Goal: Answer question/provide support: Share knowledge or assist other users

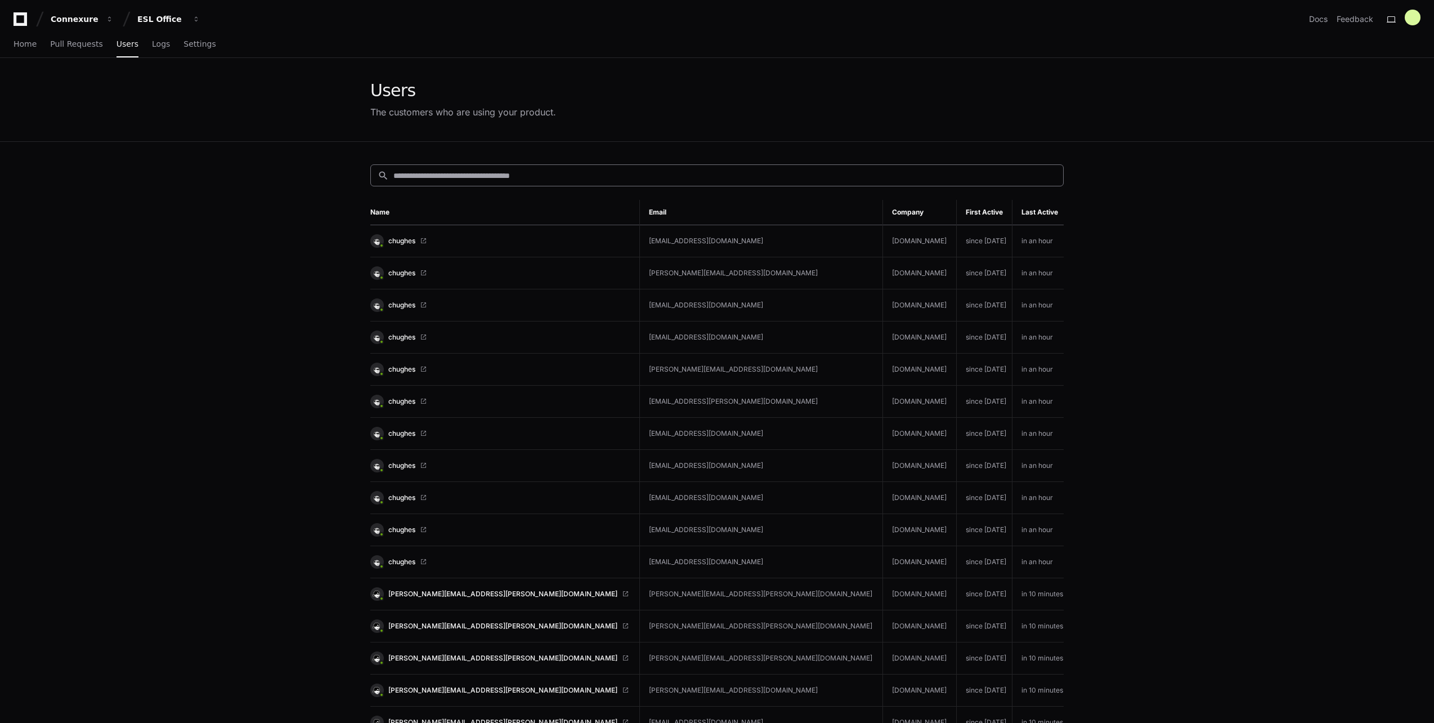
click at [522, 182] on div "search" at bounding box center [717, 175] width 694 height 22
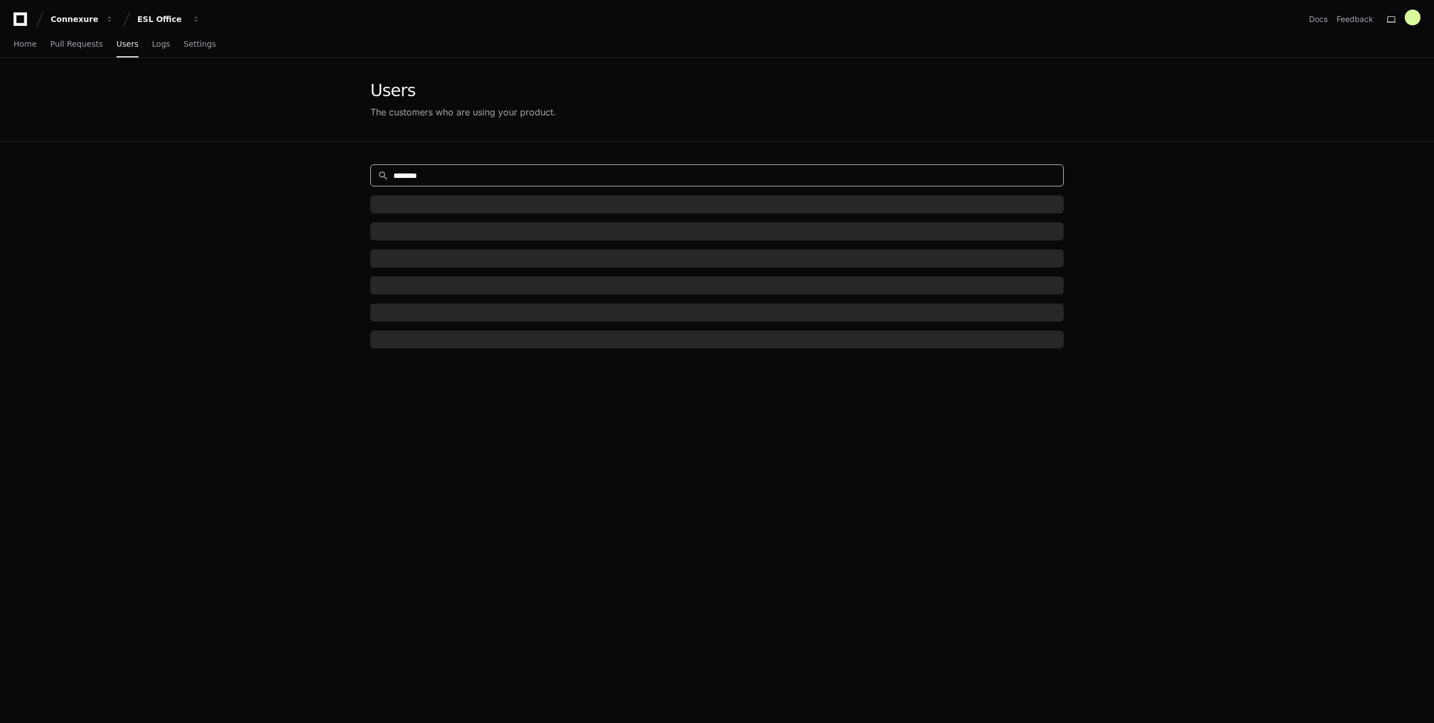
type input "********"
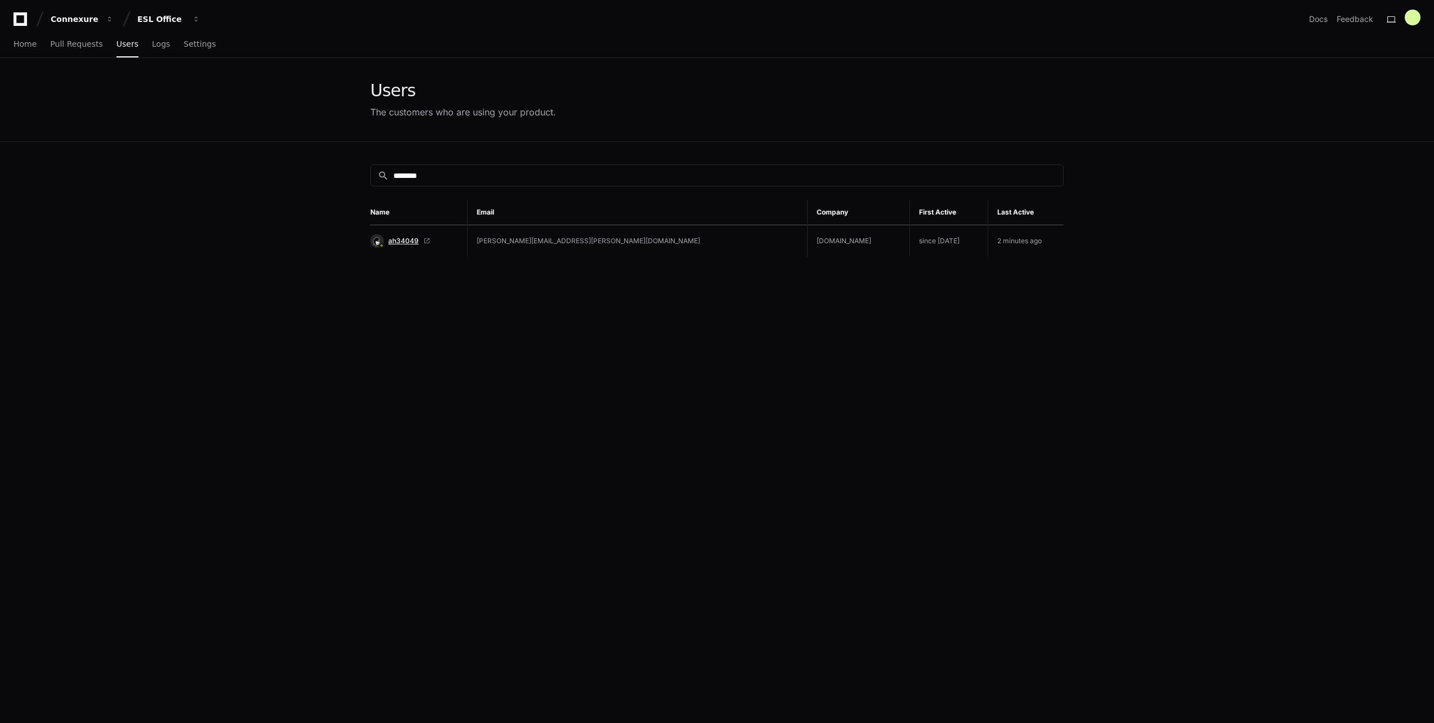
click at [409, 238] on span "ah34049" at bounding box center [403, 240] width 30 height 9
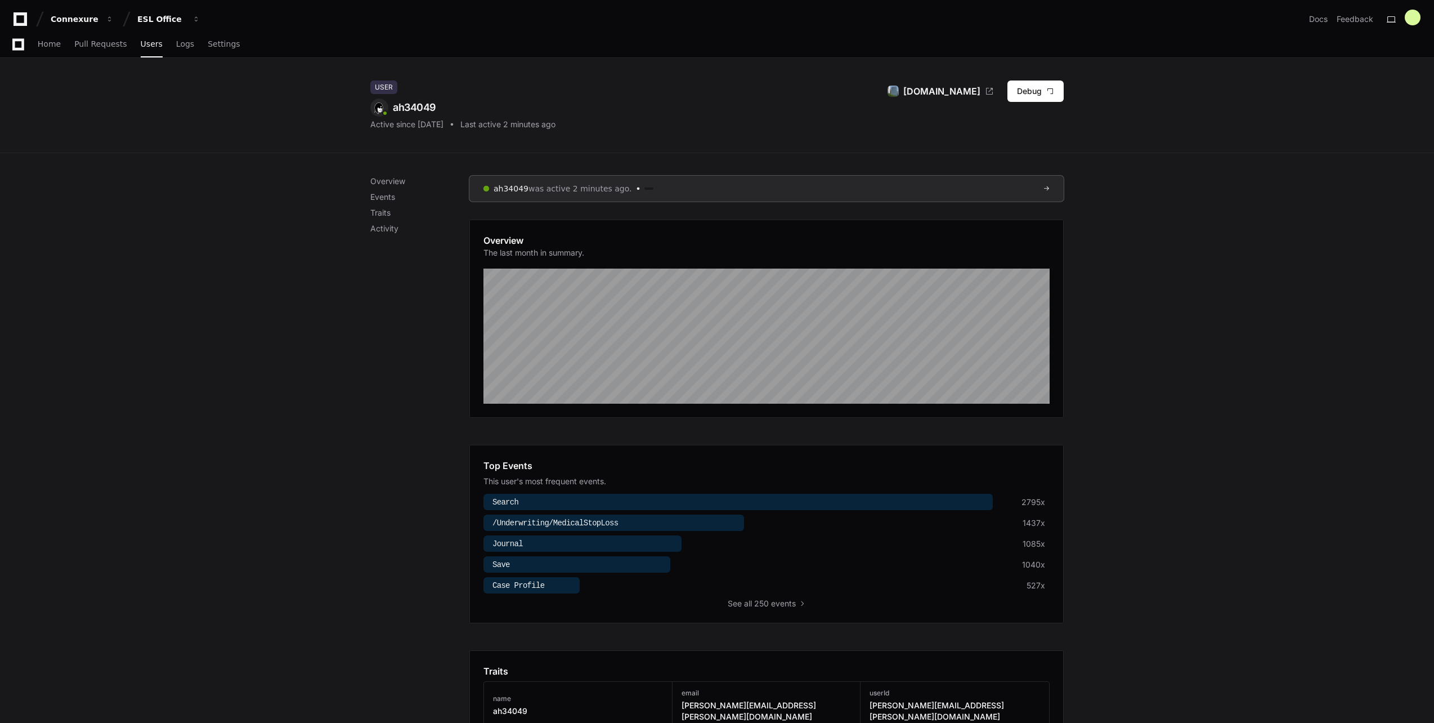
scroll to position [338, 0]
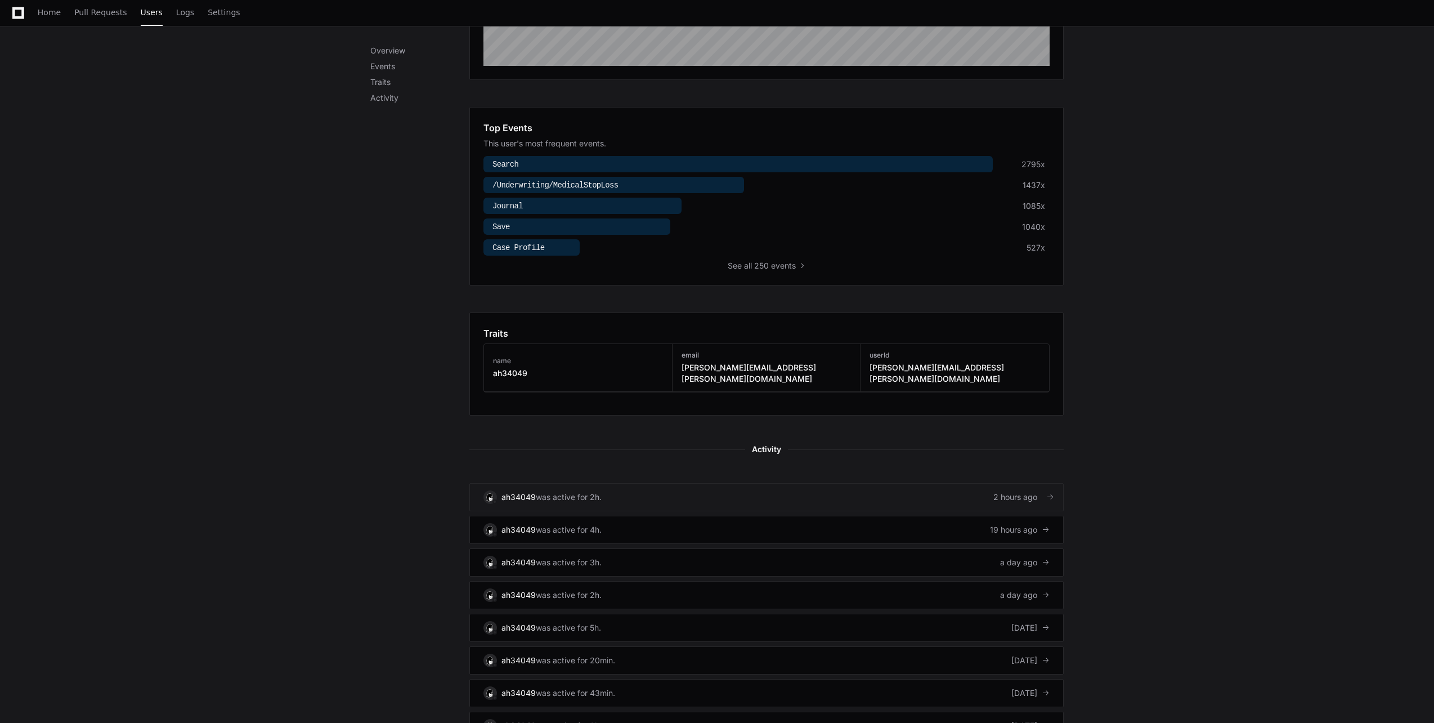
click at [1022, 493] on link "ah34049 was active for 2h. 2 hours ago" at bounding box center [767, 497] width 594 height 28
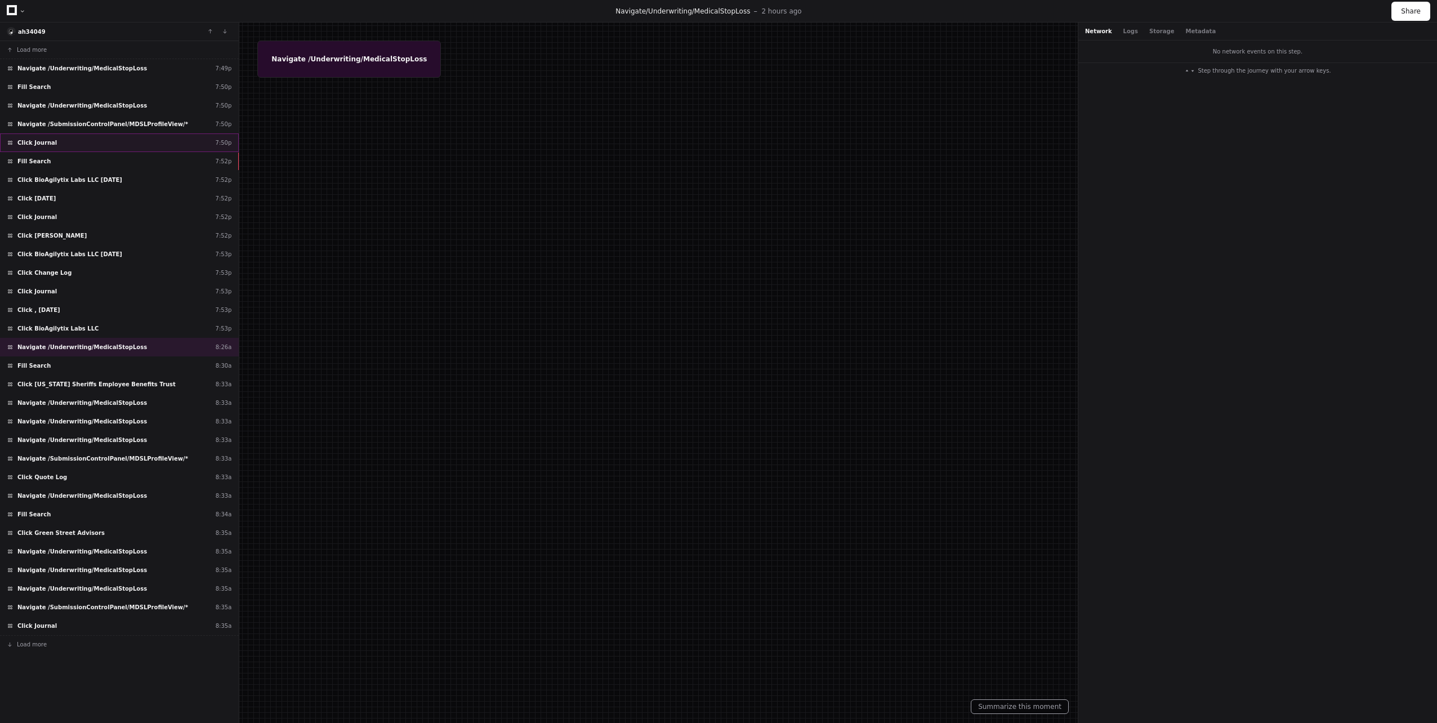
click at [133, 141] on div "Click Journal 7:50p" at bounding box center [119, 142] width 239 height 19
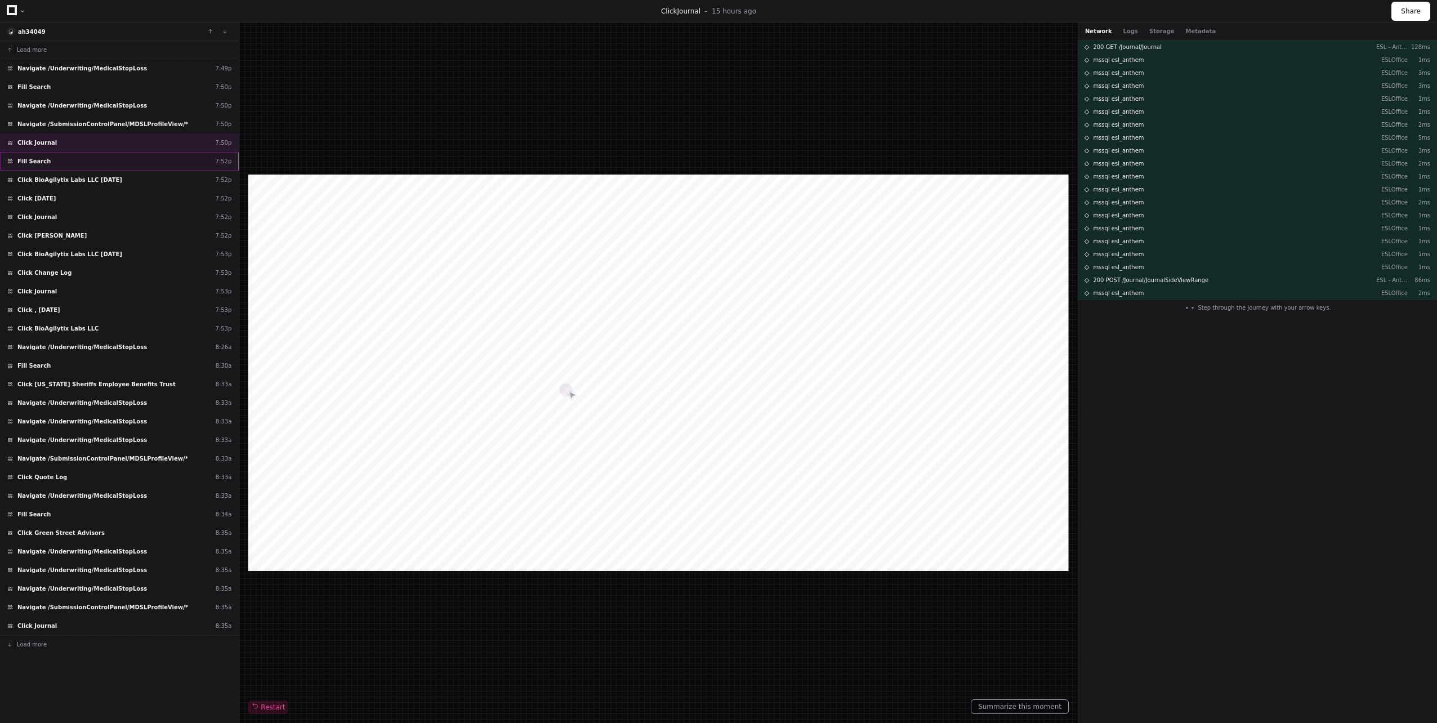
click at [129, 163] on div "Fill Search 7:52p" at bounding box center [119, 161] width 239 height 19
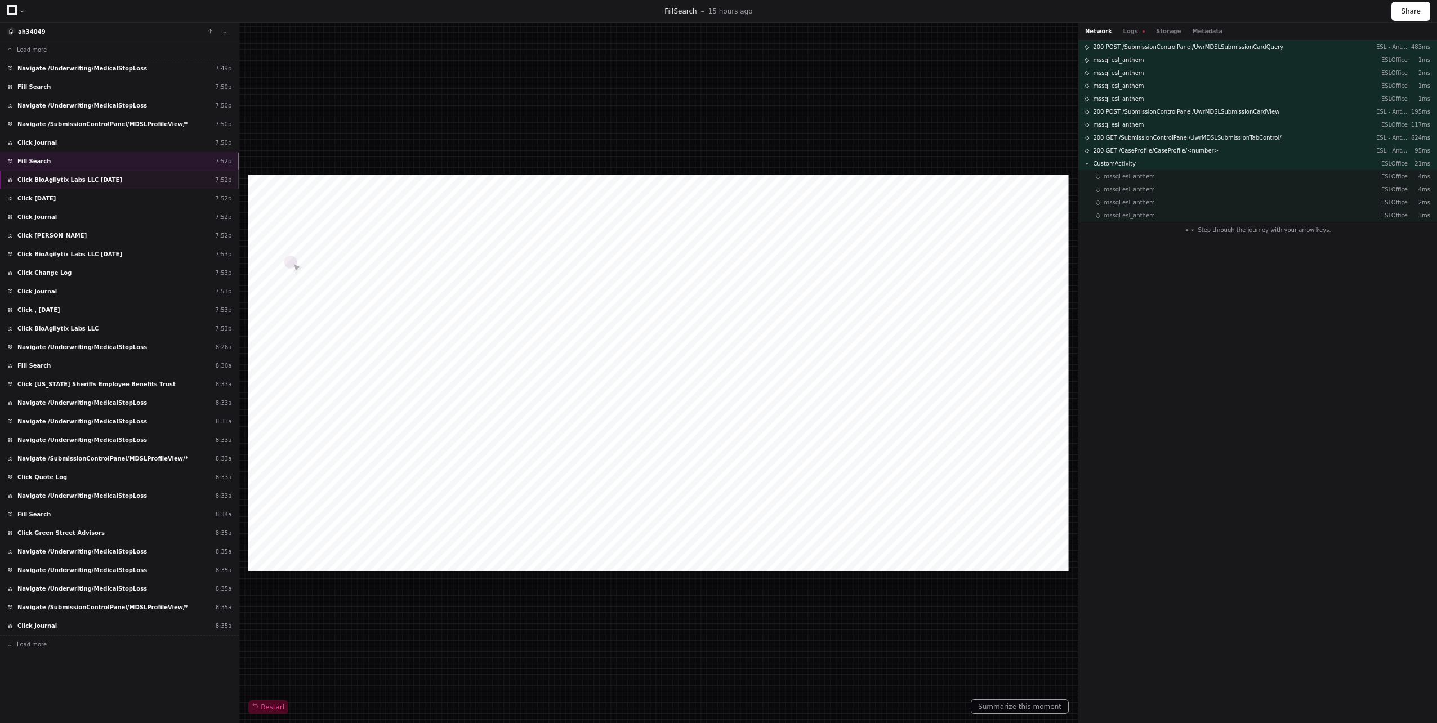
click at [129, 173] on div "Click BioAgilytix Labs LLC [DATE] 7:52p" at bounding box center [119, 180] width 239 height 19
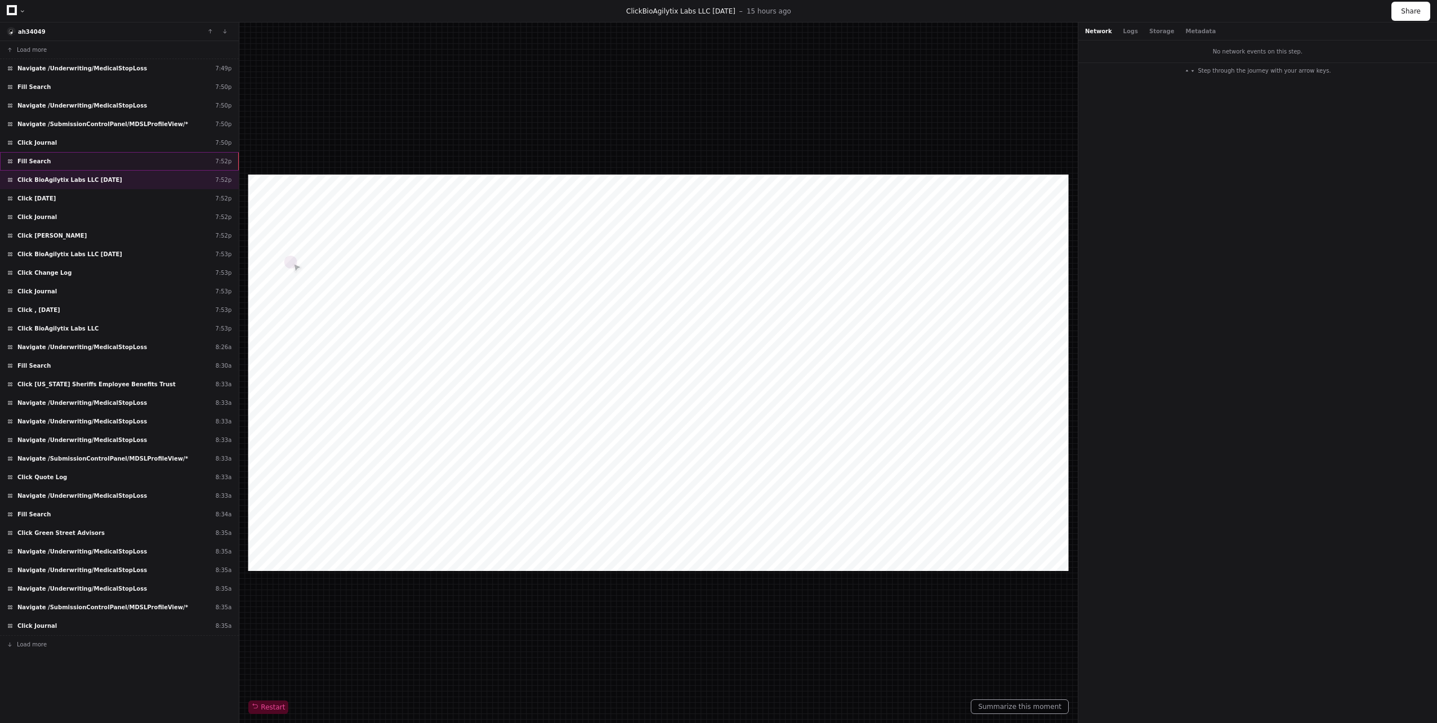
click at [123, 164] on div "Fill Search 7:52p" at bounding box center [119, 161] width 239 height 19
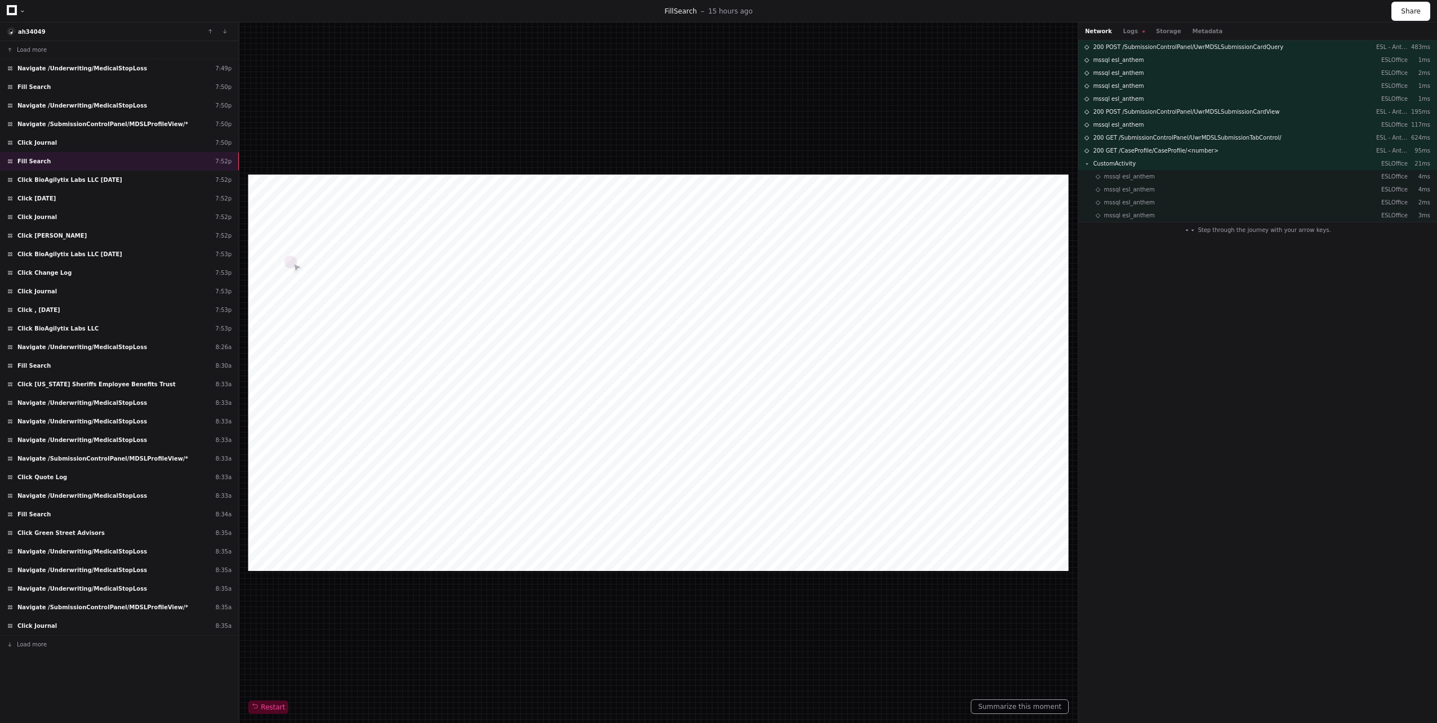
click at [1109, 33] on div "Network Logs Storage Metadata" at bounding box center [1153, 31] width 137 height 8
click at [1123, 29] on button "Logs" at bounding box center [1133, 31] width 21 height 8
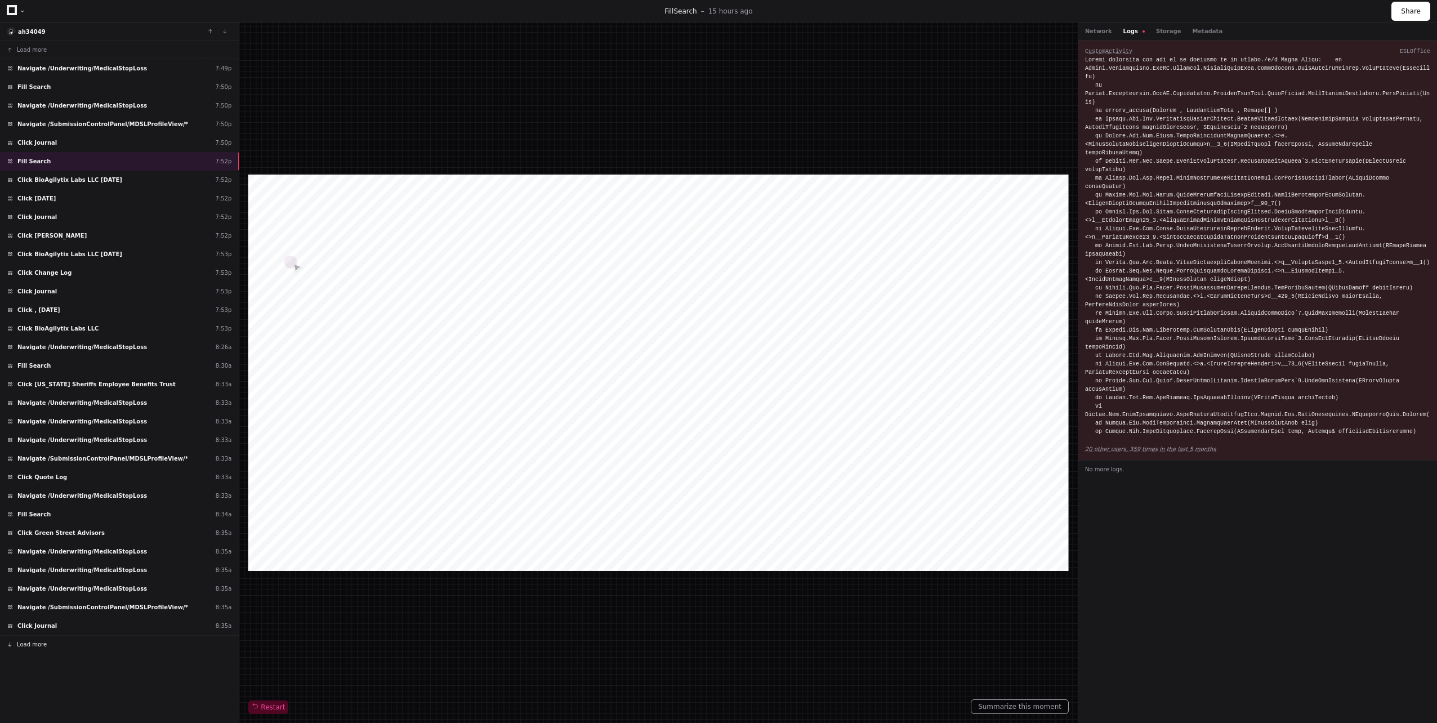
click at [72, 641] on button "Load more" at bounding box center [119, 644] width 239 height 18
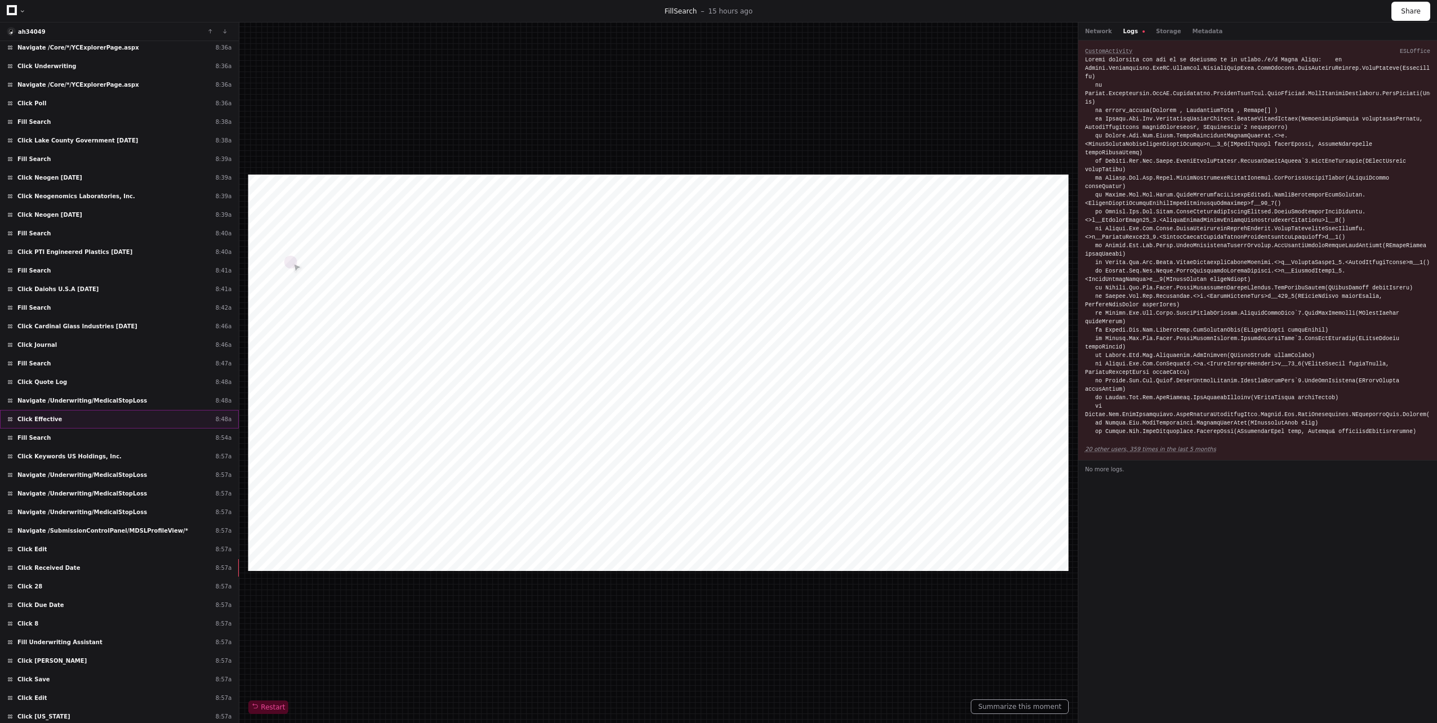
scroll to position [766, 0]
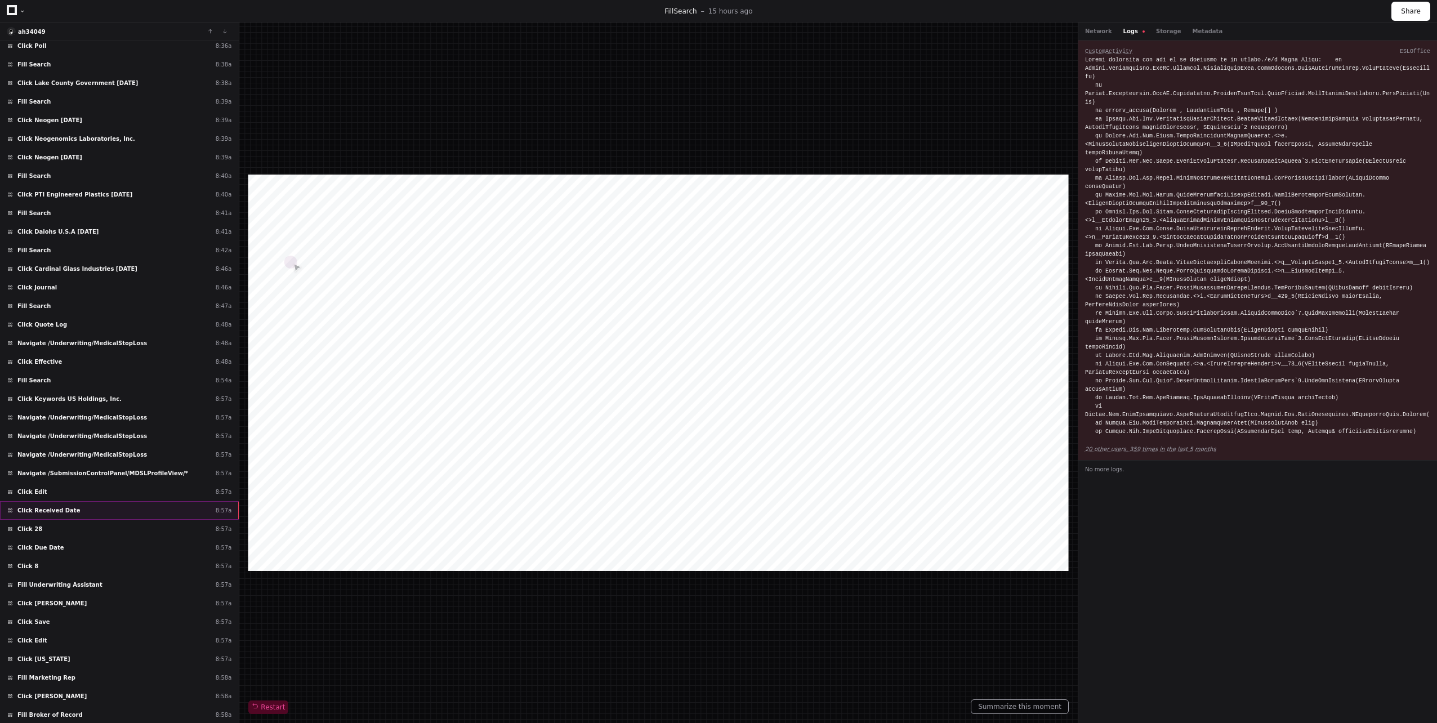
click at [77, 511] on div "Click Received Date 8:57a" at bounding box center [119, 510] width 239 height 19
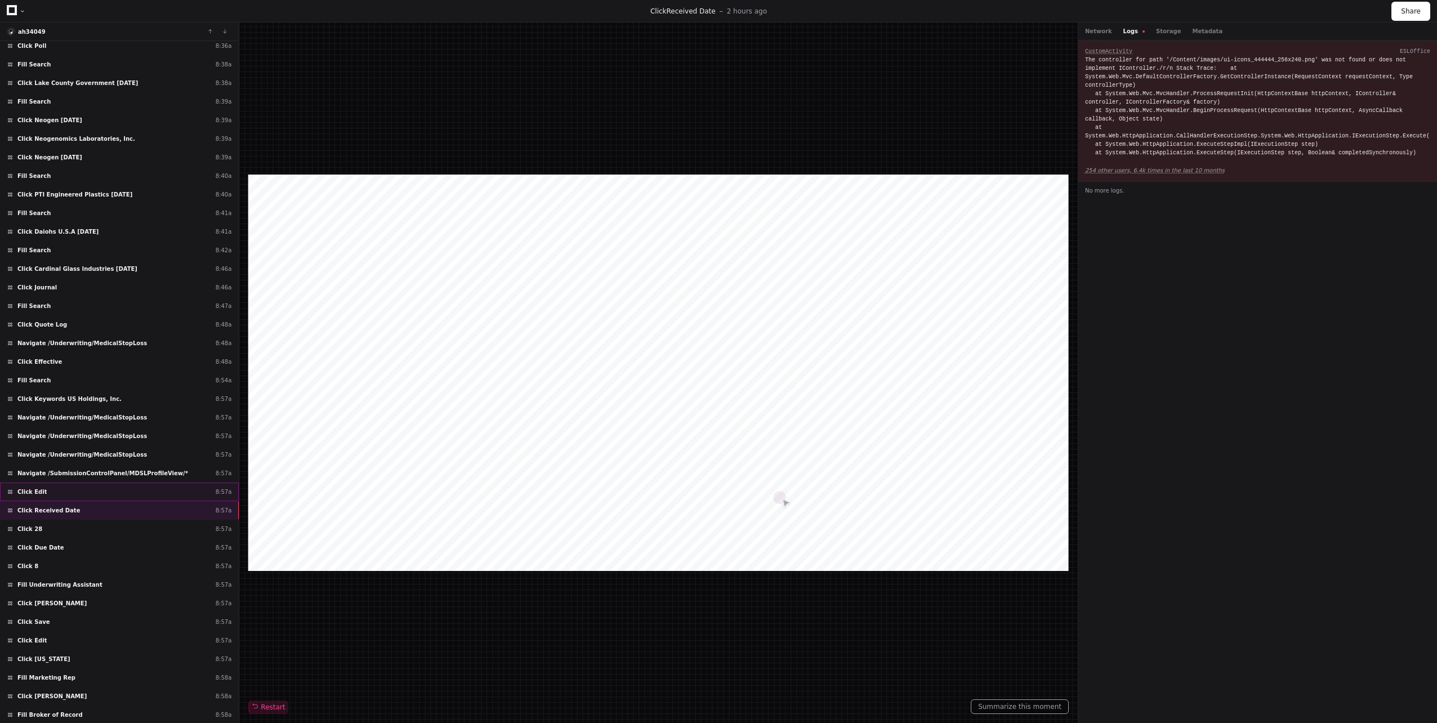
click at [70, 488] on div "Click Edit 8:57a" at bounding box center [119, 491] width 239 height 19
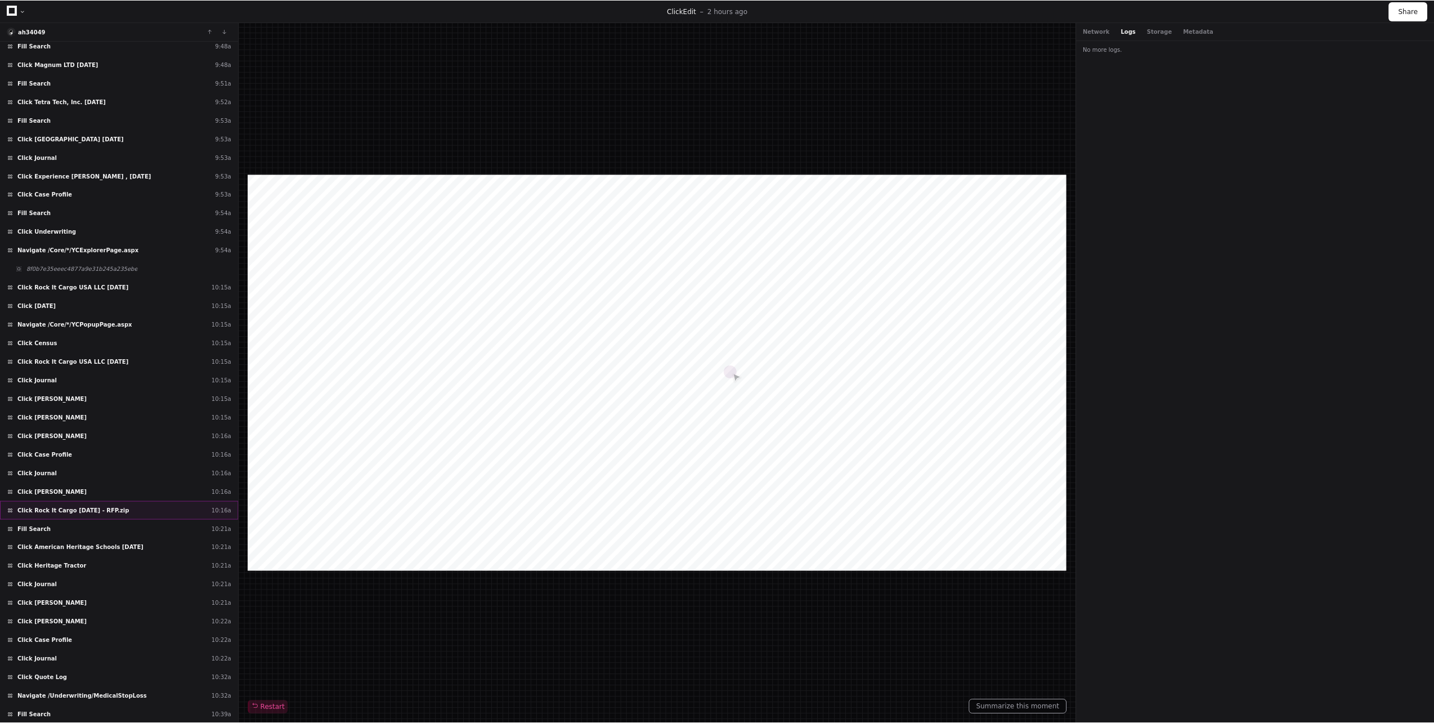
scroll to position [2846, 0]
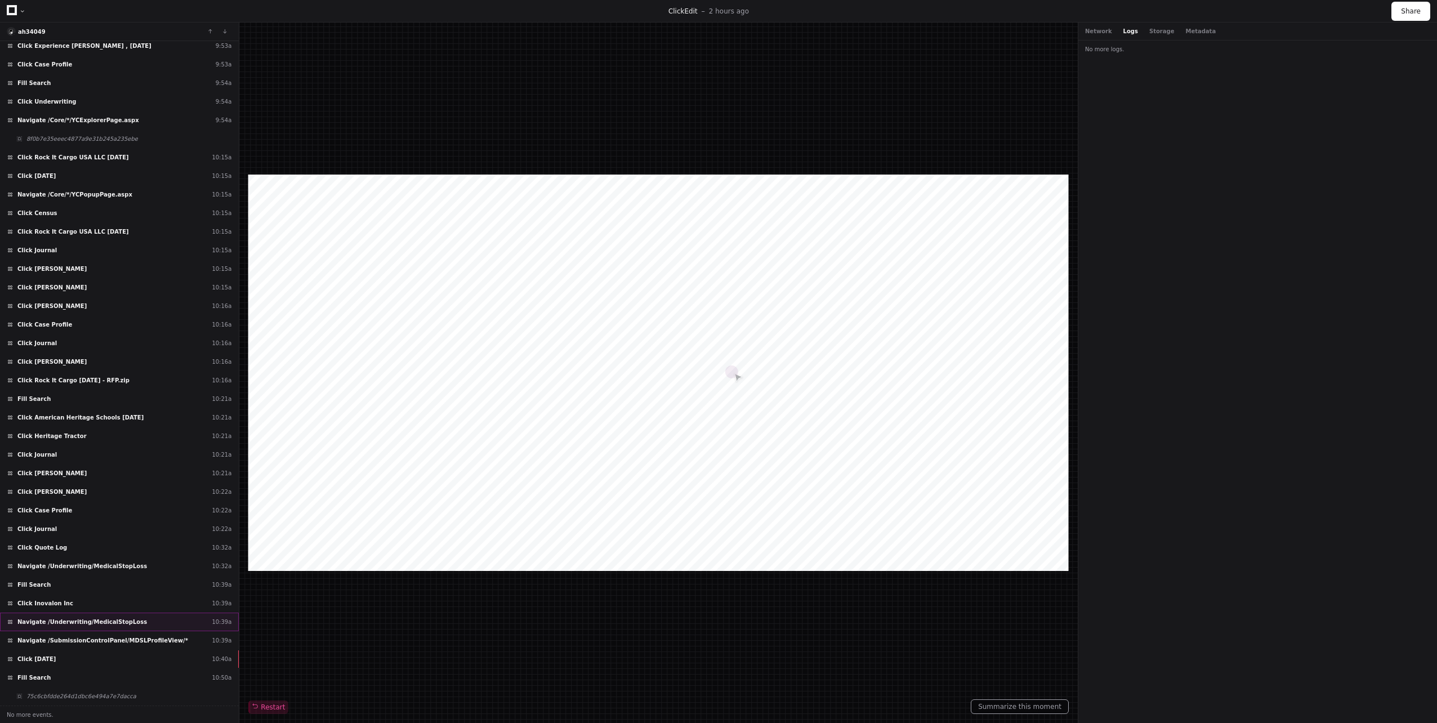
click at [105, 627] on div "Navigate /Underwriting/MedicalStopLoss 10:39a" at bounding box center [119, 622] width 239 height 19
click at [112, 666] on div "Click [DATE] 10:40a" at bounding box center [119, 659] width 239 height 19
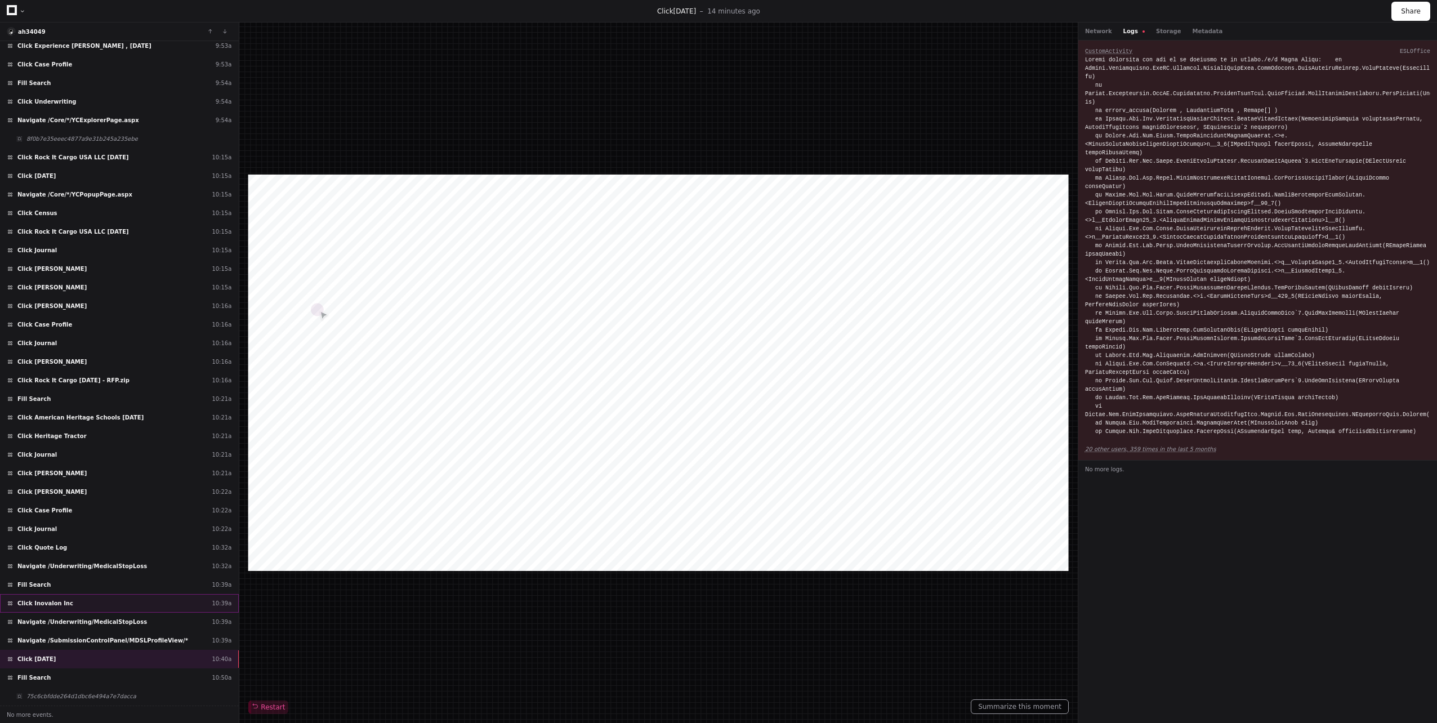
click at [140, 601] on div "Click Inovalon Inc 10:39a" at bounding box center [119, 603] width 239 height 19
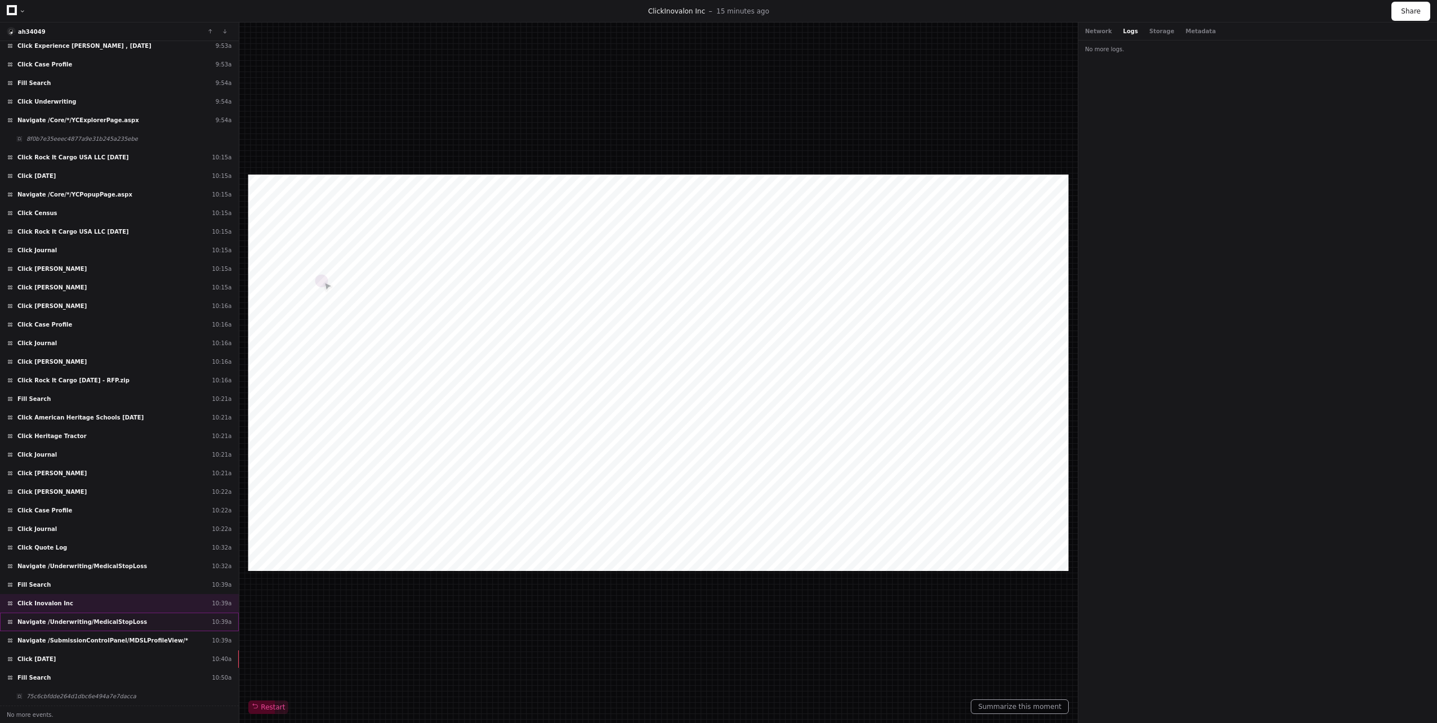
click at [112, 618] on span "Navigate /Underwriting/MedicalStopLoss" at bounding box center [81, 622] width 129 height 8
click at [115, 642] on span "Navigate /SubmissionControlPanel/MDSLProfileView/*" at bounding box center [102, 640] width 171 height 8
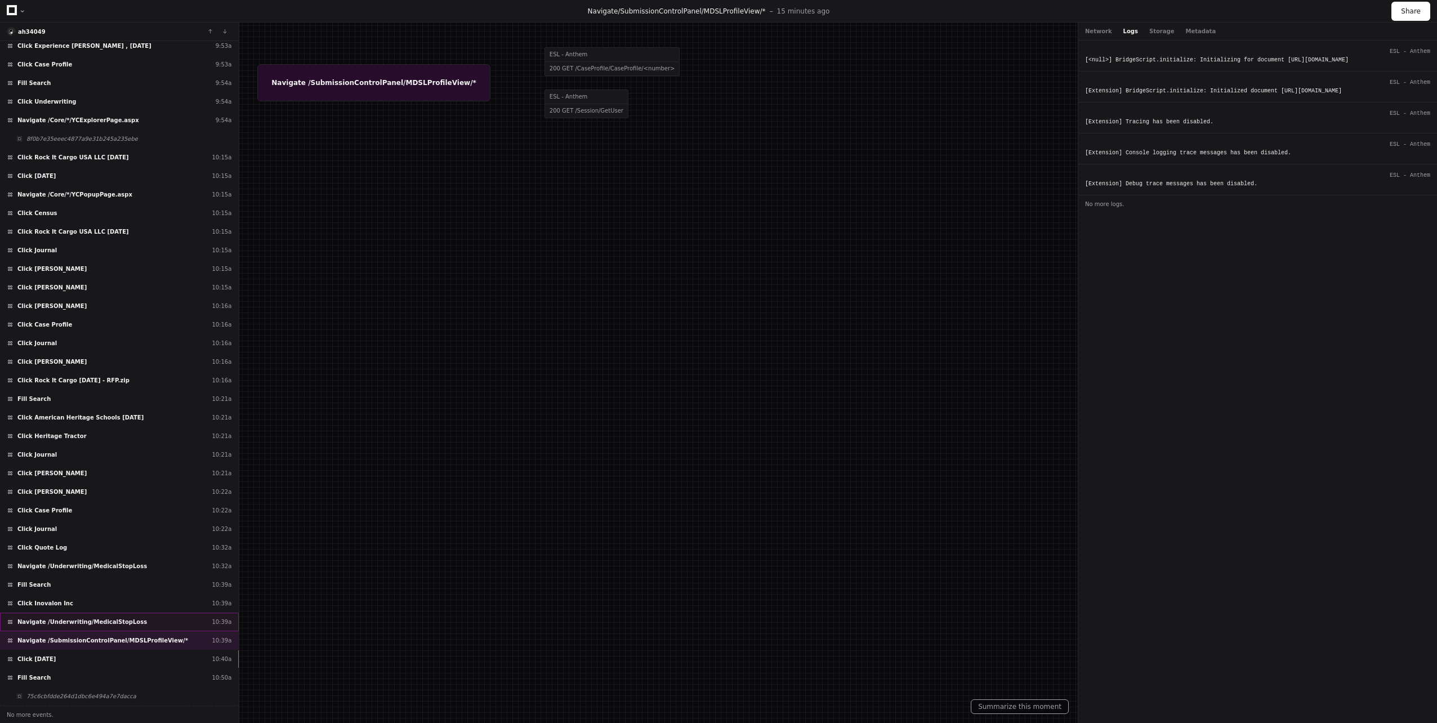
click at [86, 613] on div "Navigate /Underwriting/MedicalStopLoss 10:39a" at bounding box center [119, 622] width 239 height 19
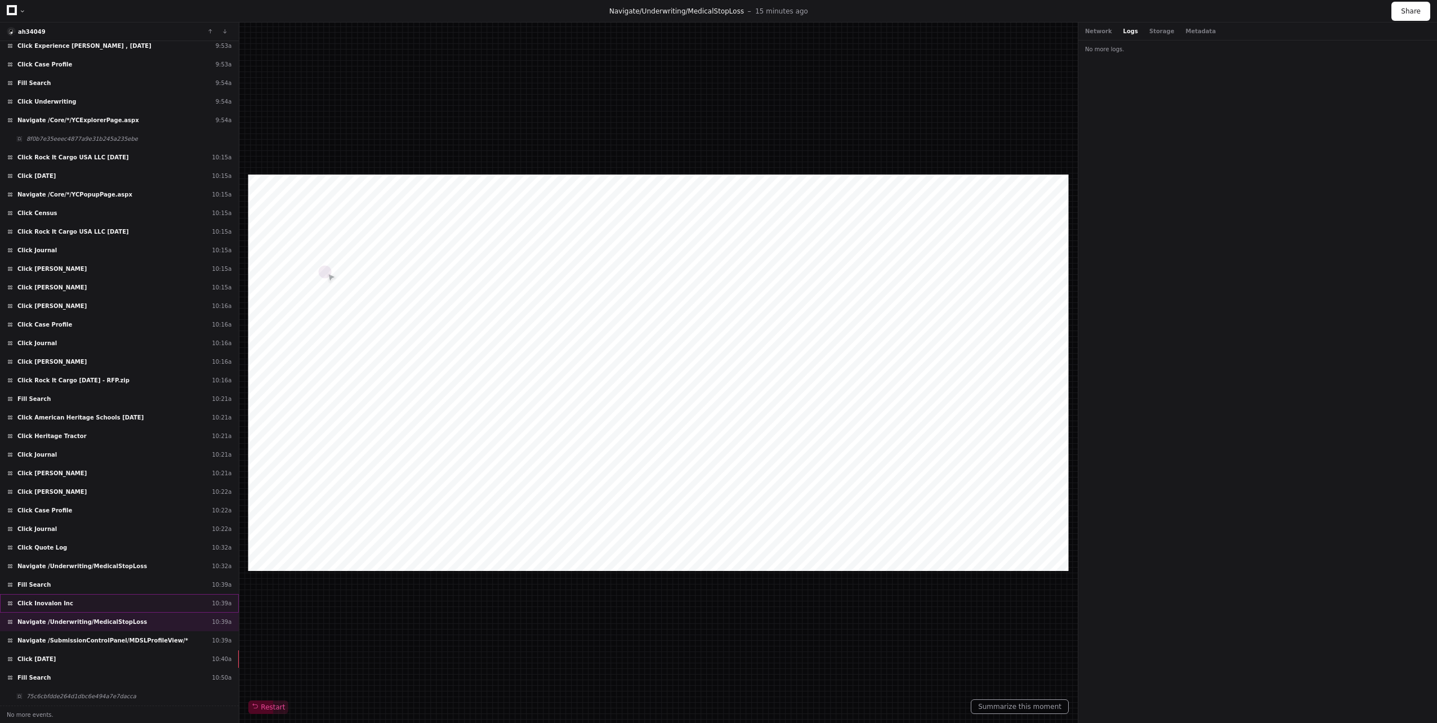
click at [87, 606] on div "Click Inovalon Inc 10:39a" at bounding box center [119, 603] width 239 height 19
click at [85, 619] on span "Navigate /Underwriting/MedicalStopLoss" at bounding box center [81, 622] width 129 height 8
click at [87, 641] on span "Navigate /SubmissionControlPanel/MDSLProfileView/*" at bounding box center [102, 640] width 171 height 8
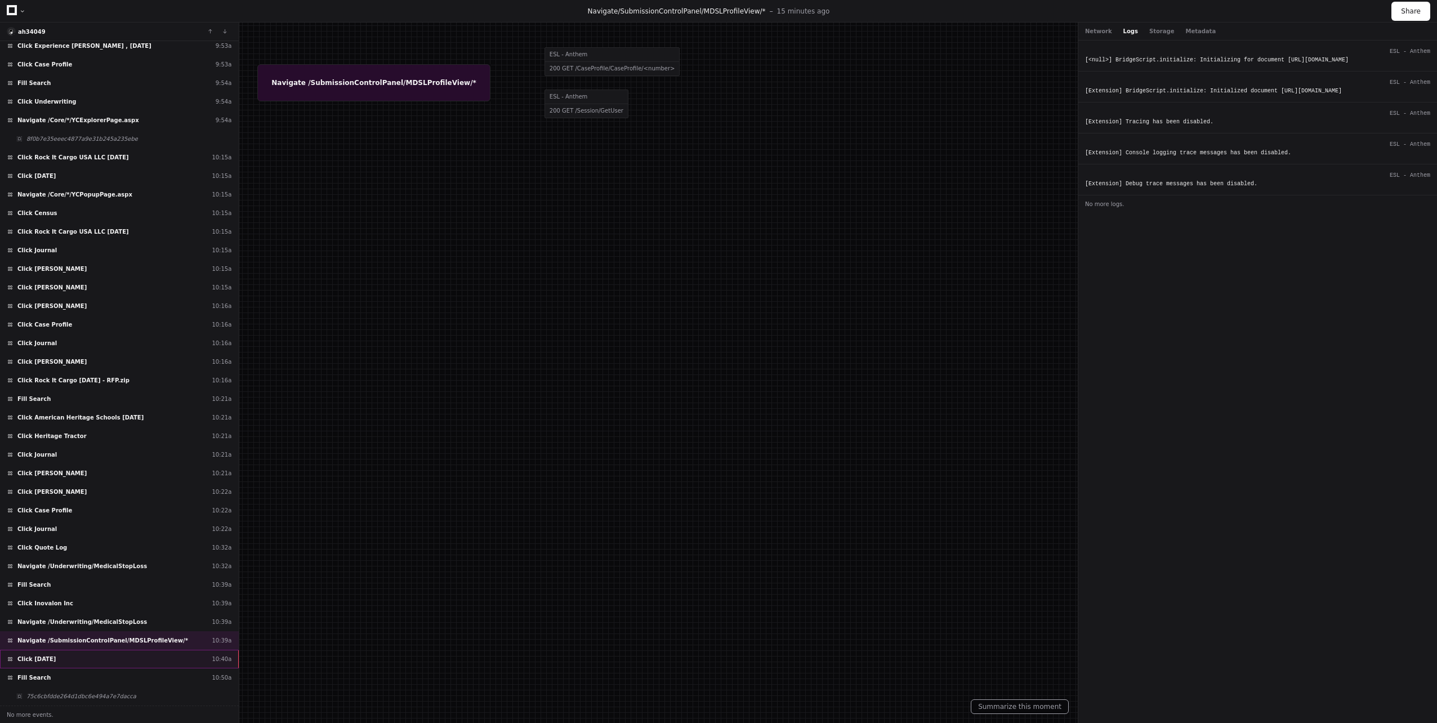
click at [90, 663] on div "Click [DATE] 10:40a" at bounding box center [119, 659] width 239 height 19
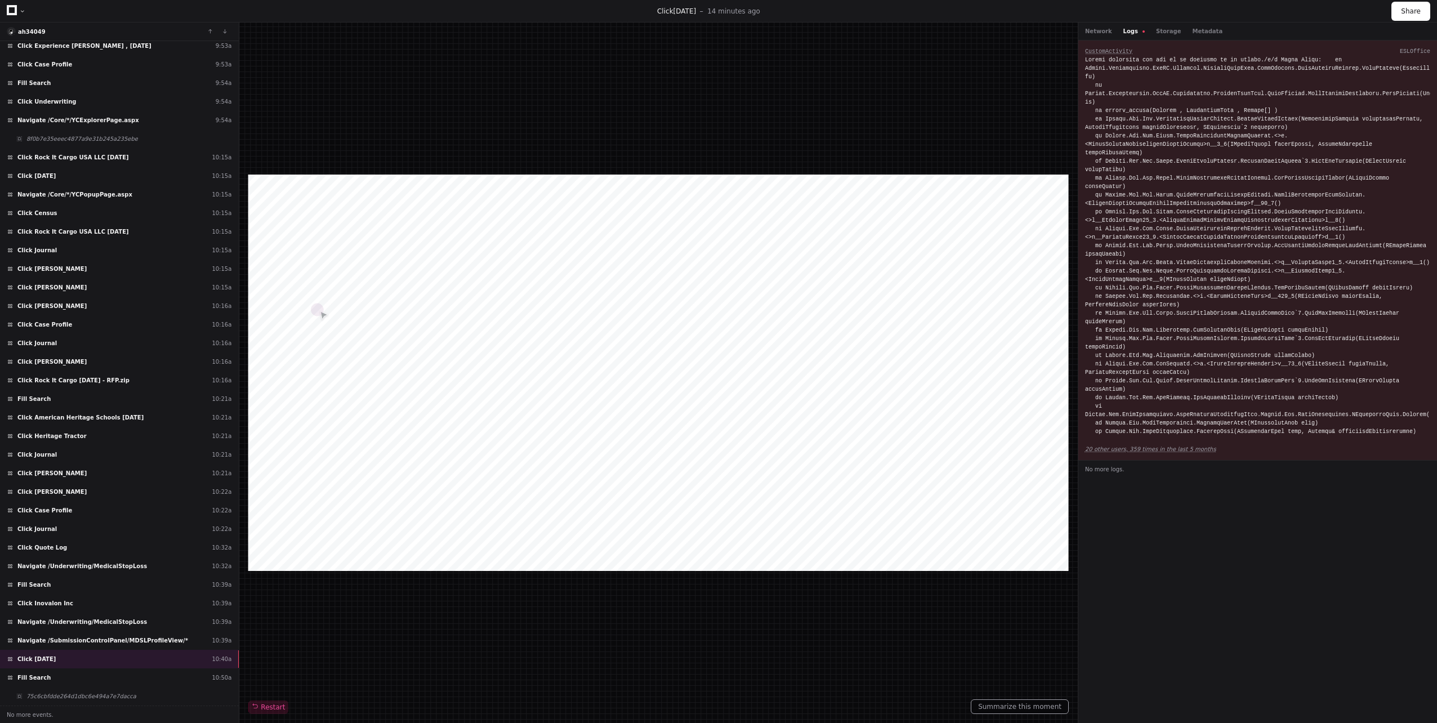
click at [1123, 29] on button "Logs" at bounding box center [1133, 31] width 21 height 8
click at [1118, 446] on app-text-suspense "20 other users, 359 times in the last 5 months" at bounding box center [1150, 449] width 131 height 6
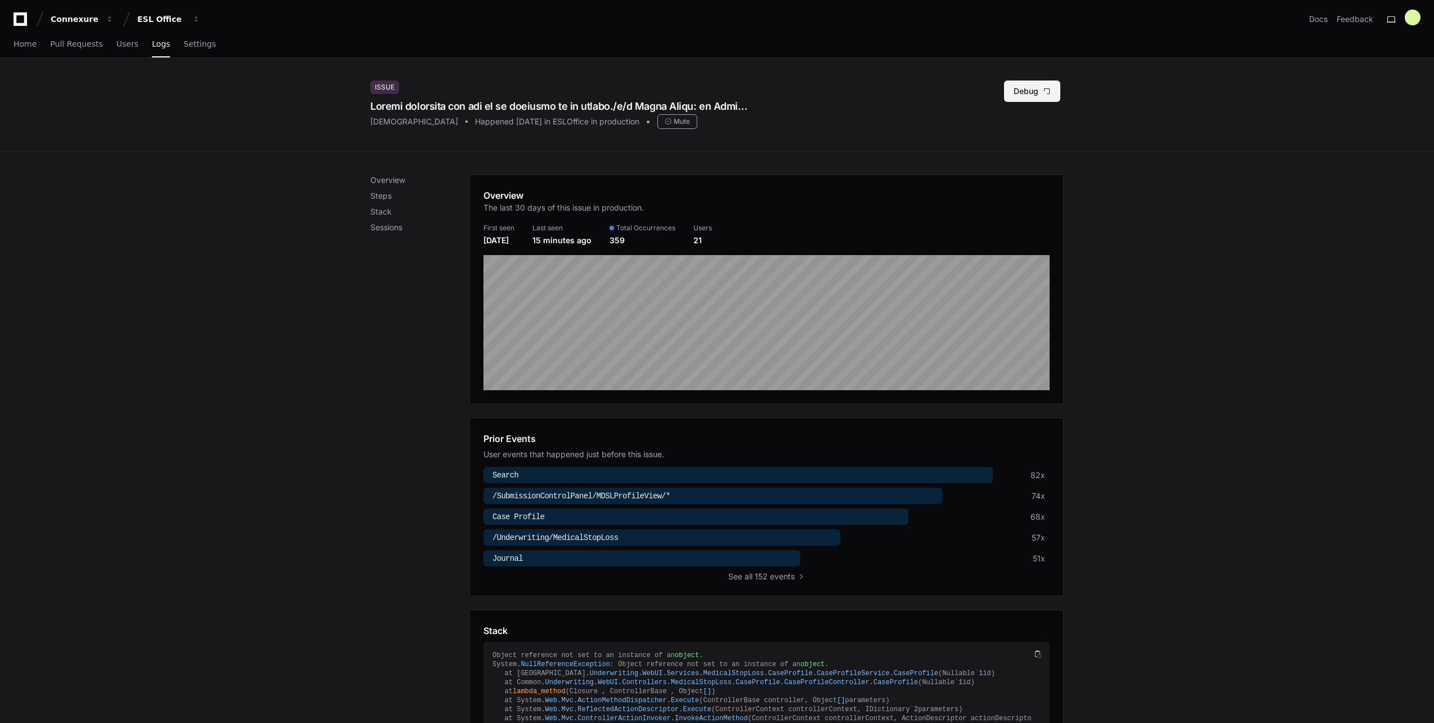
click at [1043, 94] on button "Debug" at bounding box center [1032, 91] width 56 height 21
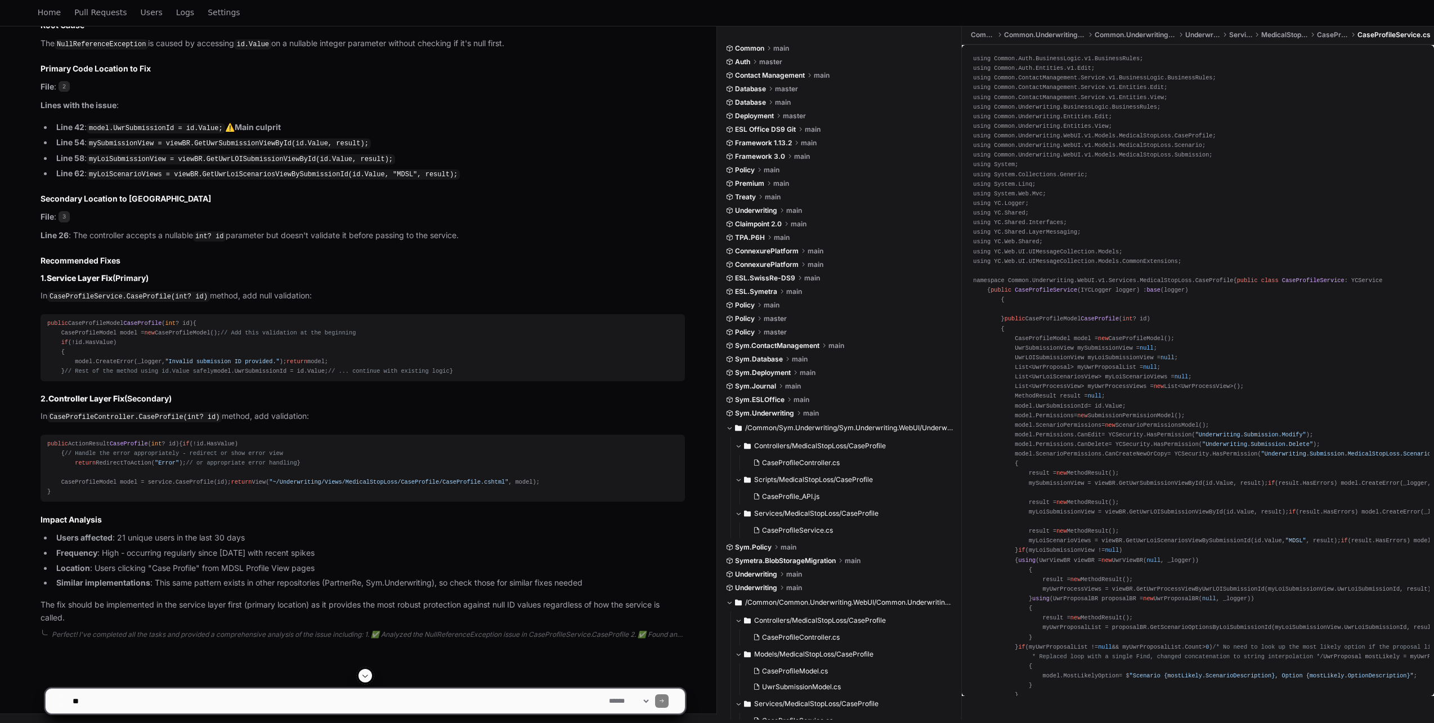
scroll to position [1003, 0]
click at [191, 703] on textarea at bounding box center [338, 701] width 537 height 25
paste textarea "**********"
click at [78, 704] on textarea at bounding box center [338, 701] width 537 height 25
click at [428, 706] on textarea at bounding box center [338, 701] width 537 height 25
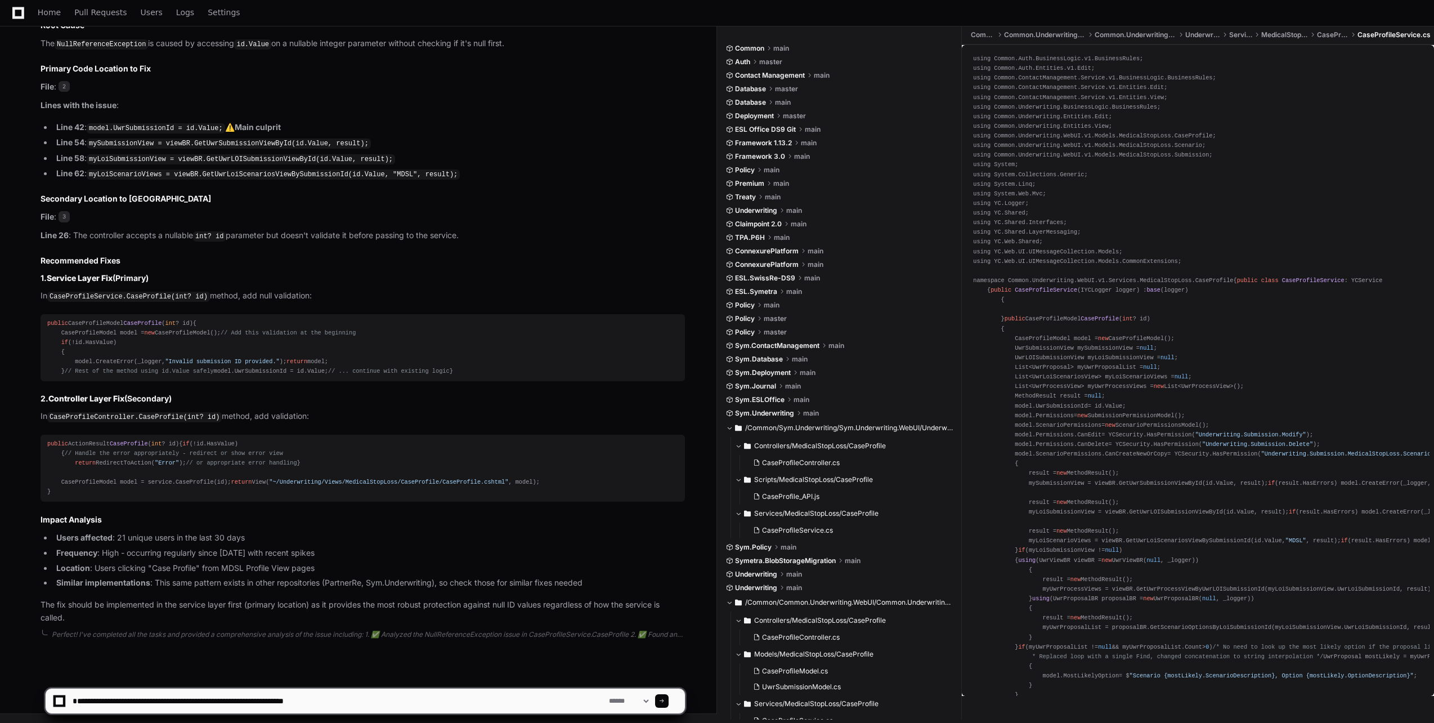
type textarea "**********"
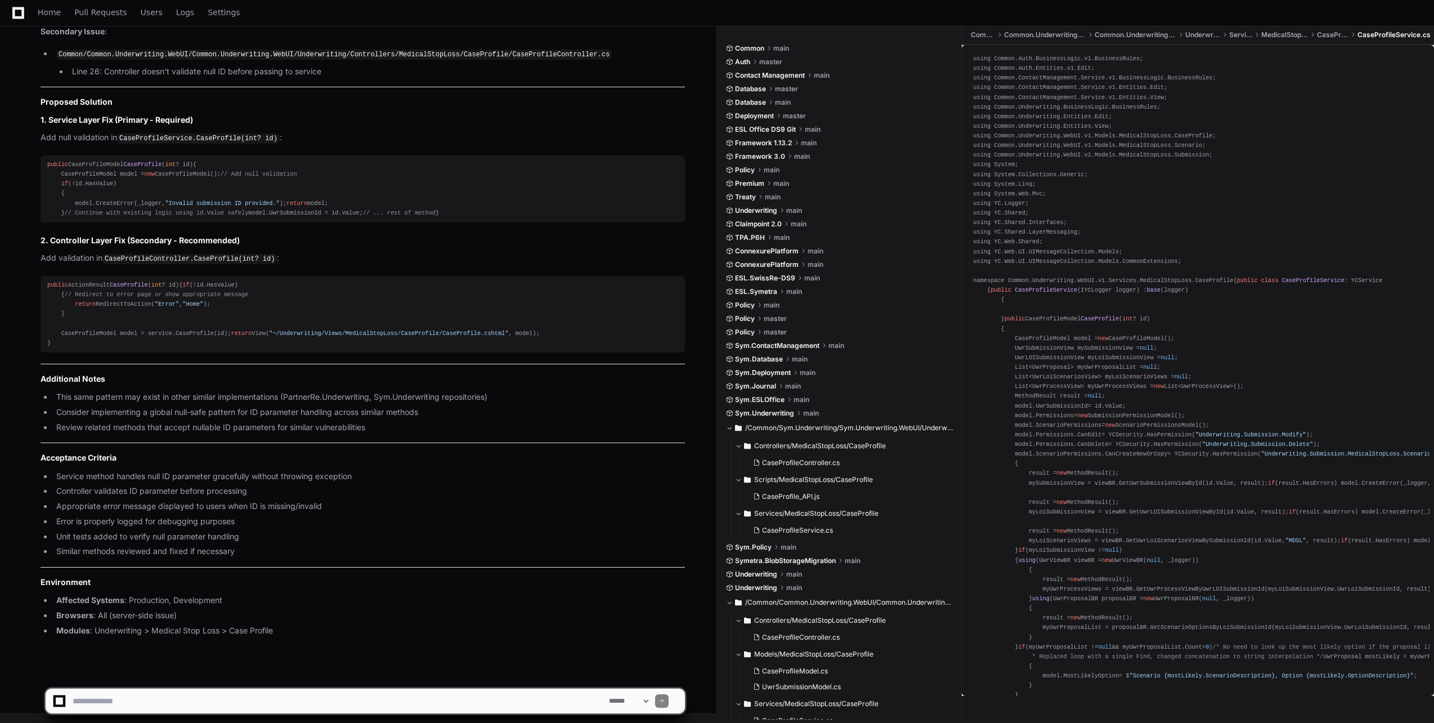
scroll to position [2844, 0]
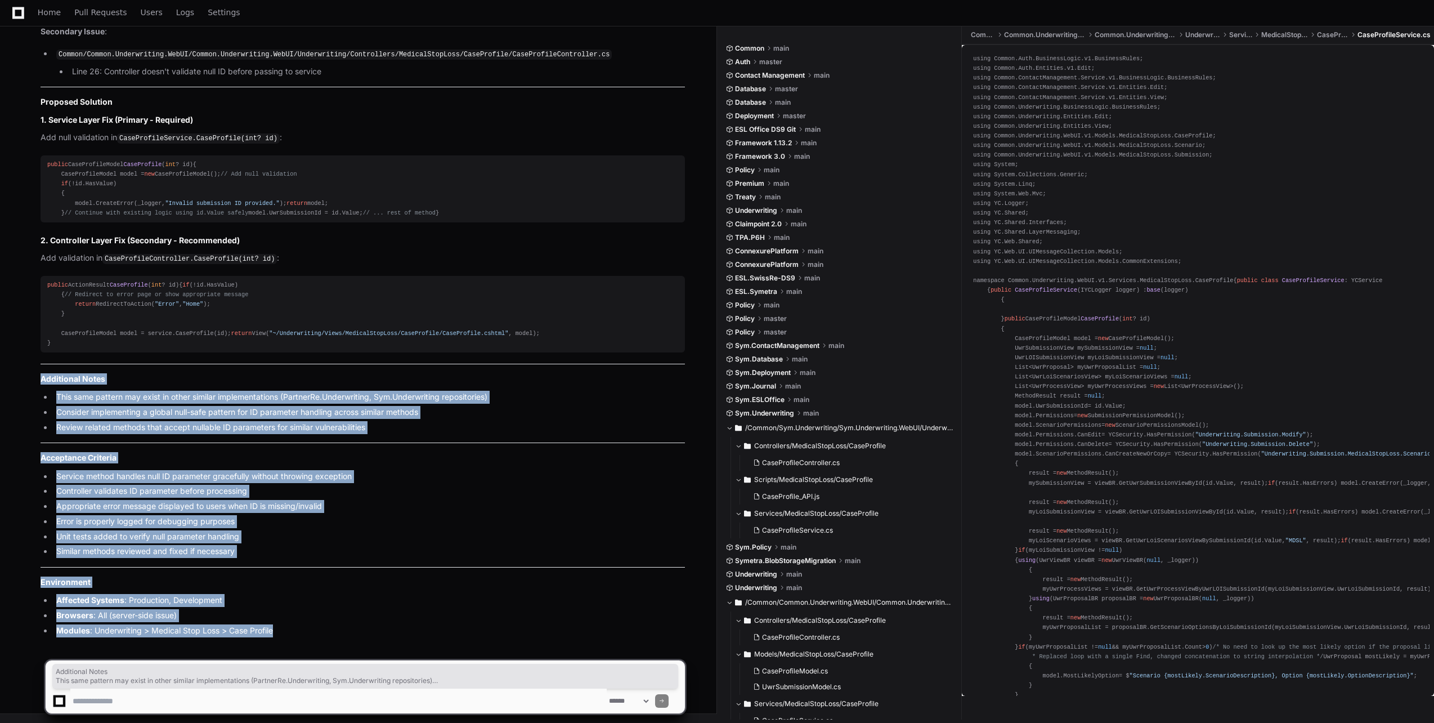
drag, startPoint x: 302, startPoint y: 640, endPoint x: 60, endPoint y: 355, distance: 373.9
click at [357, 633] on li "Modules : Underwriting > Medical Stop Loss > Case Profile" at bounding box center [369, 630] width 632 height 13
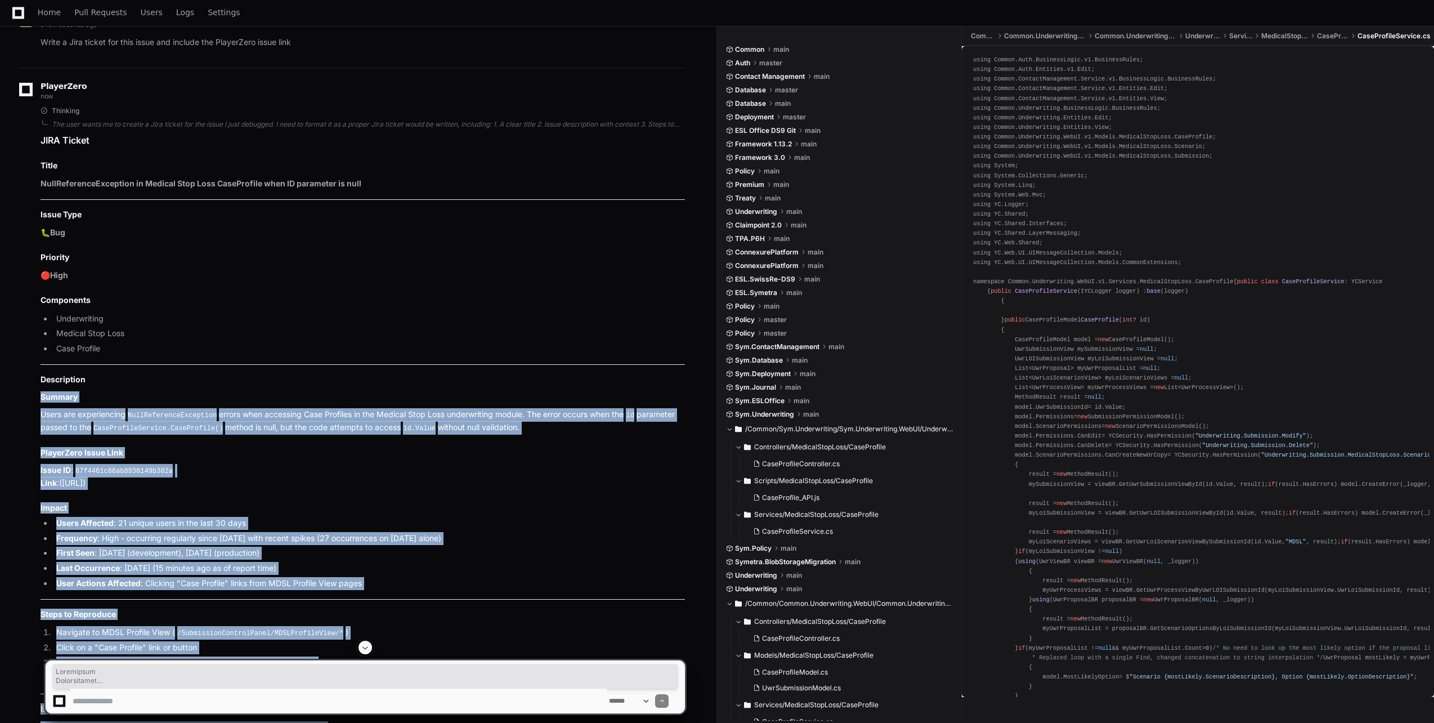
scroll to position [1605, 0]
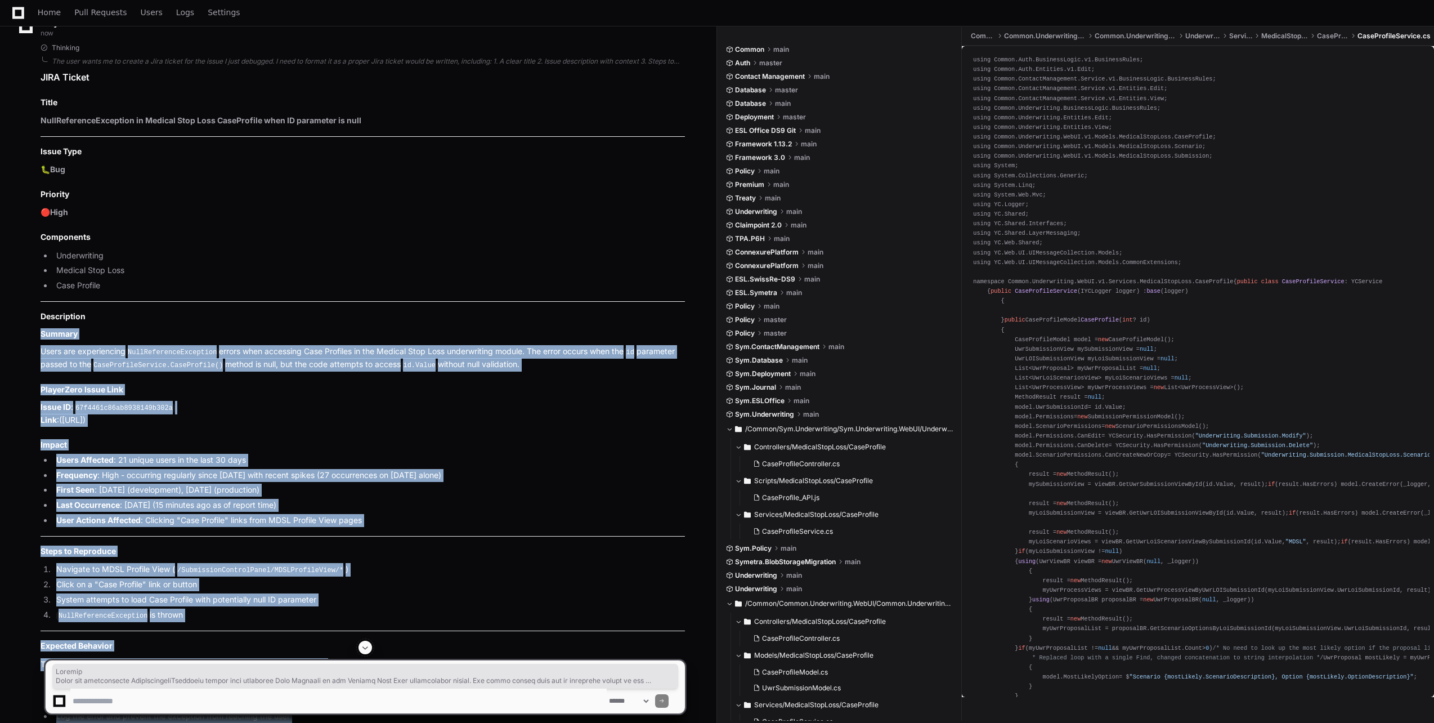
drag, startPoint x: 309, startPoint y: 643, endPoint x: 43, endPoint y: 453, distance: 327.2
copy article "Summary Users are experiencing NullReferenceException errors when accessing Cas…"
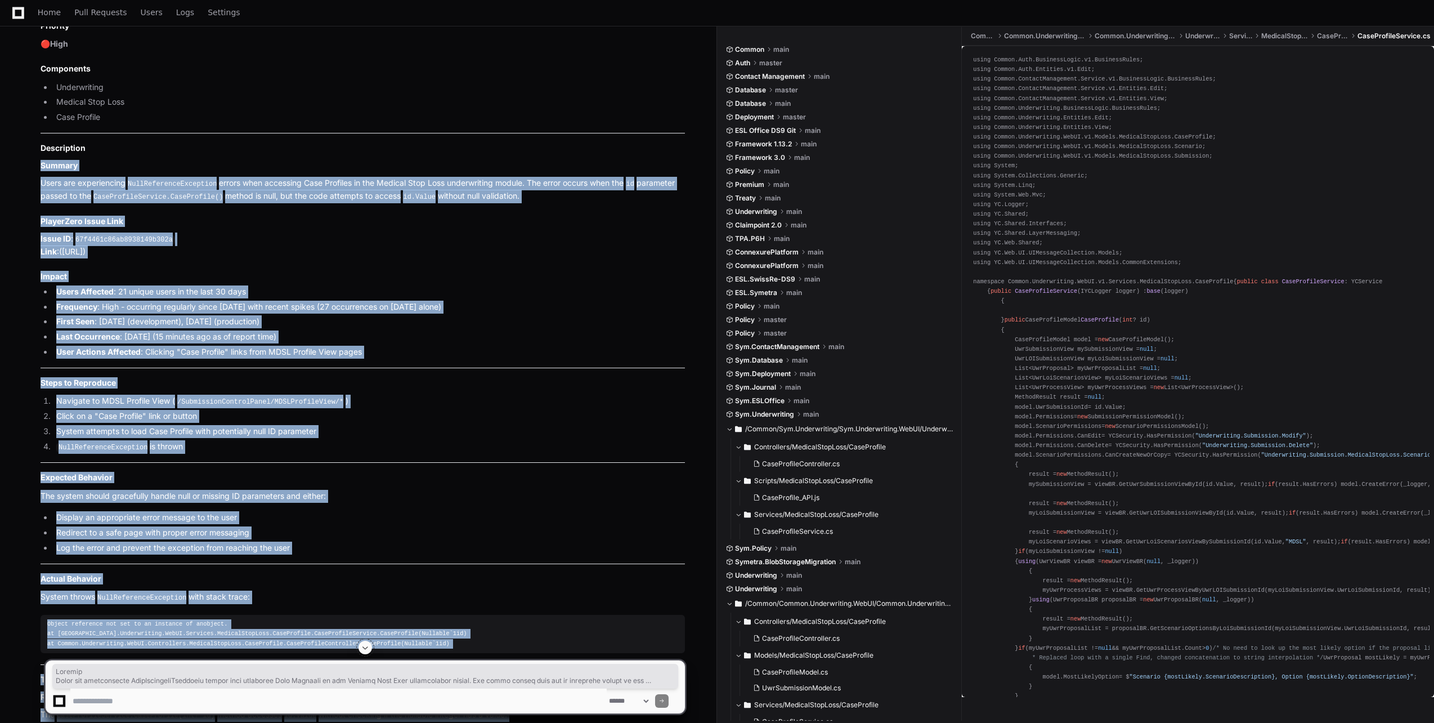
scroll to position [1774, 0]
click at [151, 323] on article "JIRA Ticket Title NullReferenceException in Medical Stop Loss CaseProfile when …" at bounding box center [363, 685] width 645 height 1568
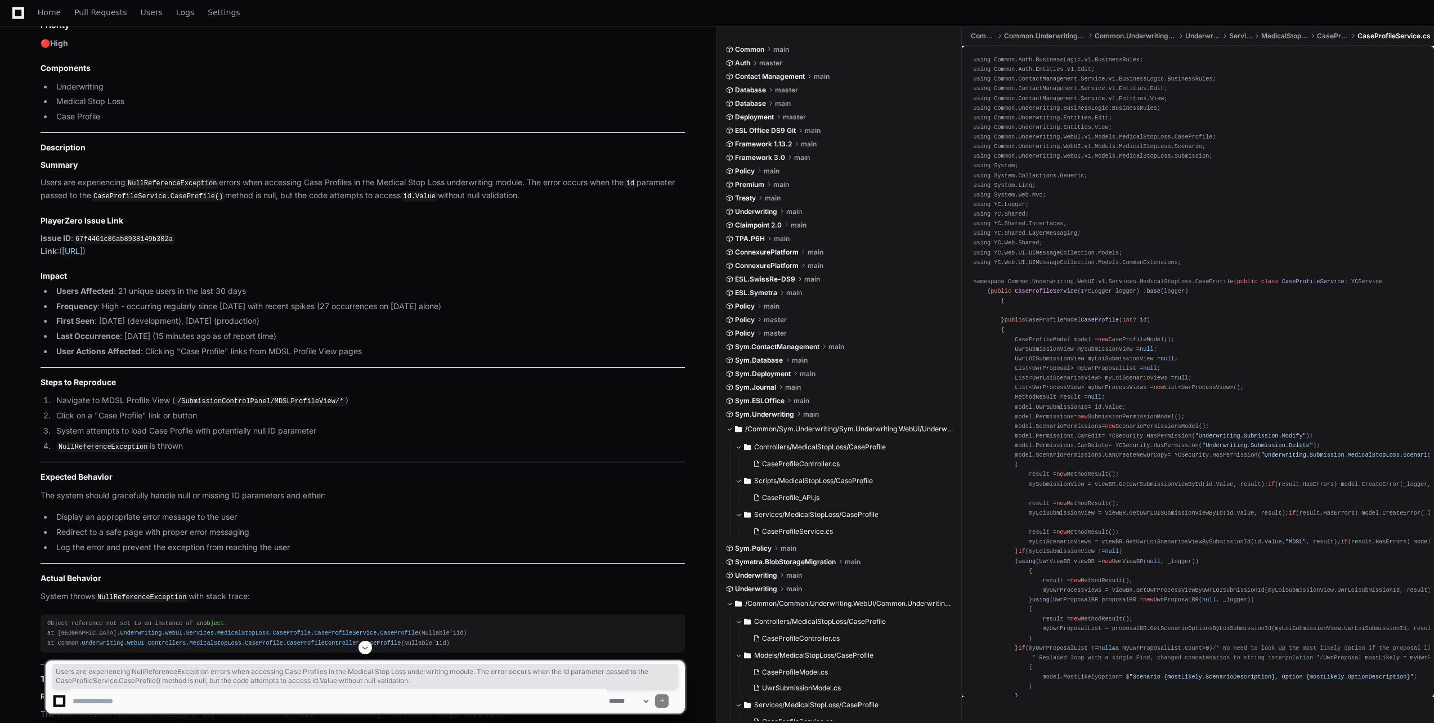
drag, startPoint x: 547, startPoint y: 314, endPoint x: 41, endPoint y: 299, distance: 506.9
click at [41, 203] on p "Users are experiencing NullReferenceException errors when accessing Case Profil…" at bounding box center [363, 189] width 645 height 26
copy p "Users are experiencing NullReferenceException errors when accessing Case Profil…"
click at [48, 203] on p "Users are experiencing NullReferenceException errors when accessing Case Profil…" at bounding box center [363, 189] width 645 height 26
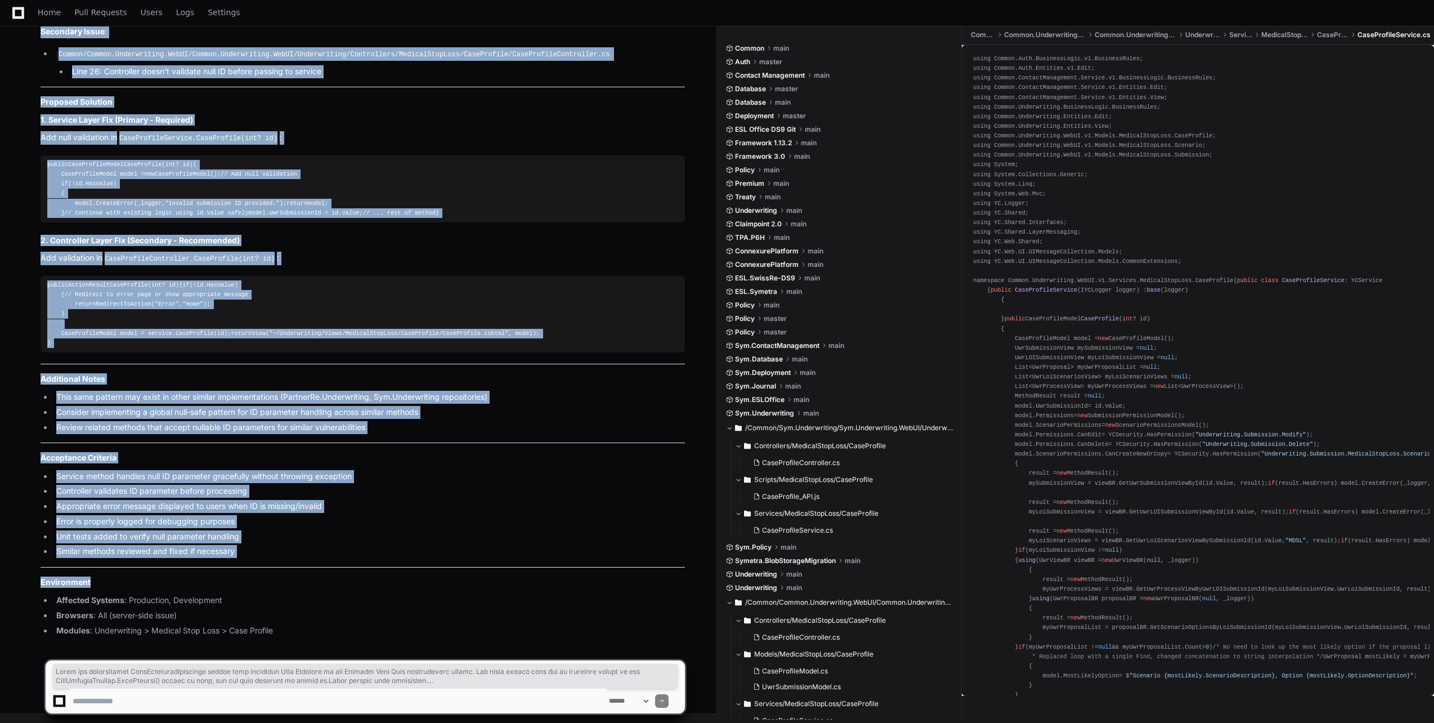
scroll to position [2844, 0]
drag, startPoint x: 42, startPoint y: 301, endPoint x: 281, endPoint y: 633, distance: 409.4
copy article "Users are experiencing NullReferenceException errors when accessing Case Profil…"
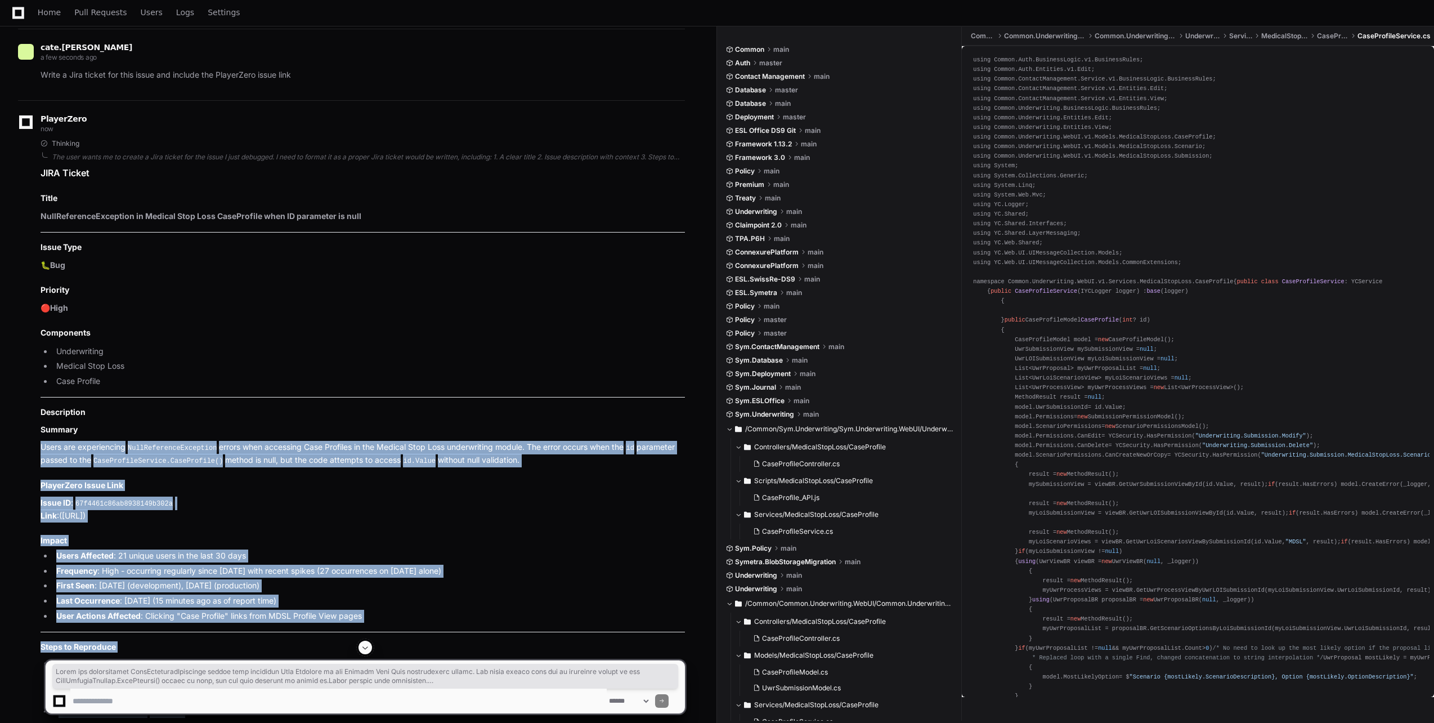
scroll to position [1492, 0]
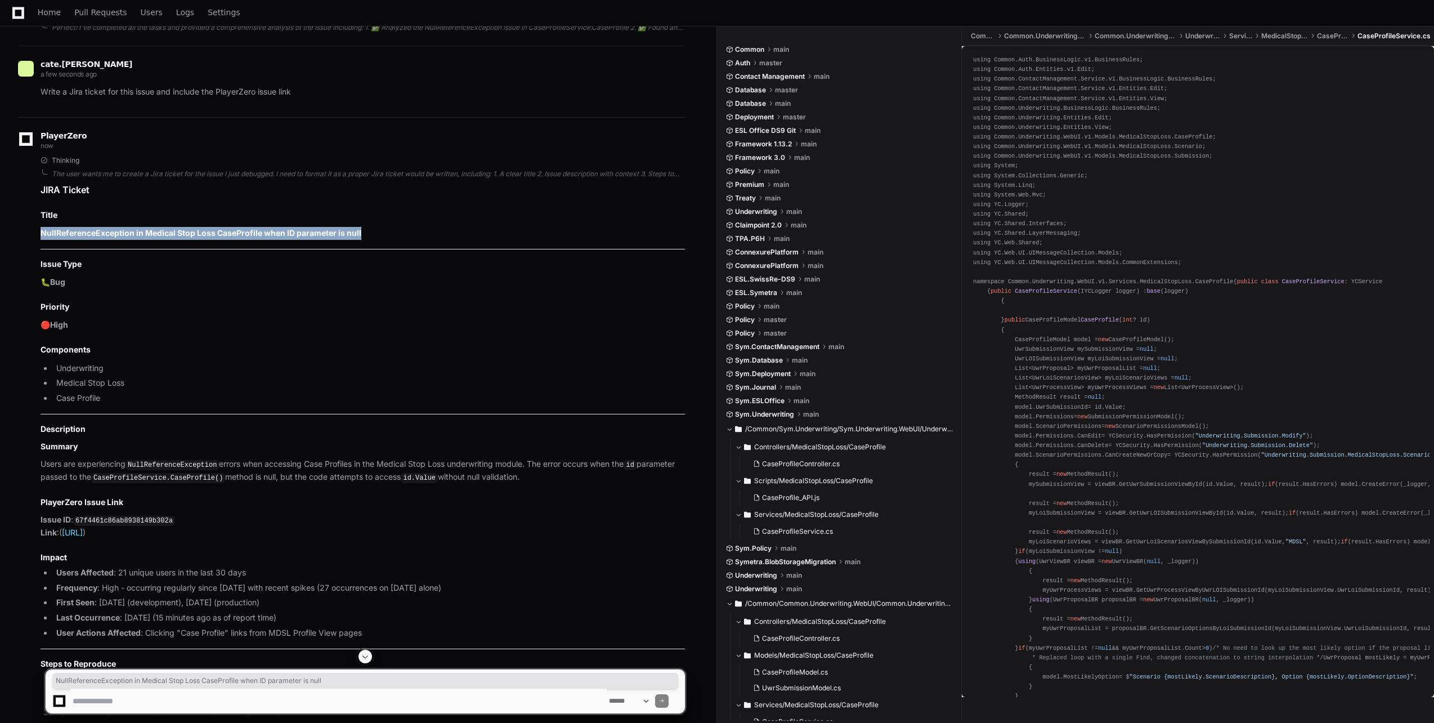
drag, startPoint x: 384, startPoint y: 344, endPoint x: 7, endPoint y: 343, distance: 376.6
click at [7, 343] on div "cate.[PERSON_NAME] 6 minutes ago Last seen 21 minutes ago 1 Debug this issue fo…" at bounding box center [358, 227] width 717 height 3202
copy strong "NullReferenceException in Medical Stop Loss CaseProfile when ID parameter is nu…"
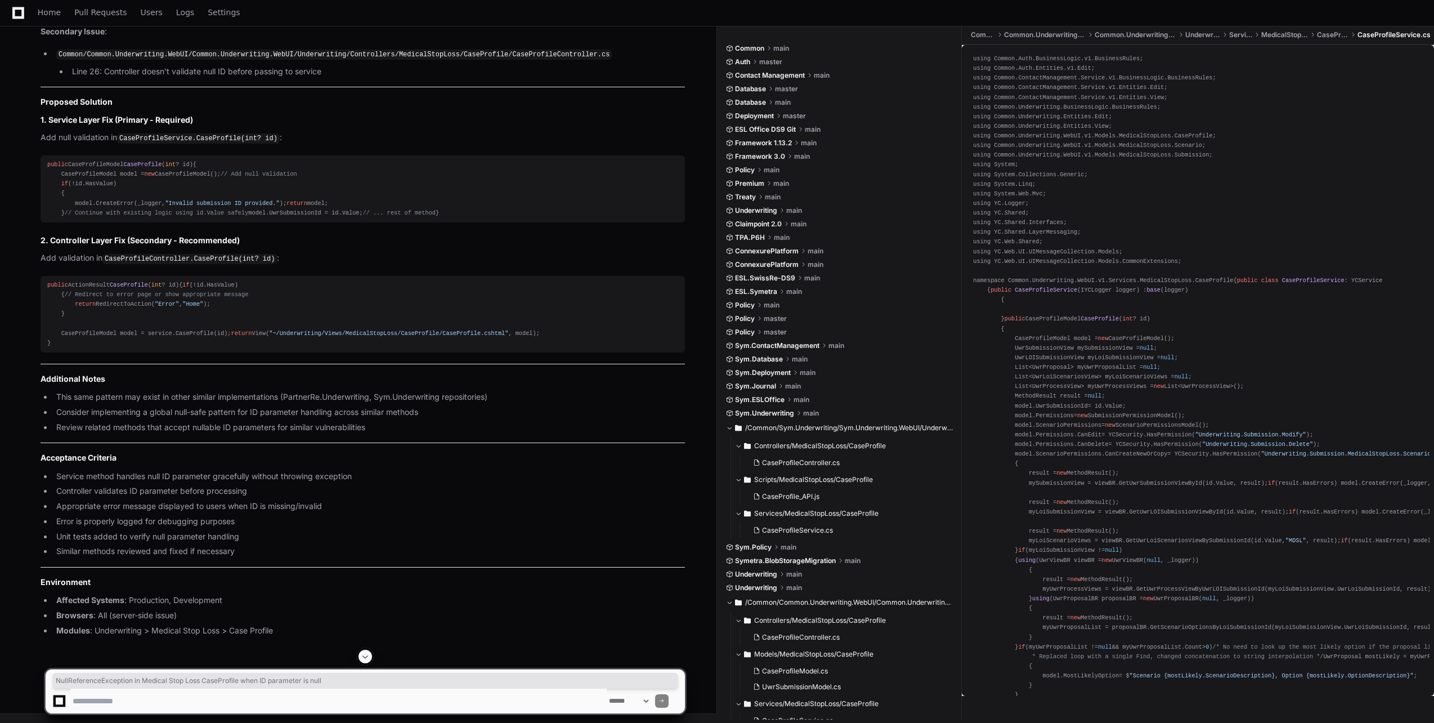
scroll to position [2844, 0]
click at [160, 703] on textarea at bounding box center [338, 701] width 537 height 25
type textarea "**********"
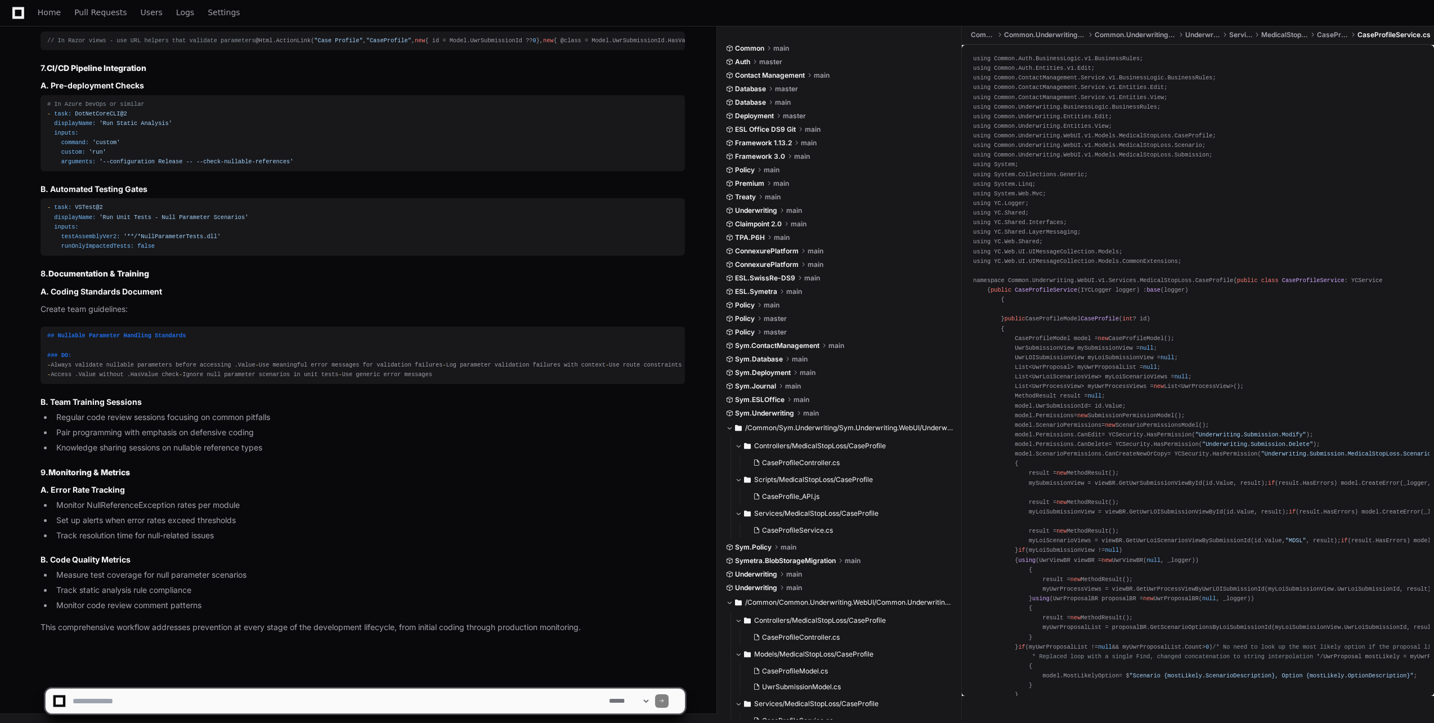
scroll to position [5469, 0]
click at [146, 710] on textarea at bounding box center [338, 701] width 537 height 25
type textarea "**********"
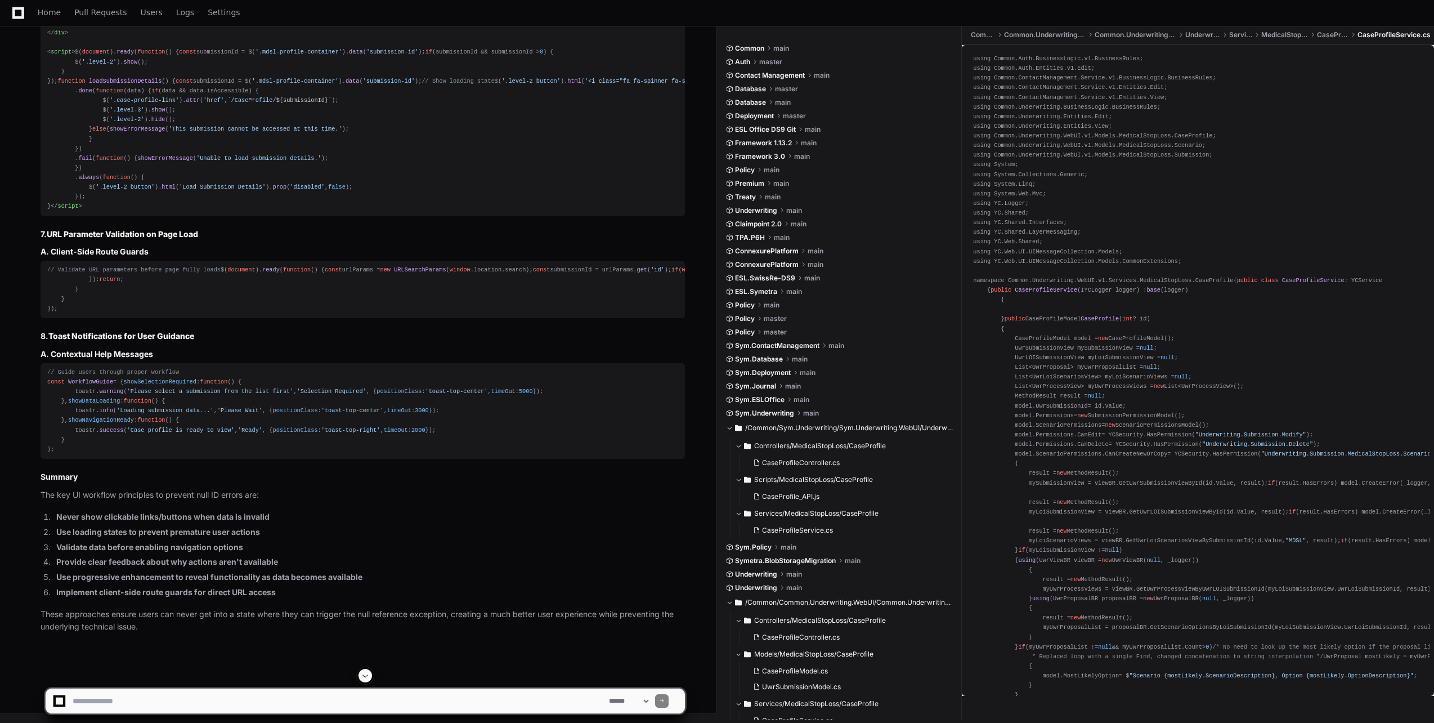
scroll to position [8873, 0]
click at [280, 697] on textarea at bounding box center [338, 701] width 537 height 25
type textarea "**********"
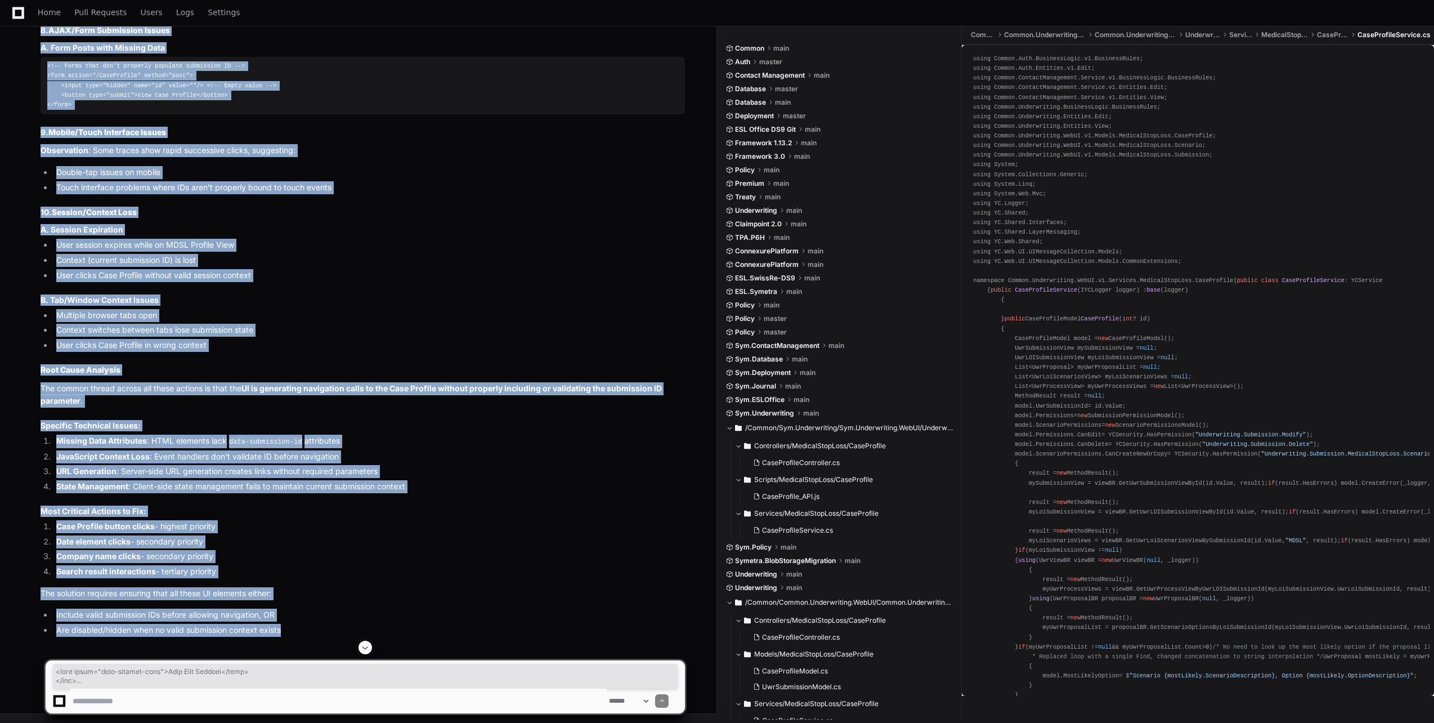
scroll to position [10238, 0]
drag, startPoint x: 347, startPoint y: 634, endPoint x: 36, endPoint y: 372, distance: 407.1
copy article "4. URL Patterns That Cause Issues Based on the traces, these URL patterns are p…"
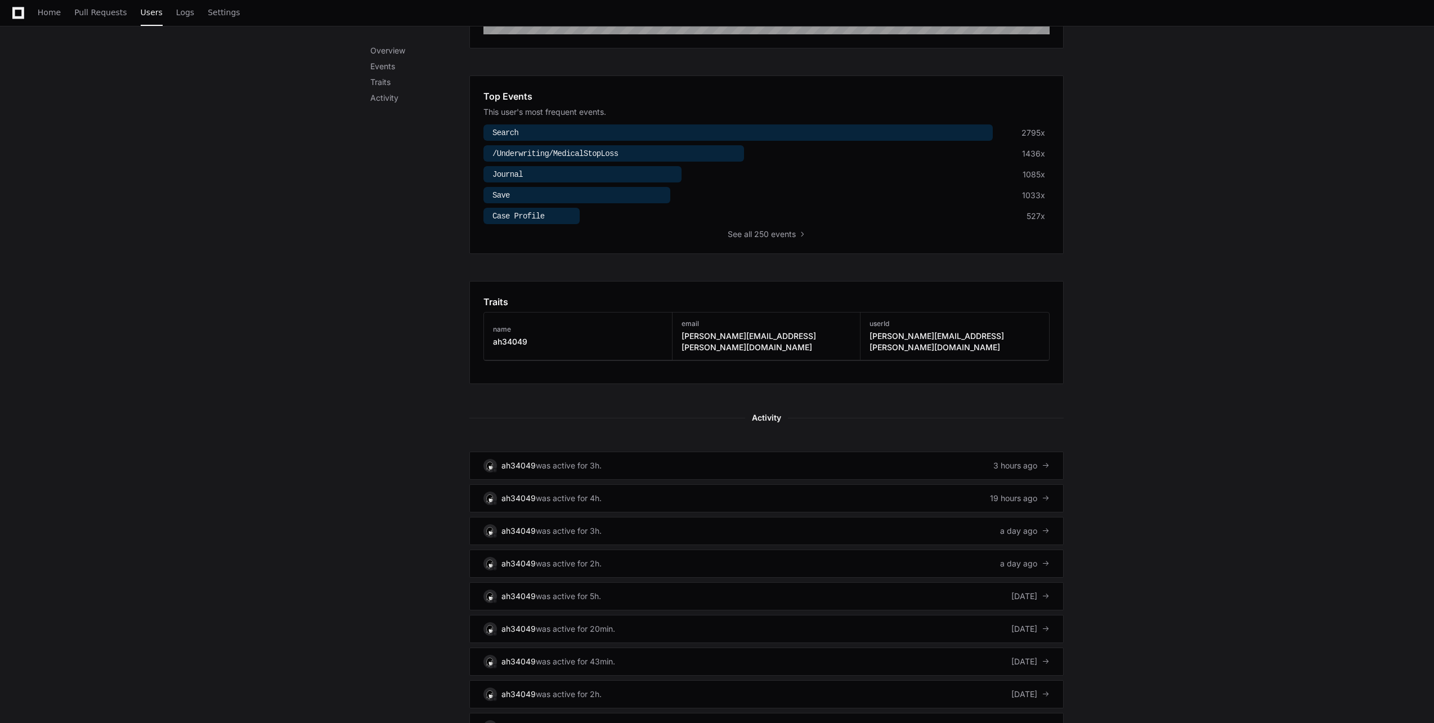
scroll to position [515, 0]
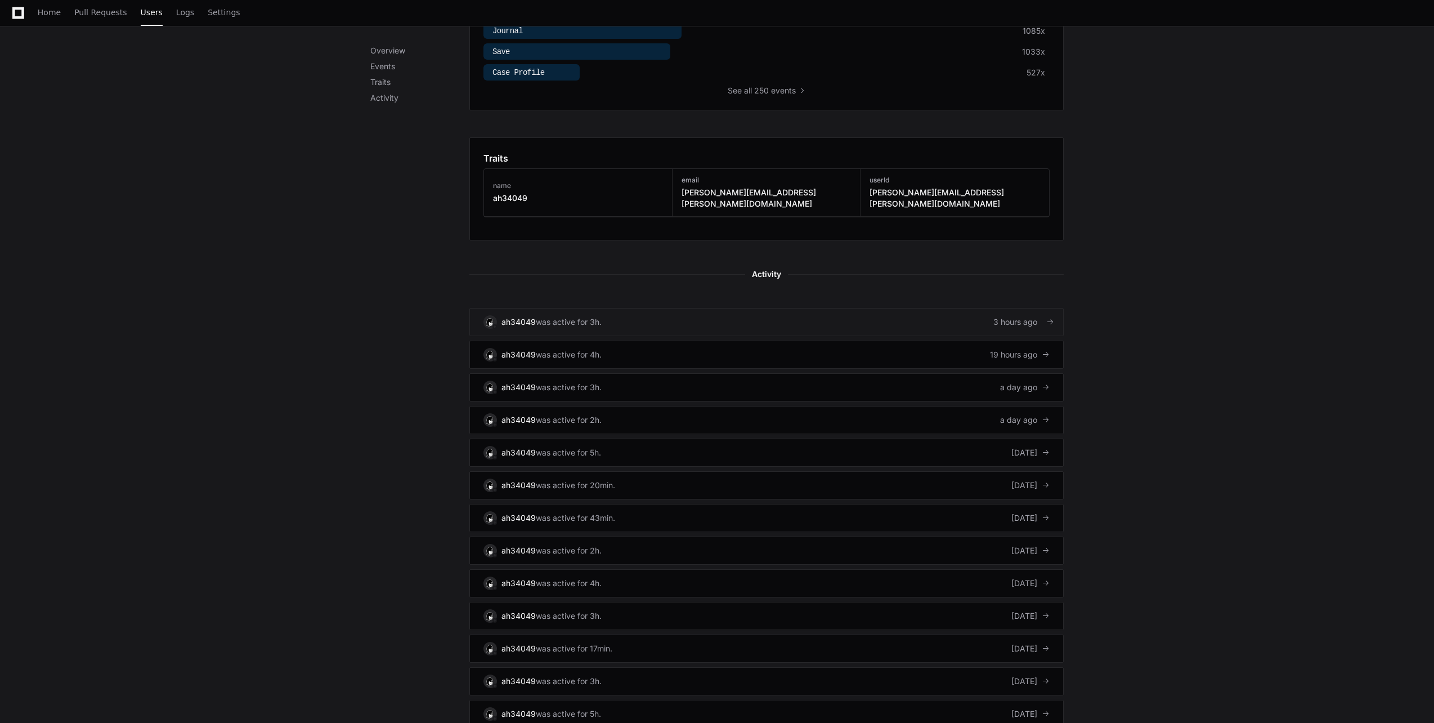
click at [786, 308] on link "ah34049 was active for 3h. 3 hours ago" at bounding box center [767, 322] width 594 height 28
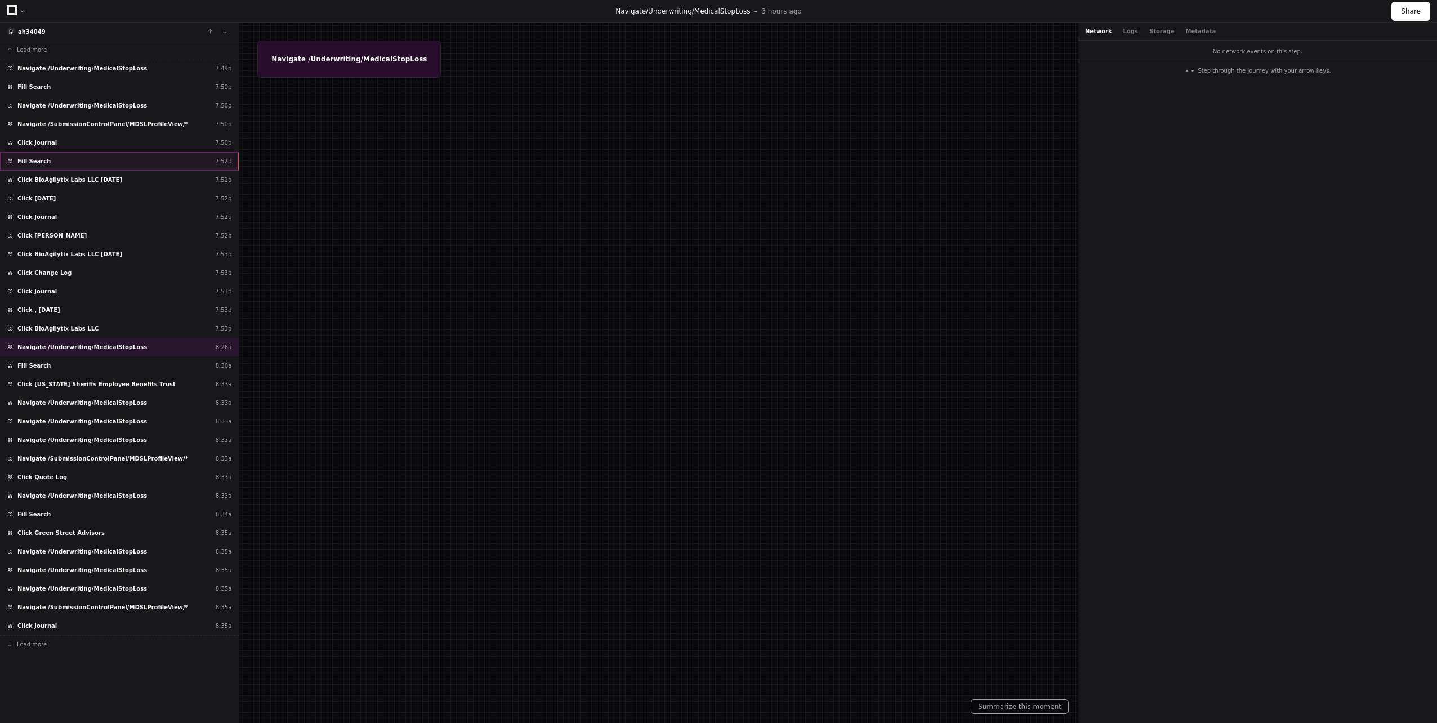
click at [60, 163] on div "Fill Search 7:52p" at bounding box center [119, 161] width 239 height 19
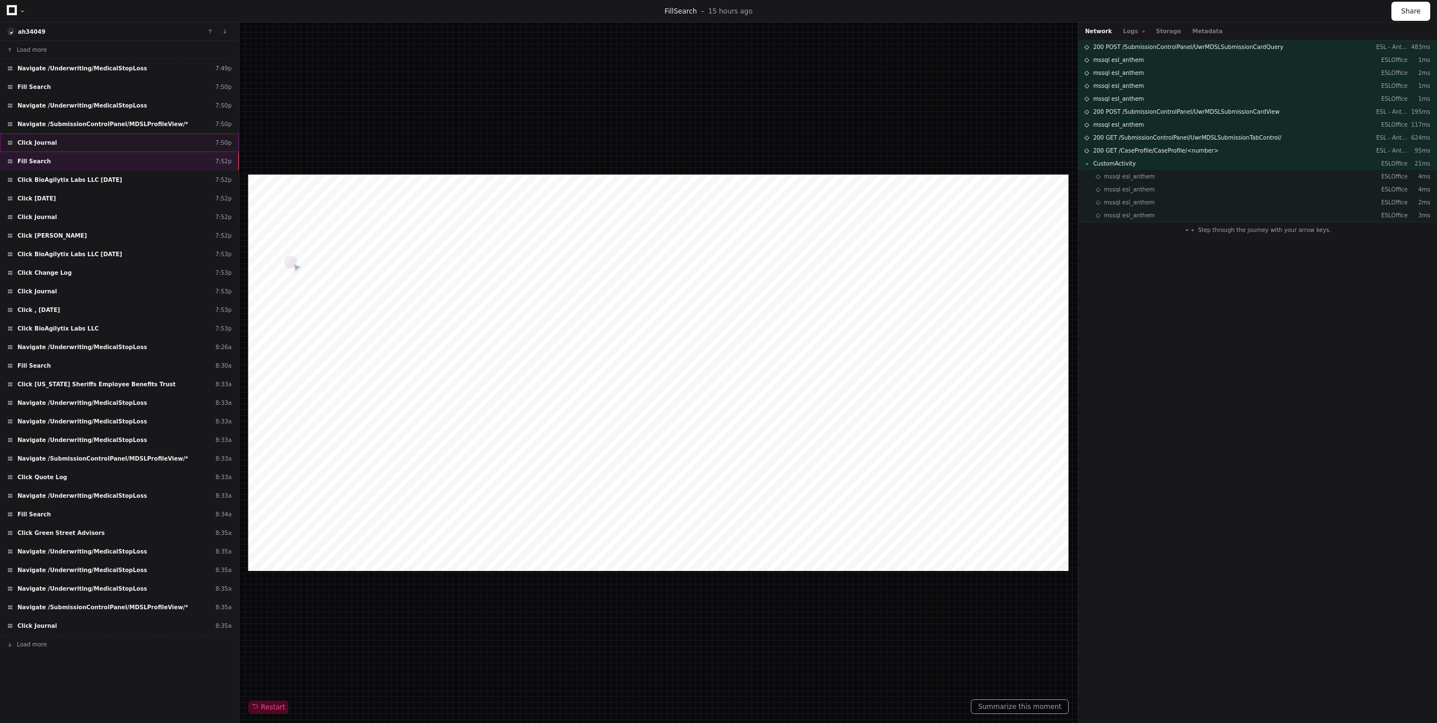
click at [65, 143] on div "Click Journal 7:50p" at bounding box center [119, 142] width 239 height 19
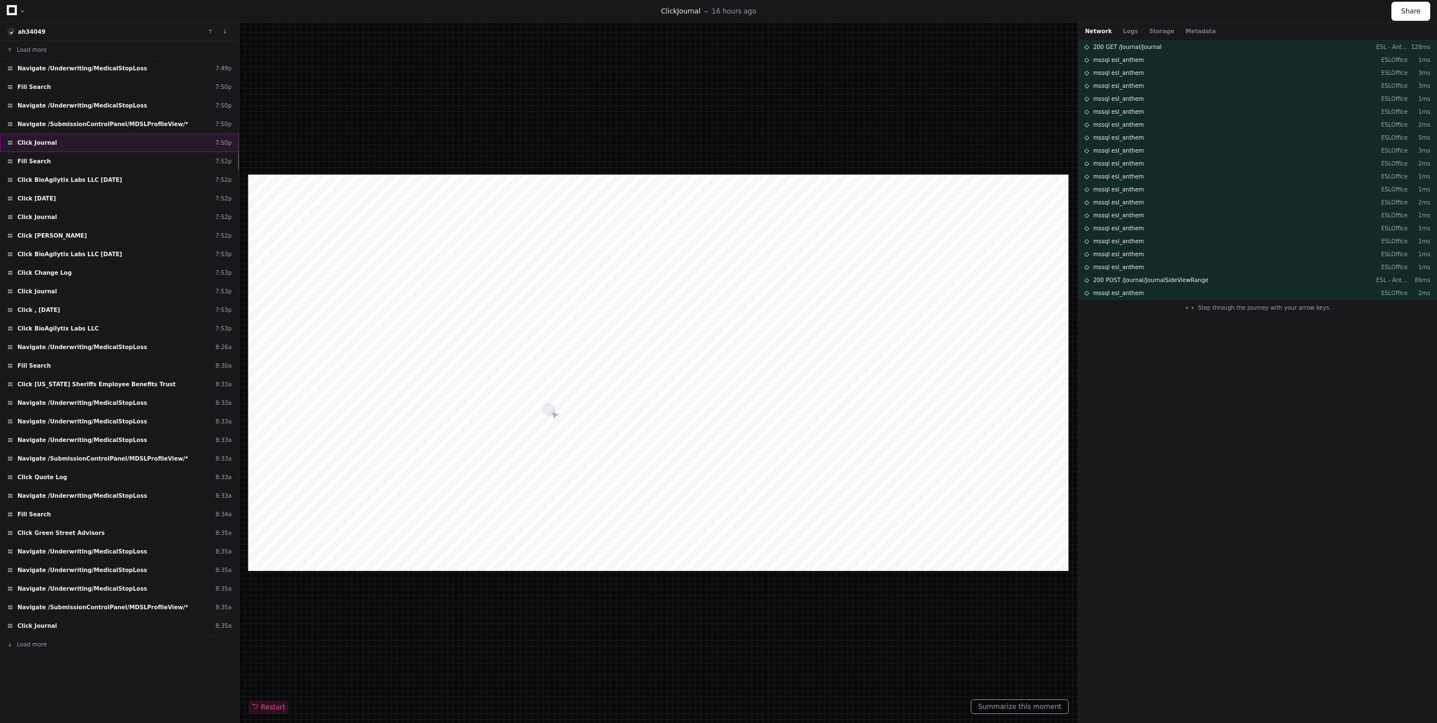
click at [64, 149] on div "Click Journal 7:50p" at bounding box center [119, 142] width 239 height 19
click at [1127, 29] on button "Logs" at bounding box center [1130, 31] width 15 height 8
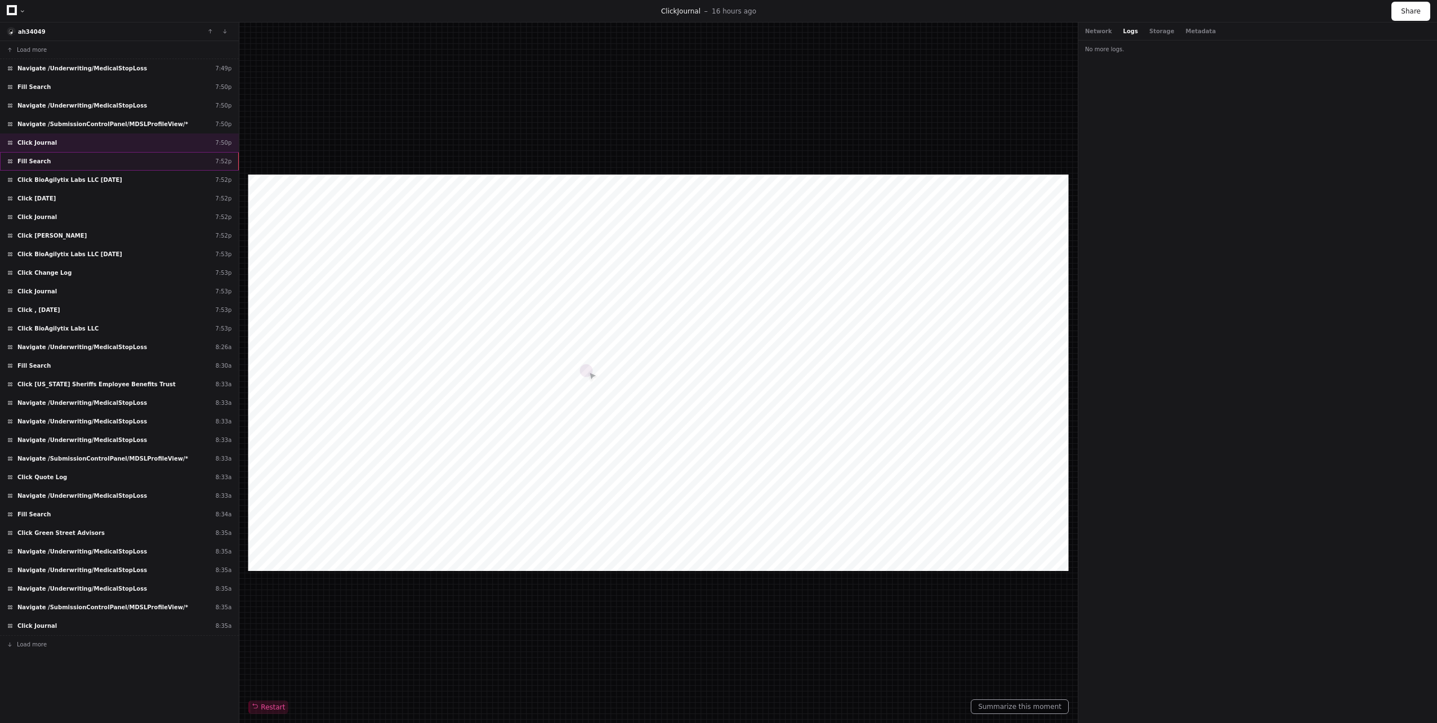
click at [43, 157] on span "Fill Search" at bounding box center [33, 161] width 33 height 8
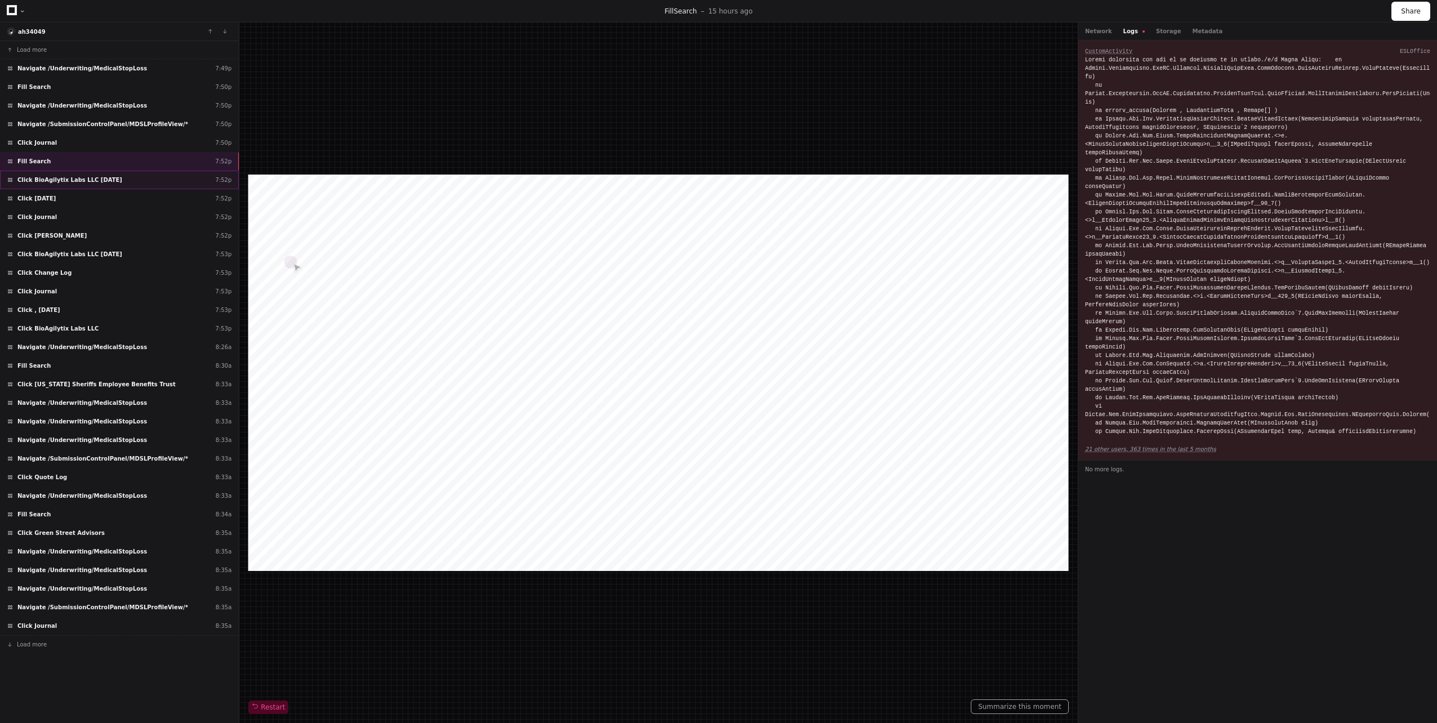
click at [127, 186] on div "Click BioAgilytix Labs LLC [DATE] 7:52p" at bounding box center [119, 180] width 239 height 19
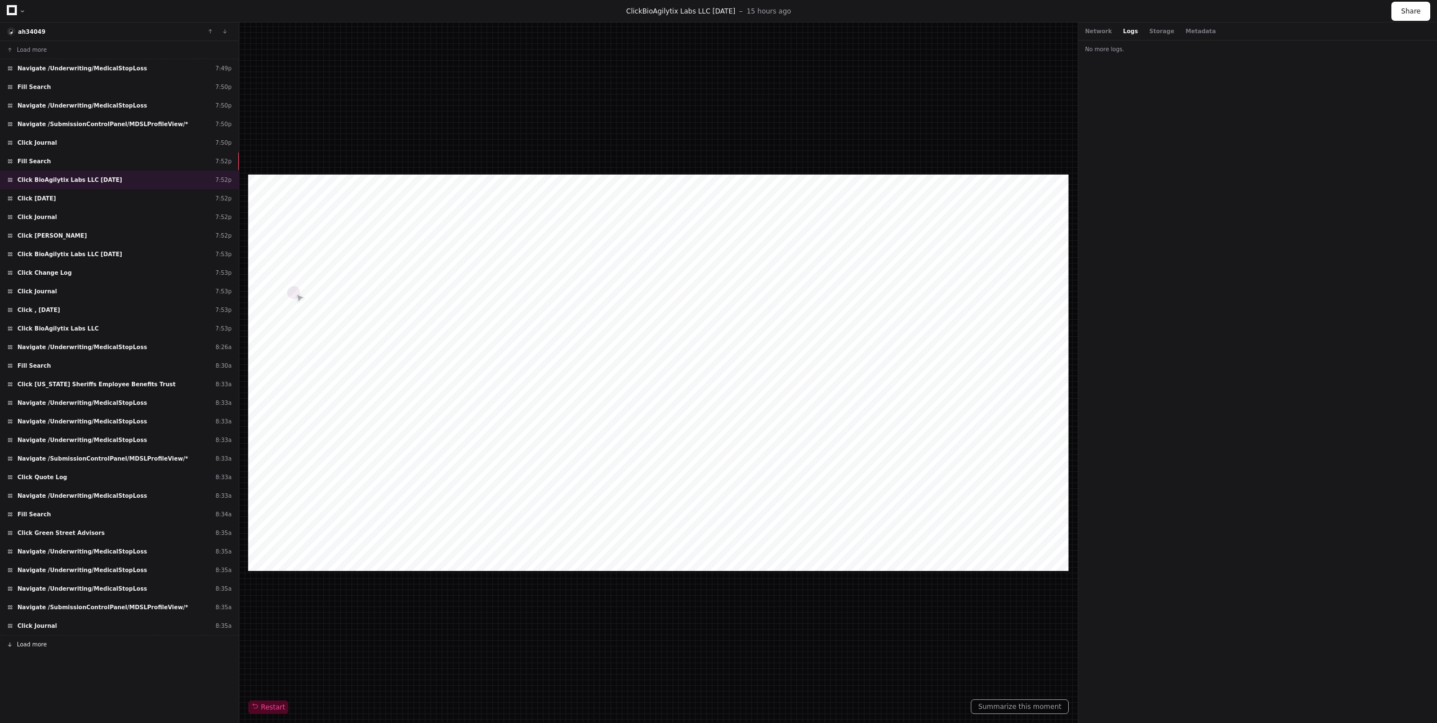
click at [46, 647] on button "Load more" at bounding box center [119, 644] width 239 height 18
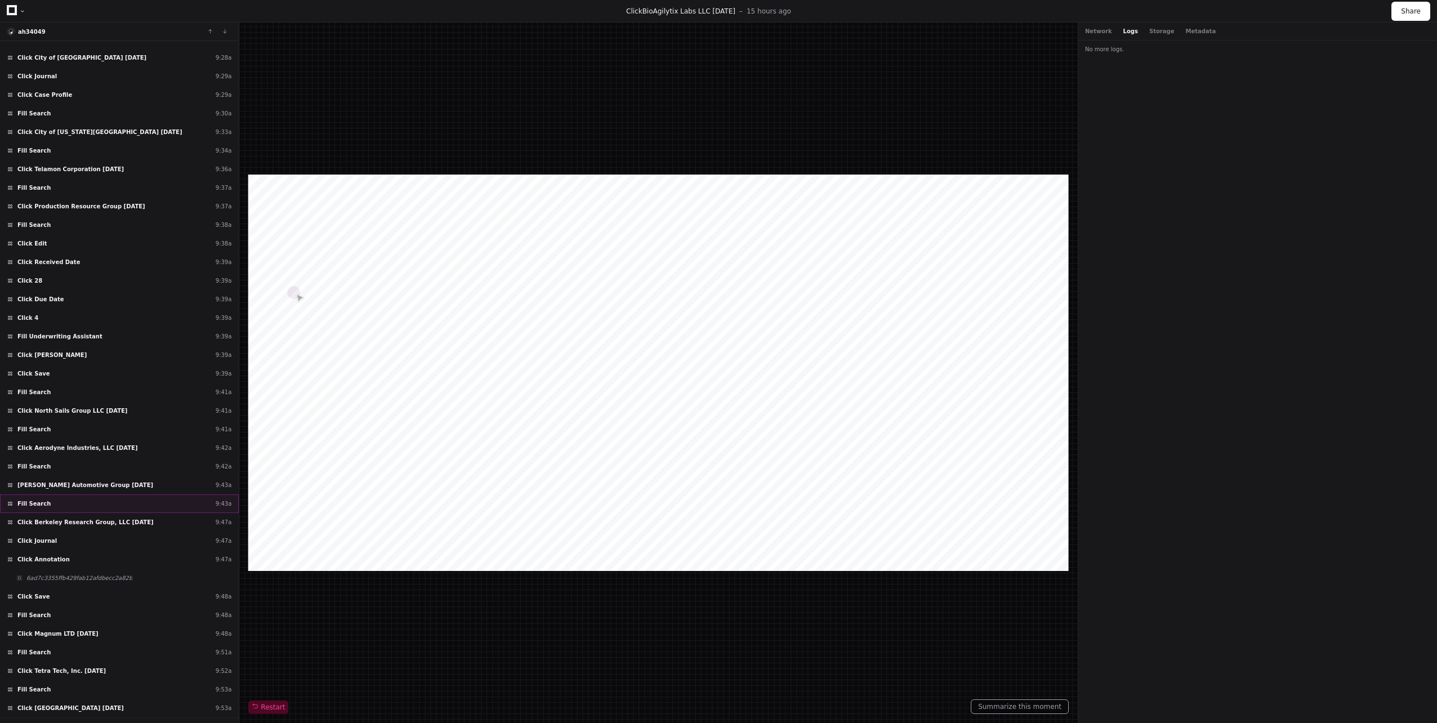
scroll to position [2159, 0]
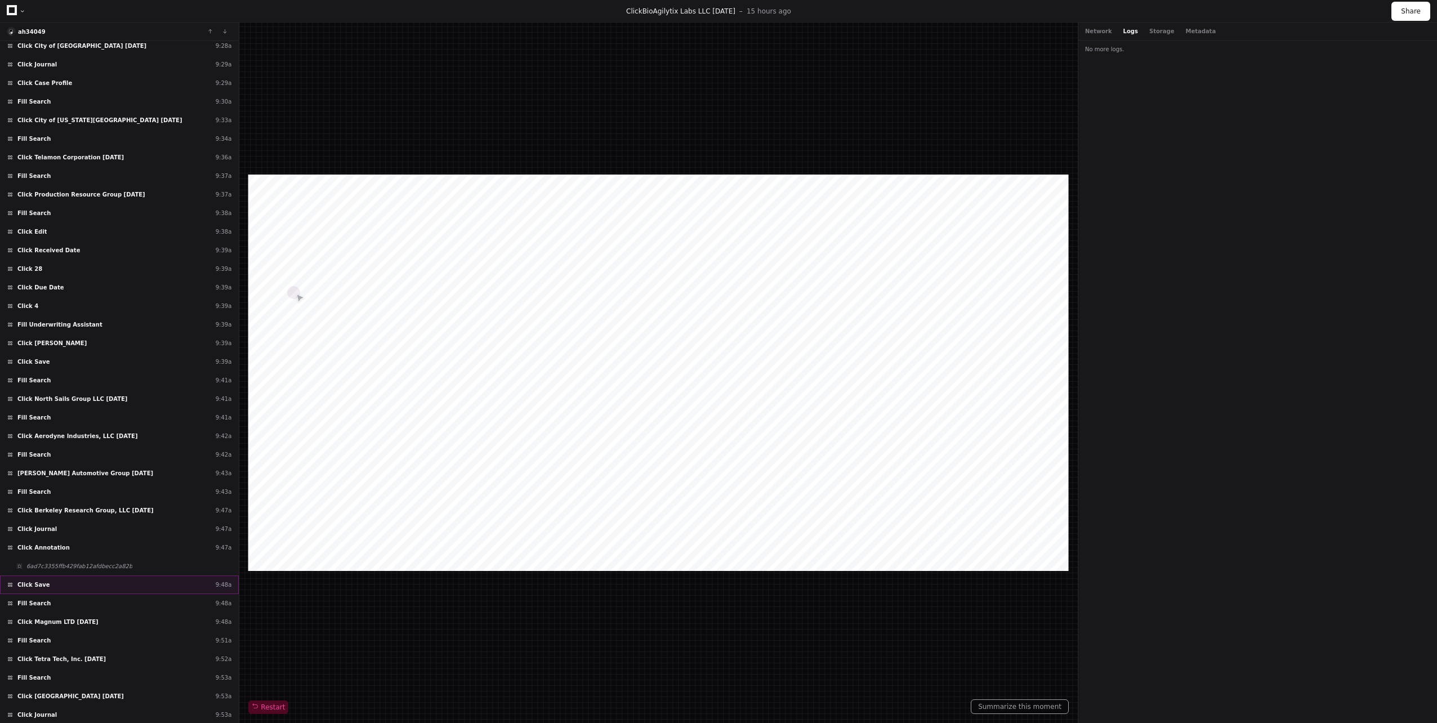
click at [160, 589] on div "Click Save 9:48a" at bounding box center [119, 584] width 239 height 19
click at [155, 564] on div "6ad7c3355ffb429fab12afdbecc2a82b" at bounding box center [119, 566] width 239 height 19
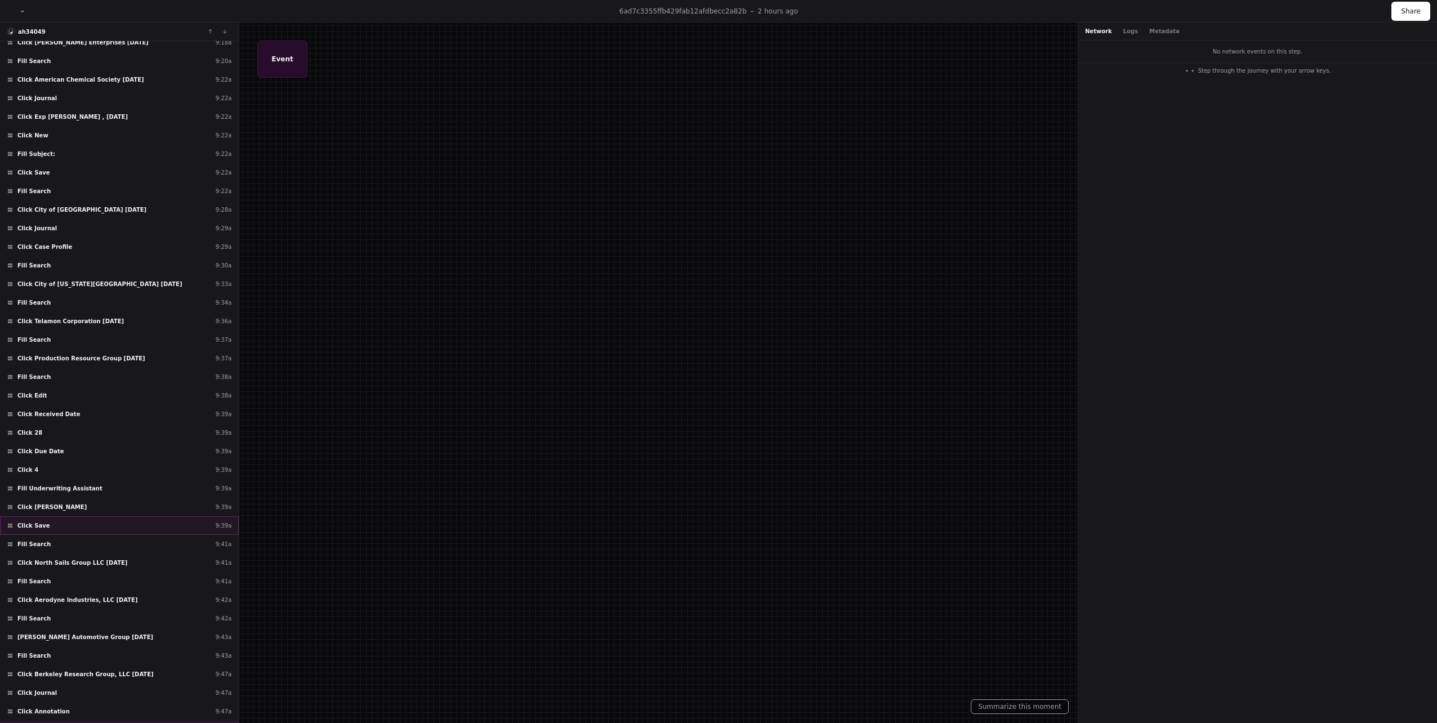
scroll to position [1990, 0]
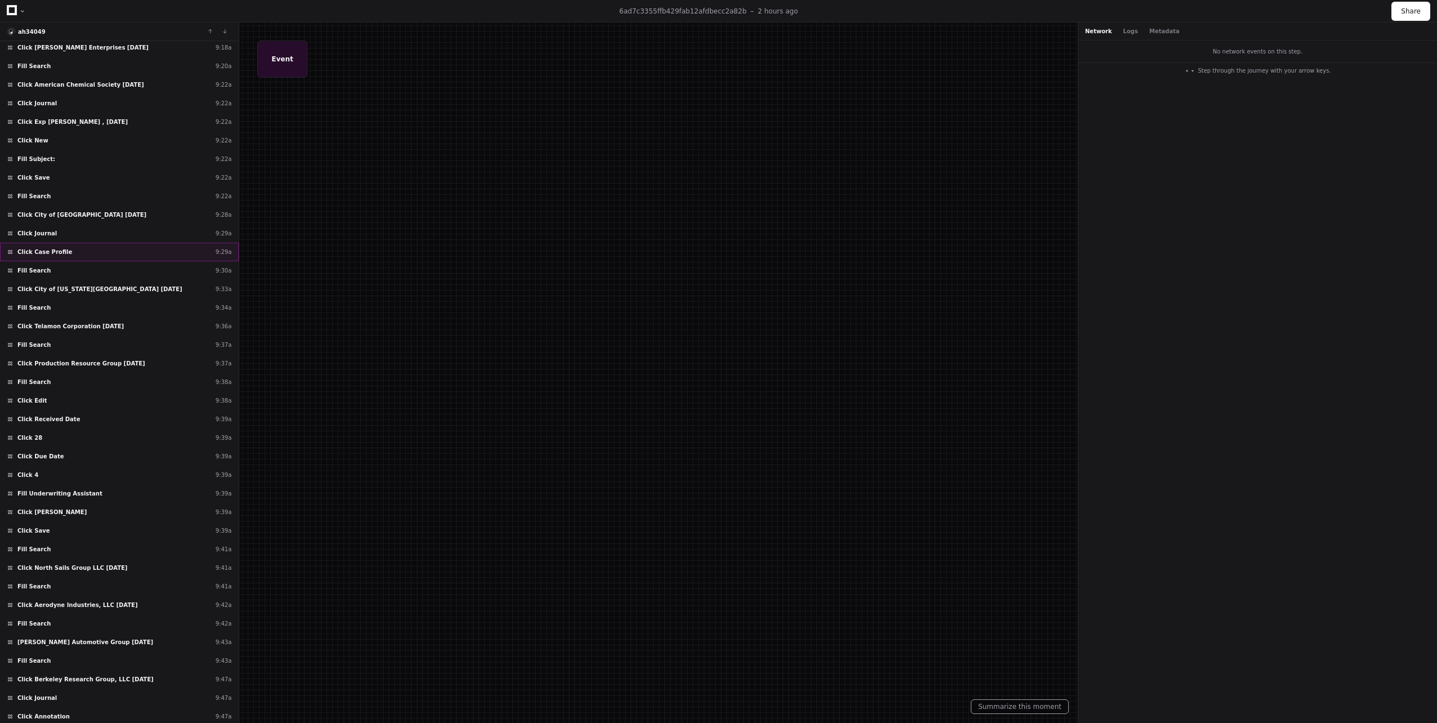
click at [78, 256] on div "Click Case Profile 9:29a" at bounding box center [119, 252] width 239 height 19
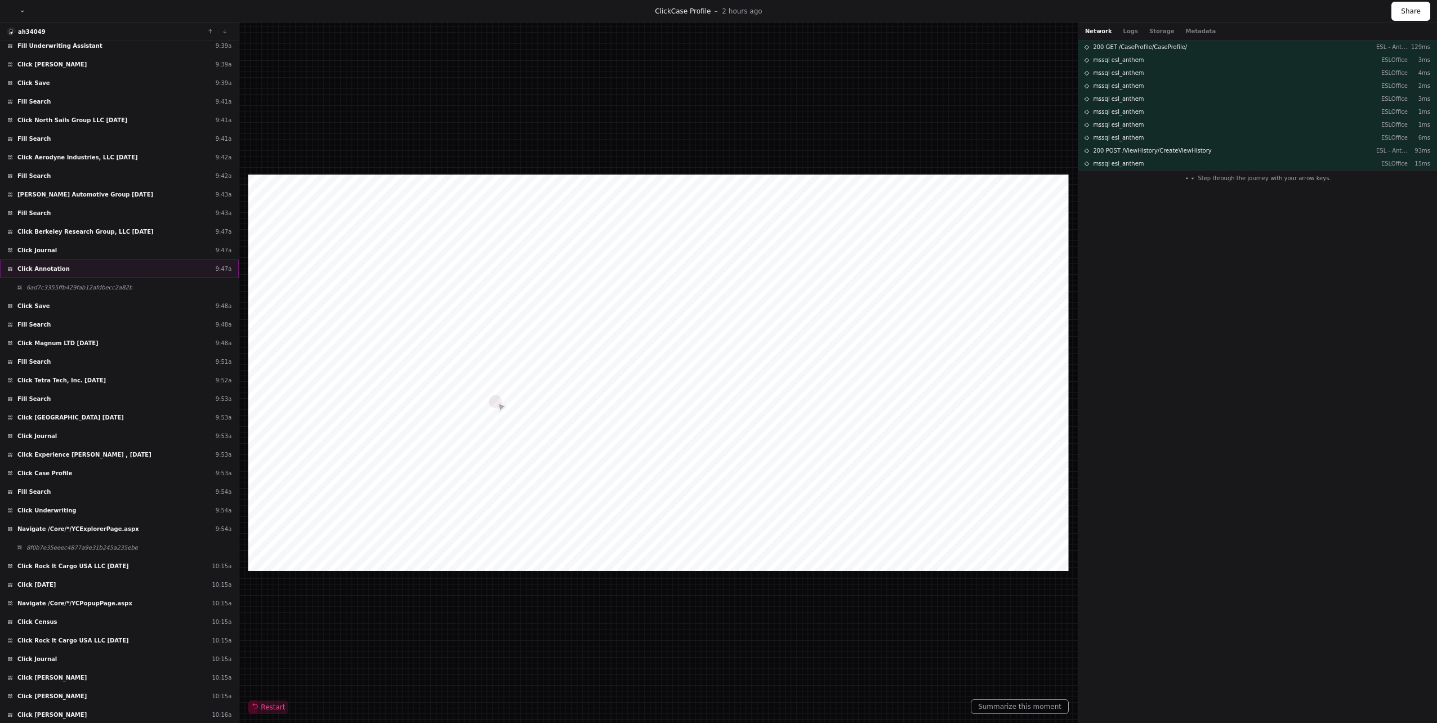
scroll to position [2550, 0]
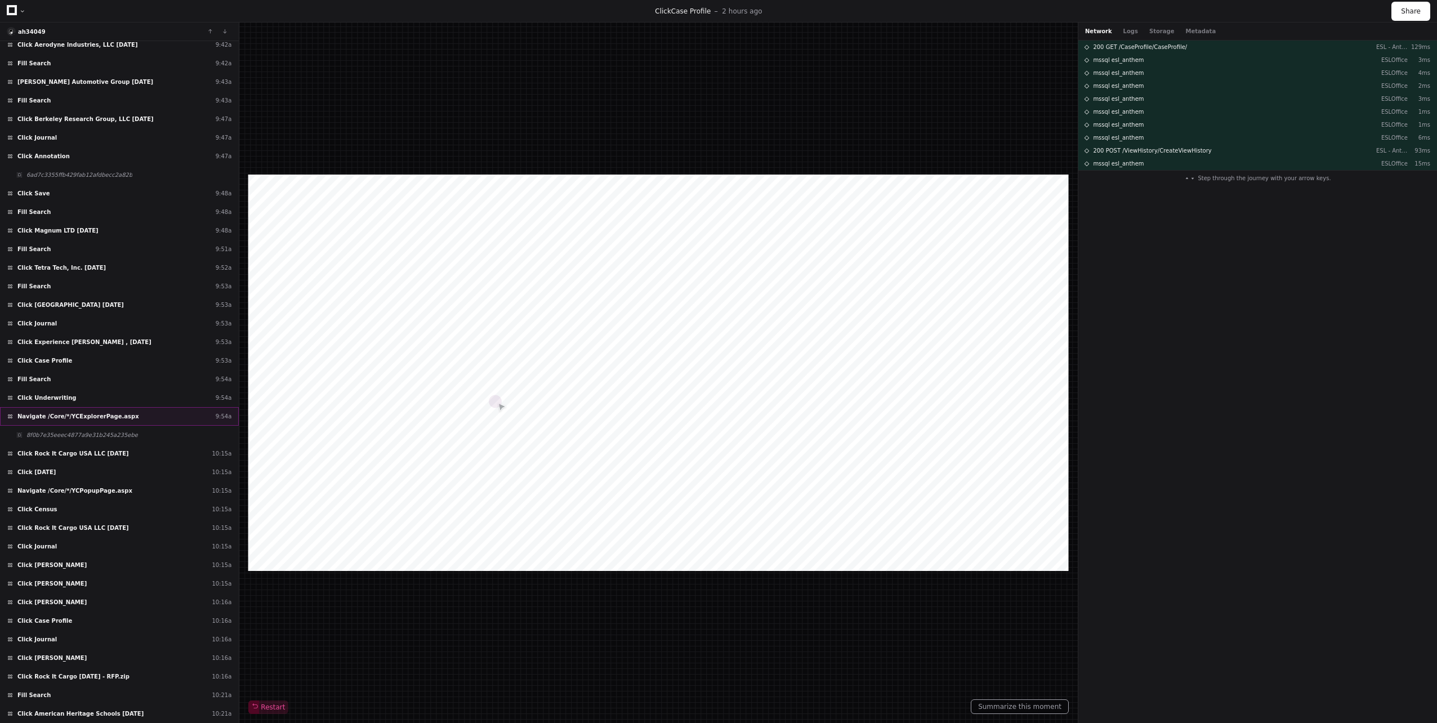
click at [84, 412] on span "Navigate /Core/*/YCExplorerPage.aspx" at bounding box center [78, 416] width 122 height 8
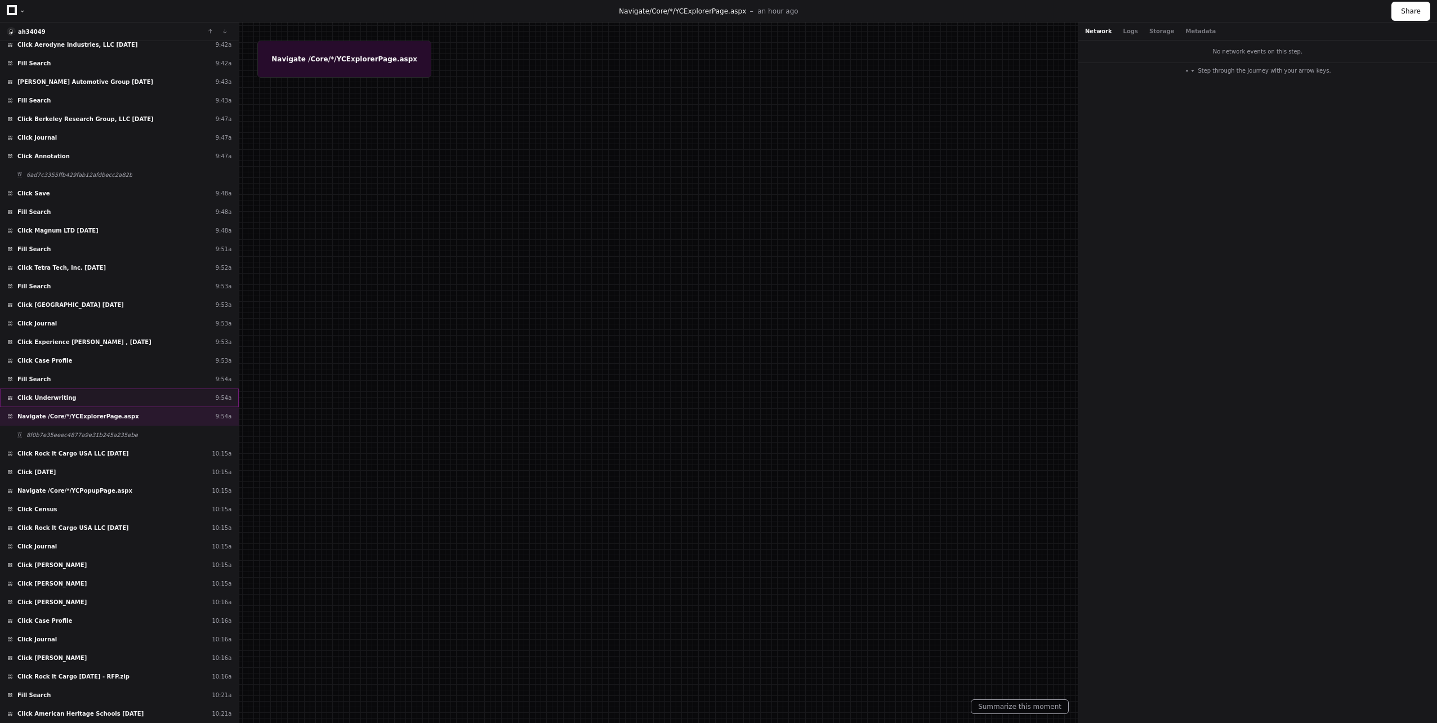
click at [75, 391] on div "Click Underwriting 9:54a" at bounding box center [119, 397] width 239 height 19
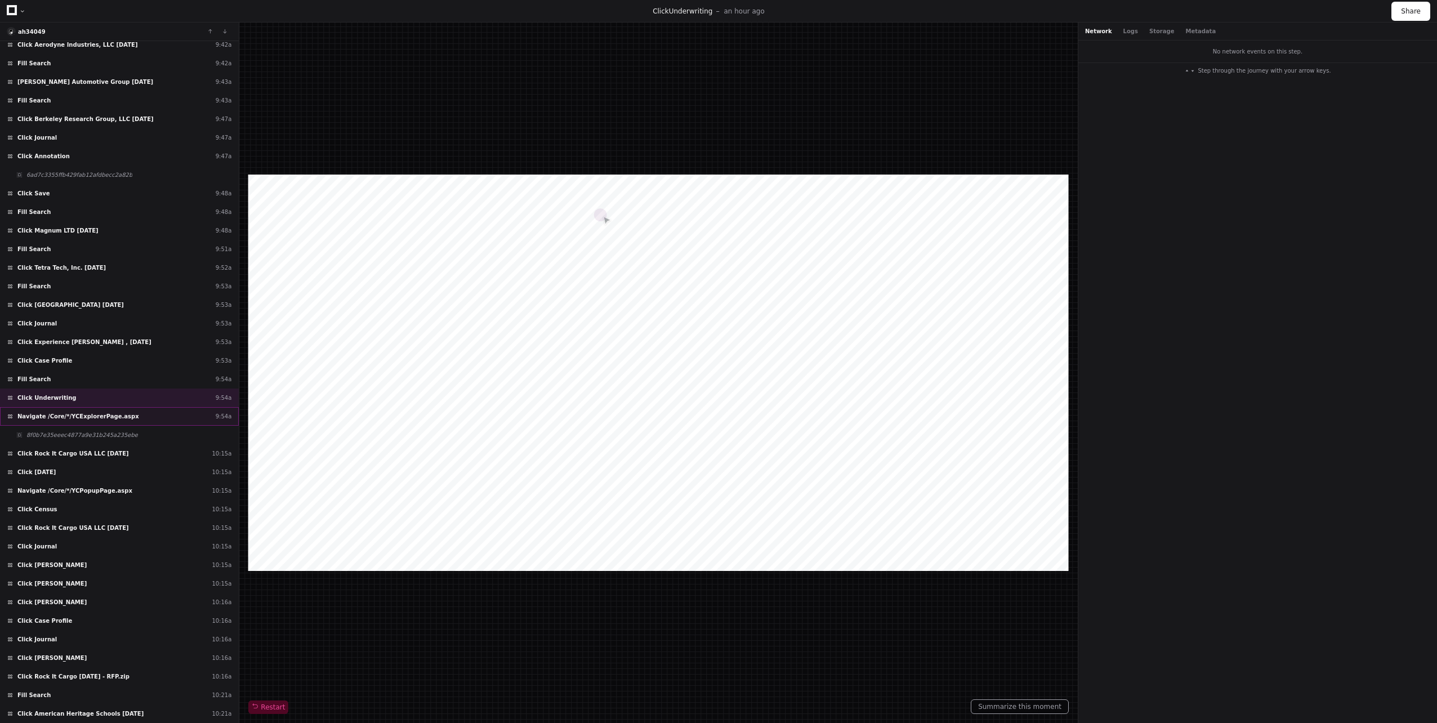
click at [70, 416] on span "Navigate /Core/*/YCExplorerPage.aspx" at bounding box center [78, 416] width 122 height 8
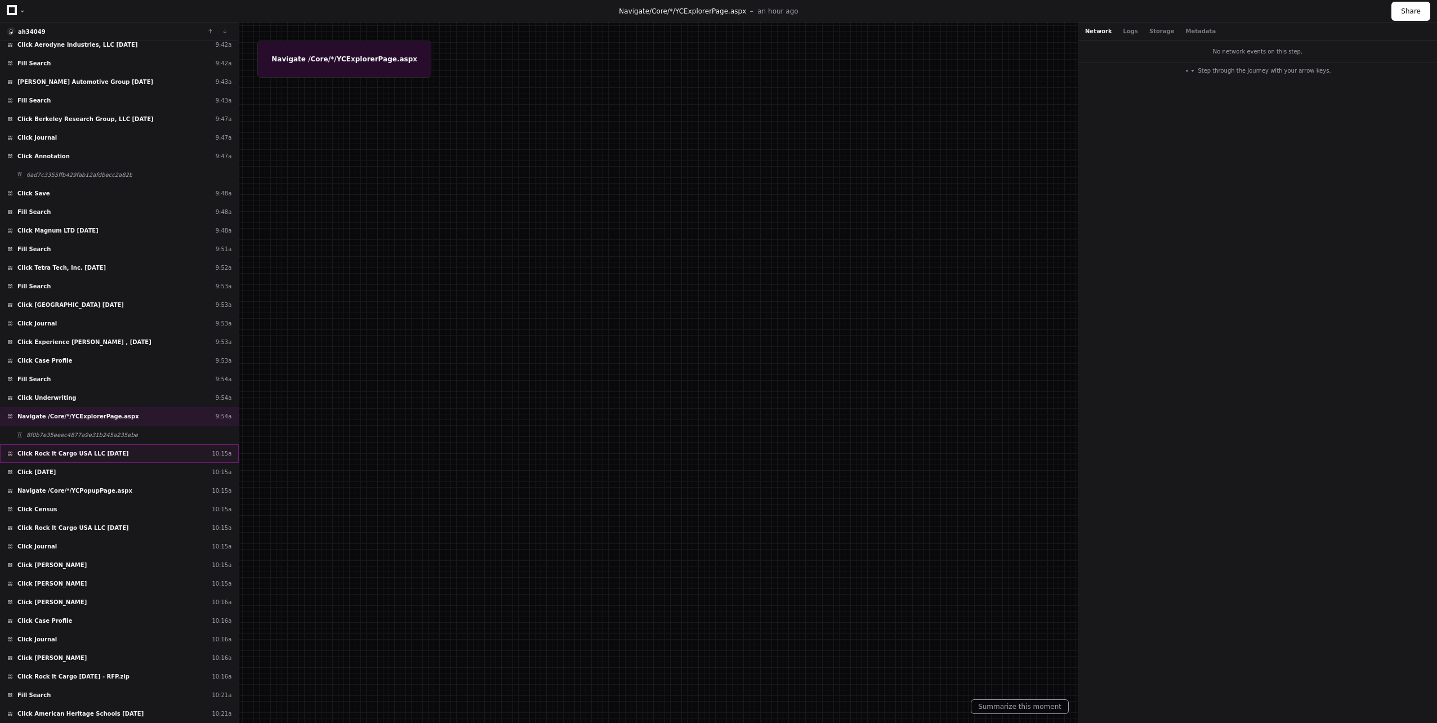
click at [68, 448] on div "Click Rock It Cargo USA LLC [DATE] 10:15a" at bounding box center [119, 453] width 239 height 19
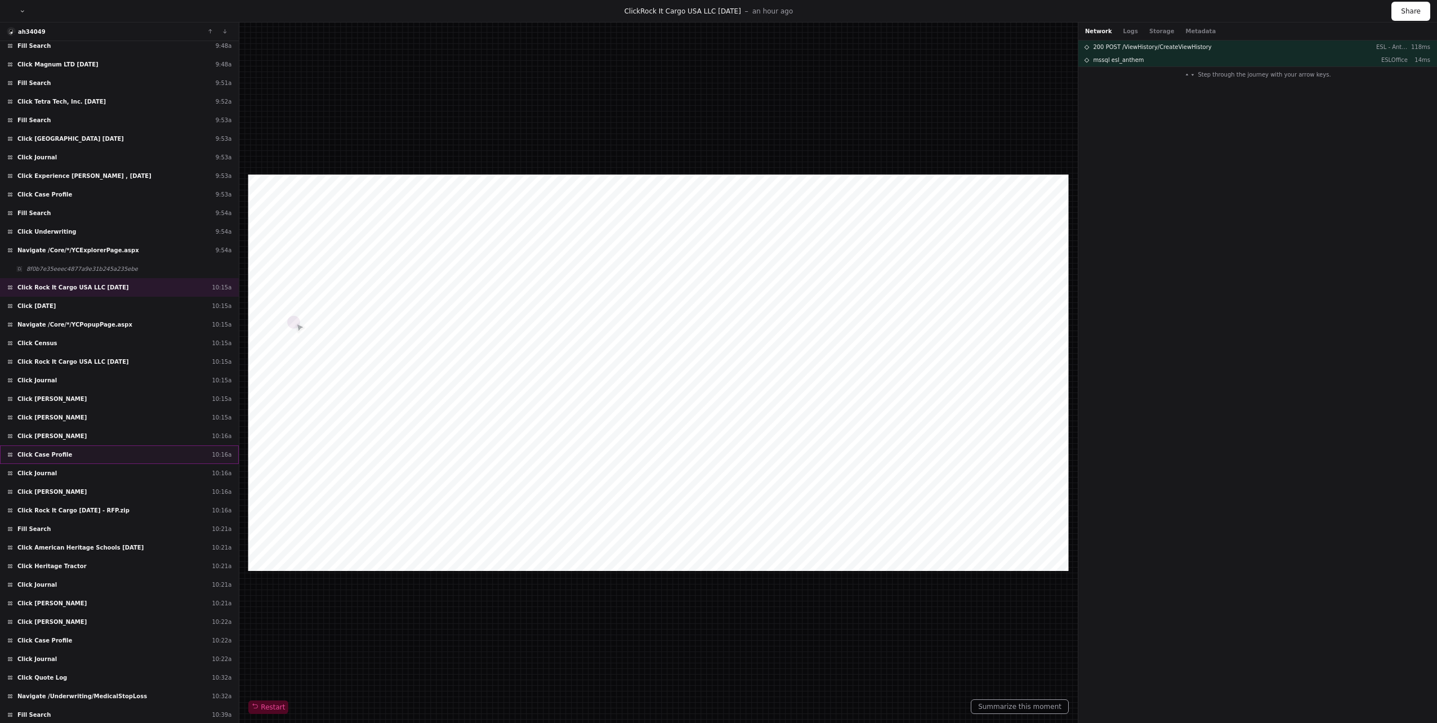
scroll to position [2995, 0]
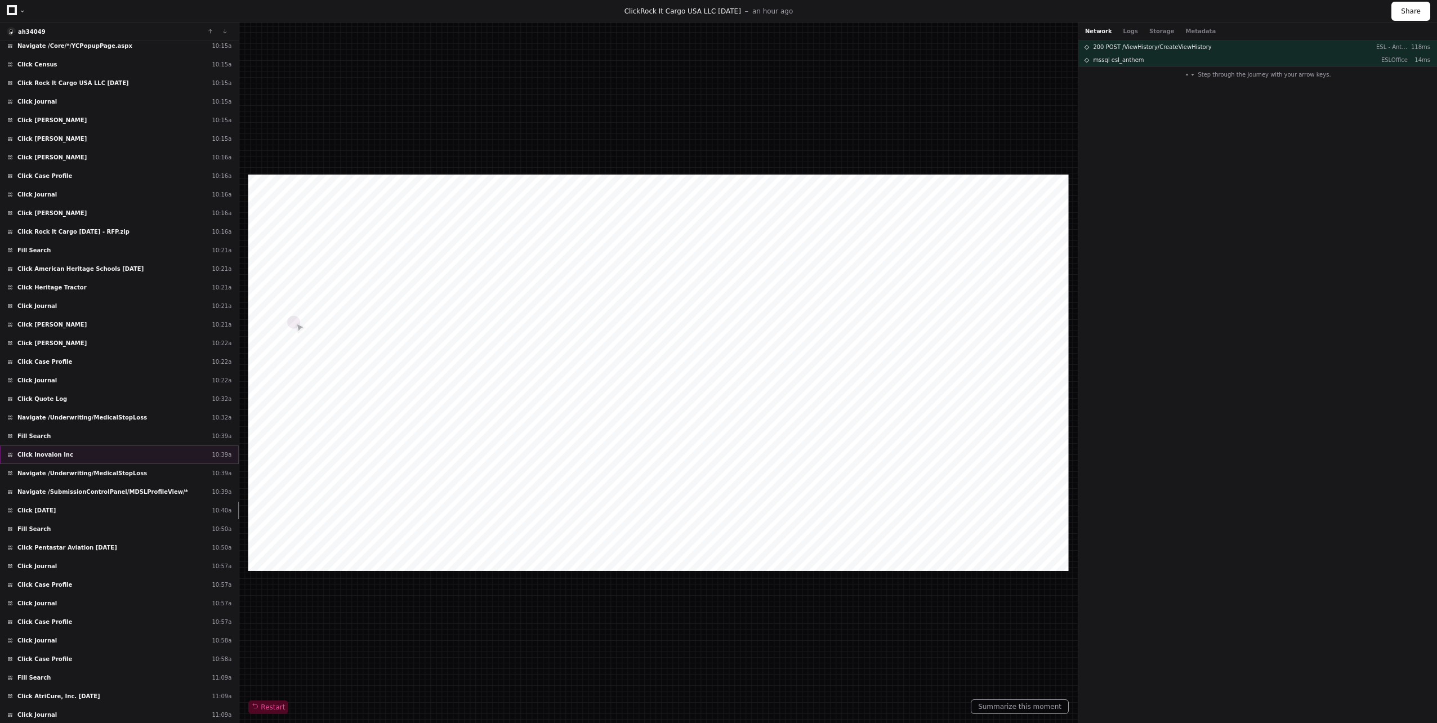
click at [75, 452] on div "Click Inovalon Inc 10:39a" at bounding box center [119, 454] width 239 height 19
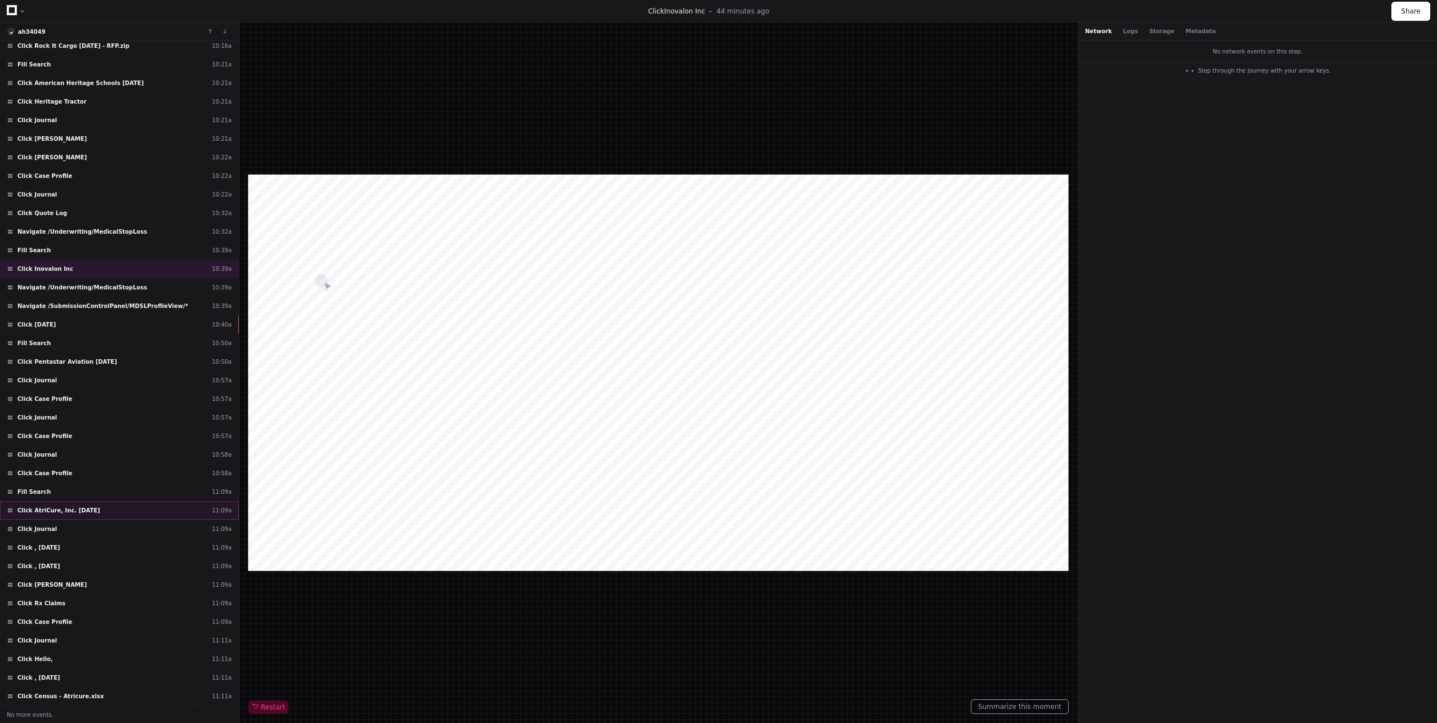
click at [66, 506] on span "Click AtriCure, Inc. [DATE]" at bounding box center [58, 510] width 83 height 8
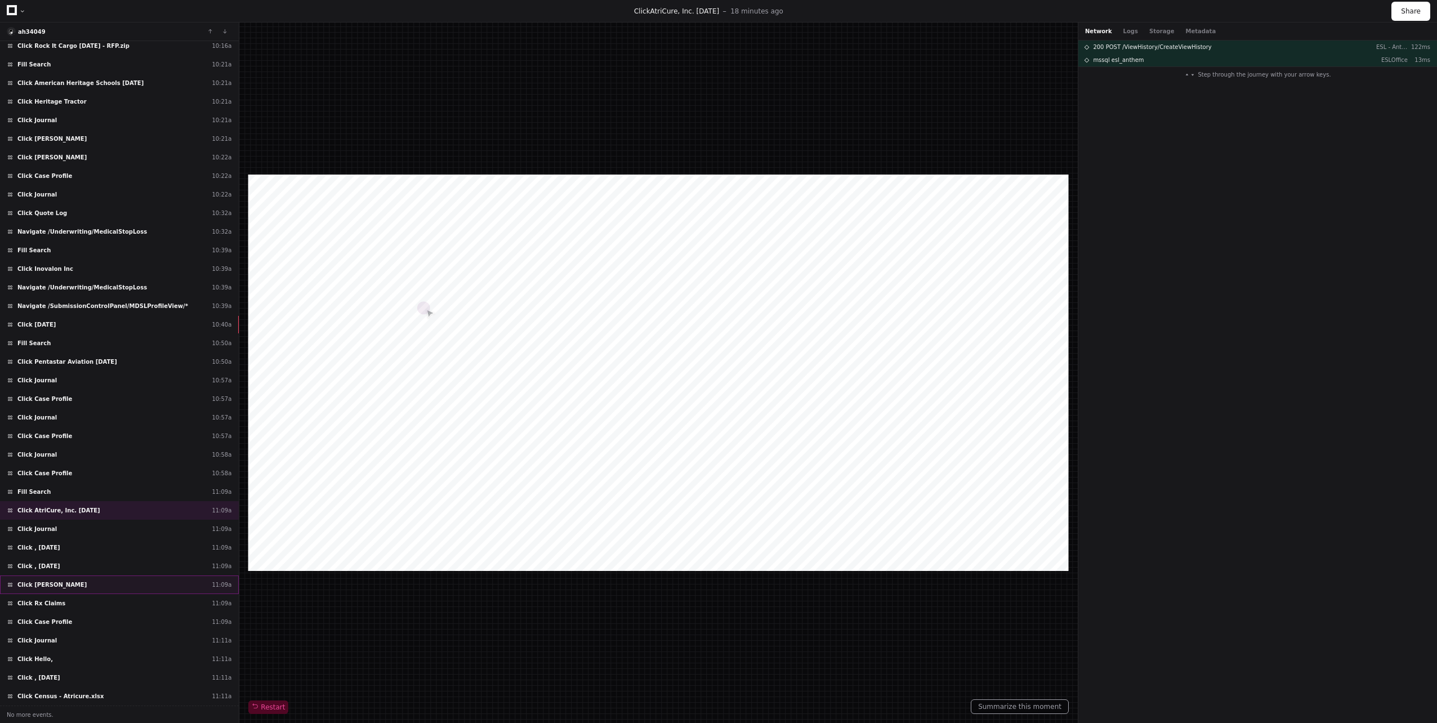
click at [92, 580] on div "Click [PERSON_NAME] 11:09a" at bounding box center [119, 584] width 239 height 19
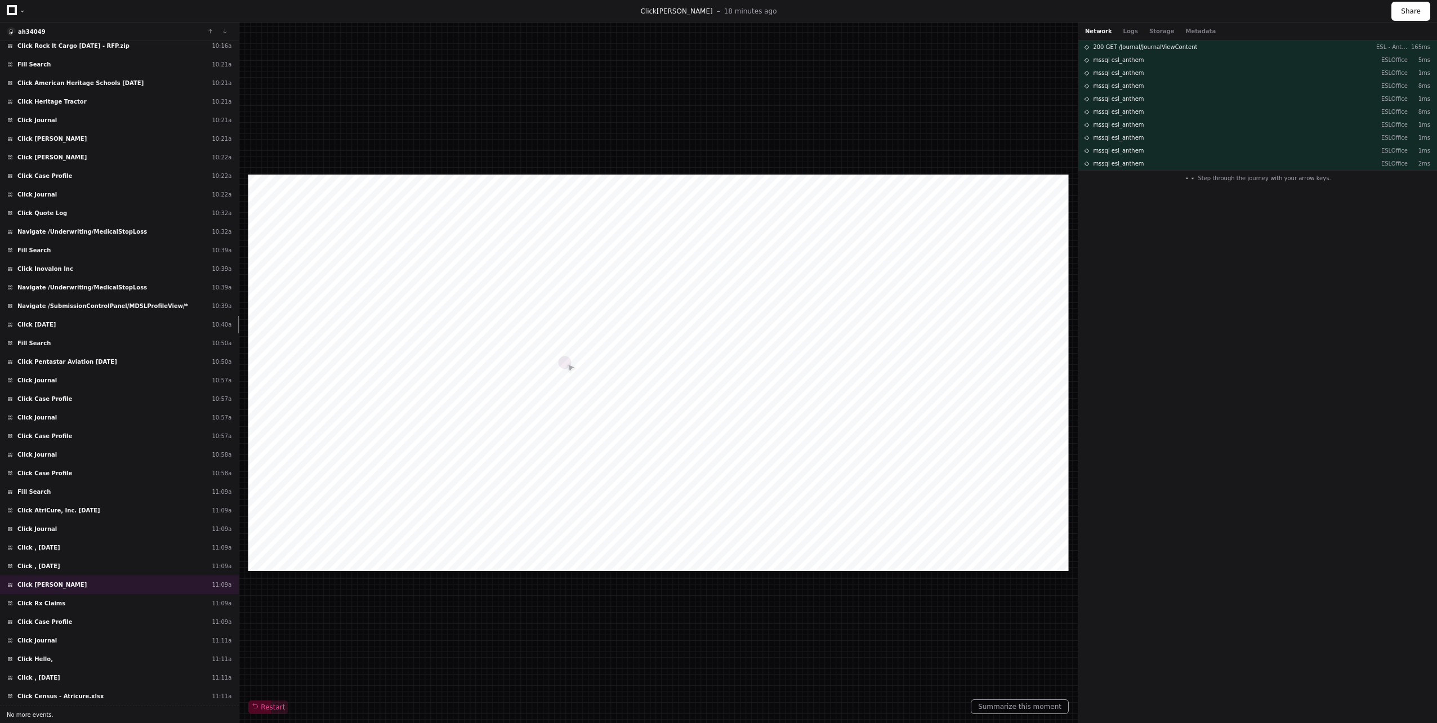
click at [35, 716] on span "No more events." at bounding box center [30, 714] width 47 height 8
click at [84, 689] on div "Click Census - Atricure.xlsx 11:11a" at bounding box center [119, 696] width 239 height 19
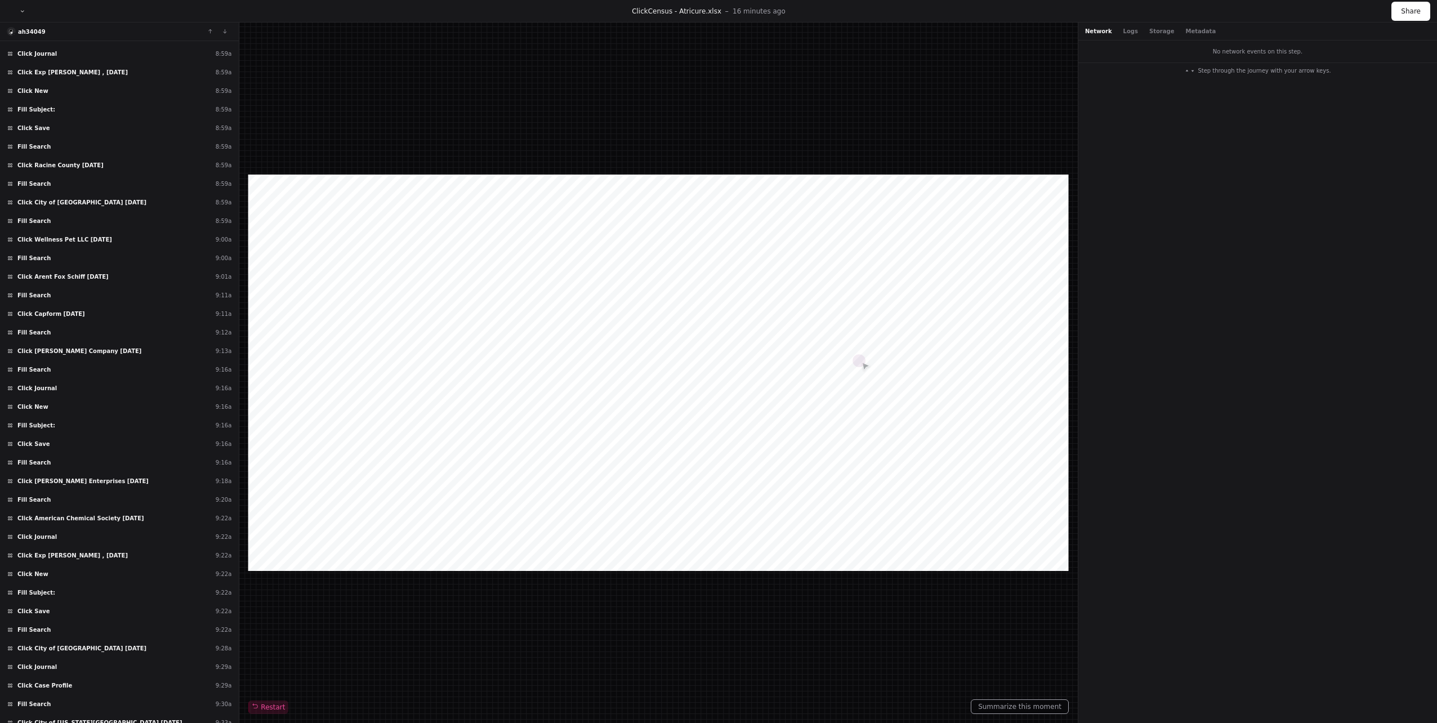
scroll to position [1548, 0]
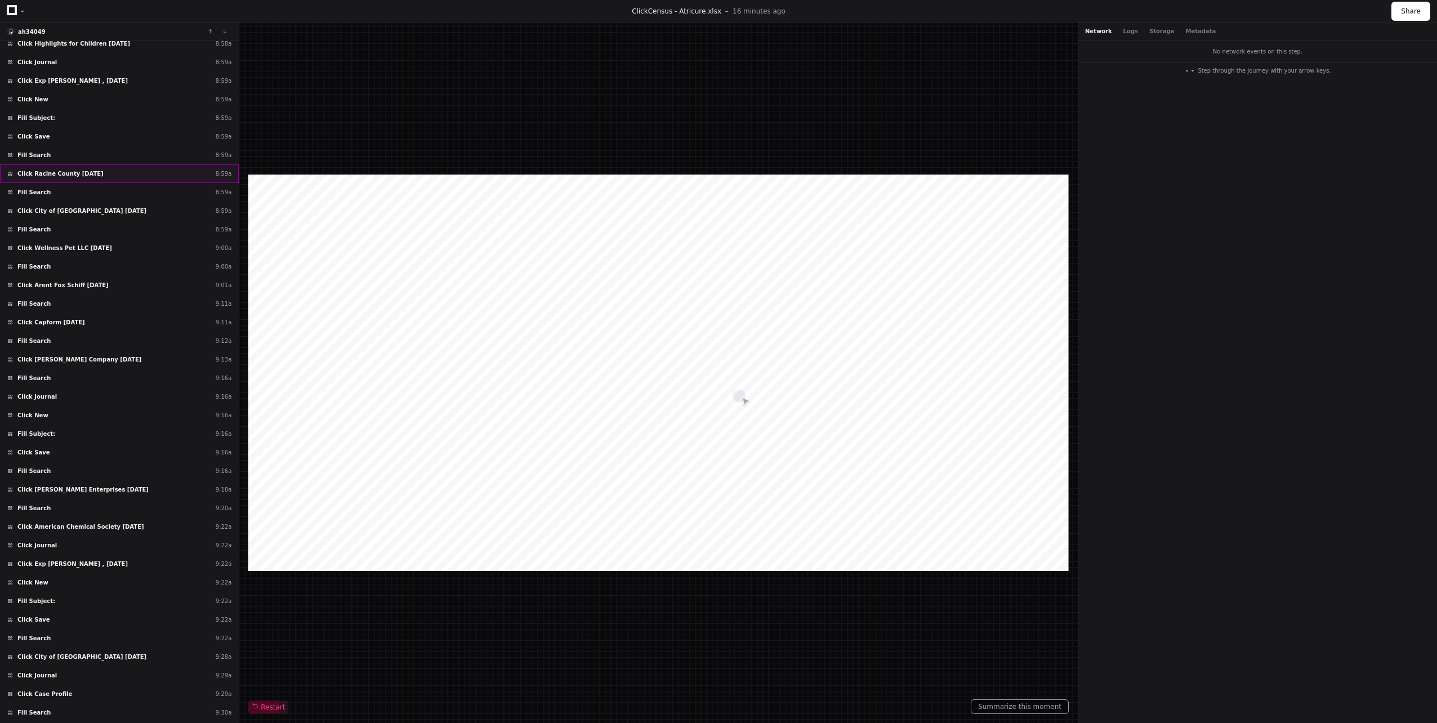
click at [66, 174] on span "Click Racine County [DATE]" at bounding box center [60, 173] width 86 height 8
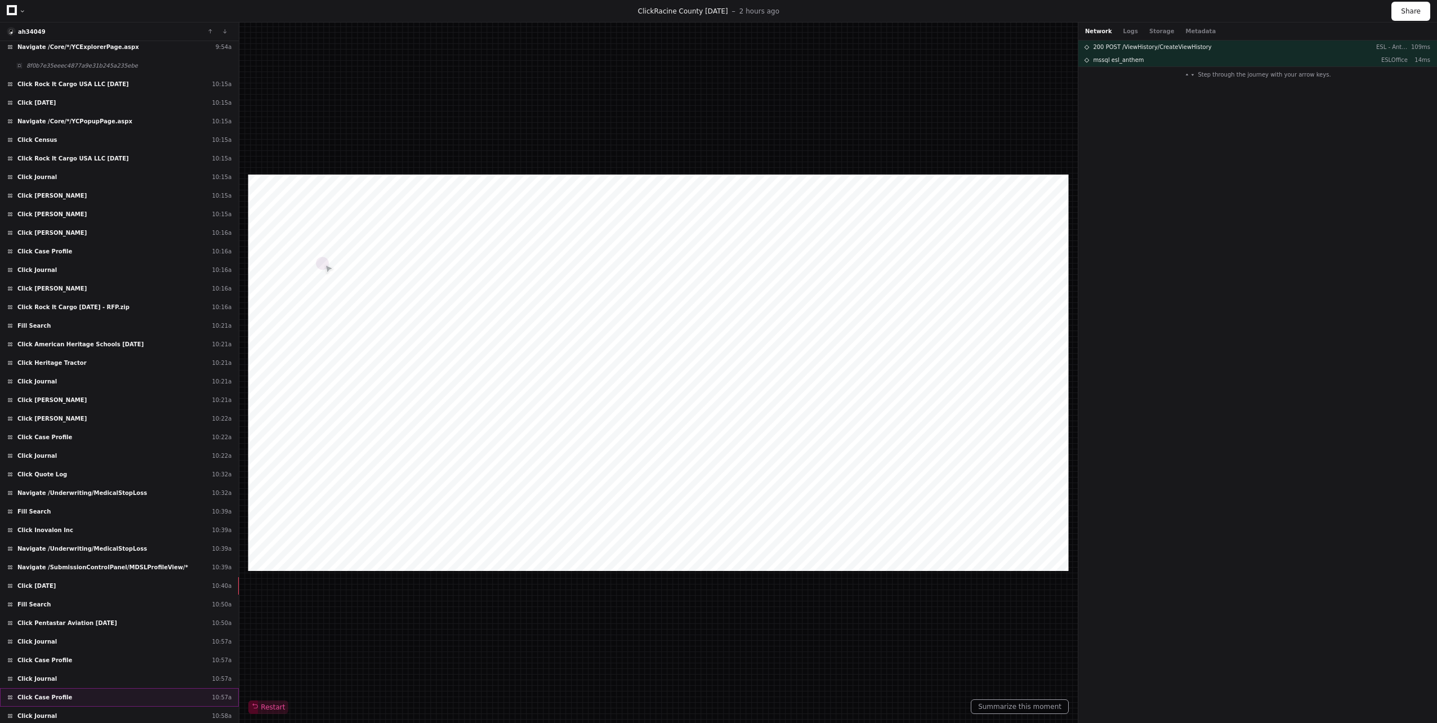
scroll to position [3181, 0]
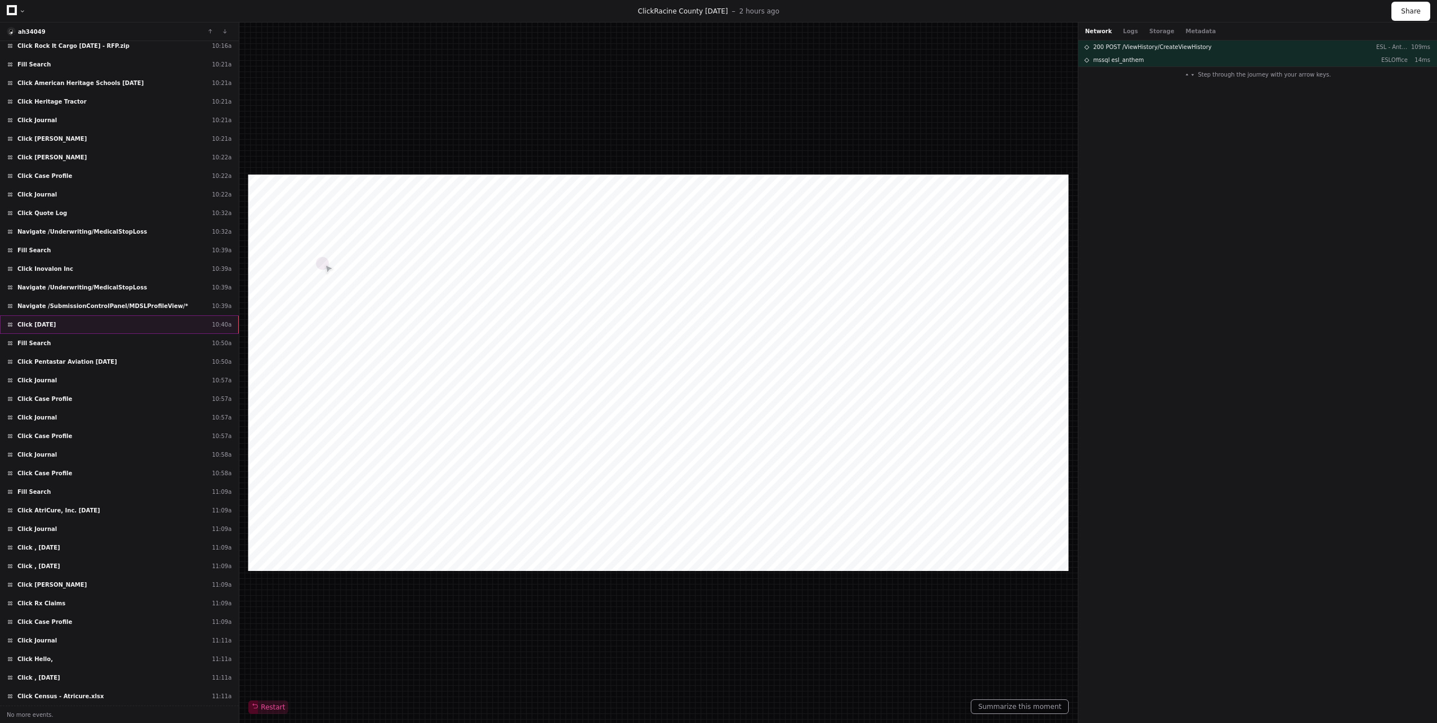
click at [61, 325] on div "Click [DATE] 10:40a" at bounding box center [119, 324] width 239 height 19
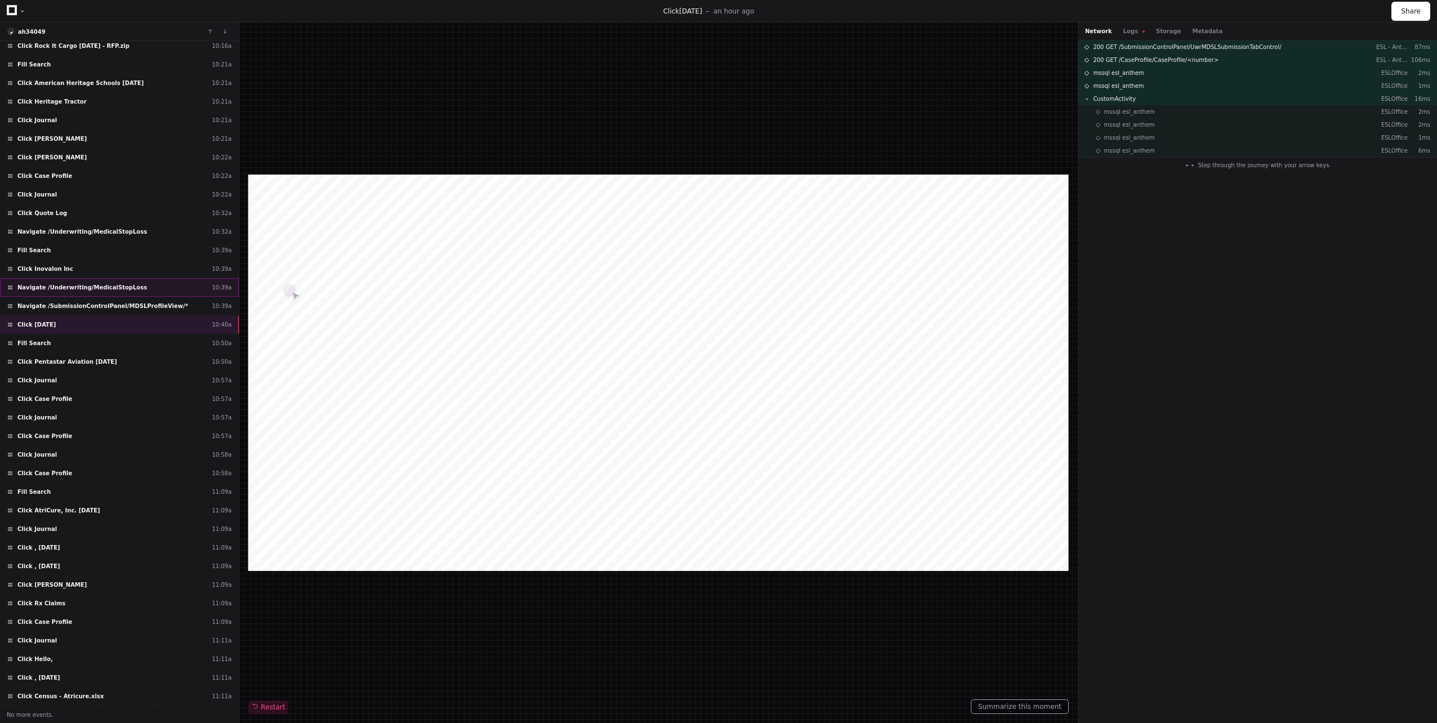
click at [72, 288] on span "Navigate /Underwriting/MedicalStopLoss" at bounding box center [81, 287] width 129 height 8
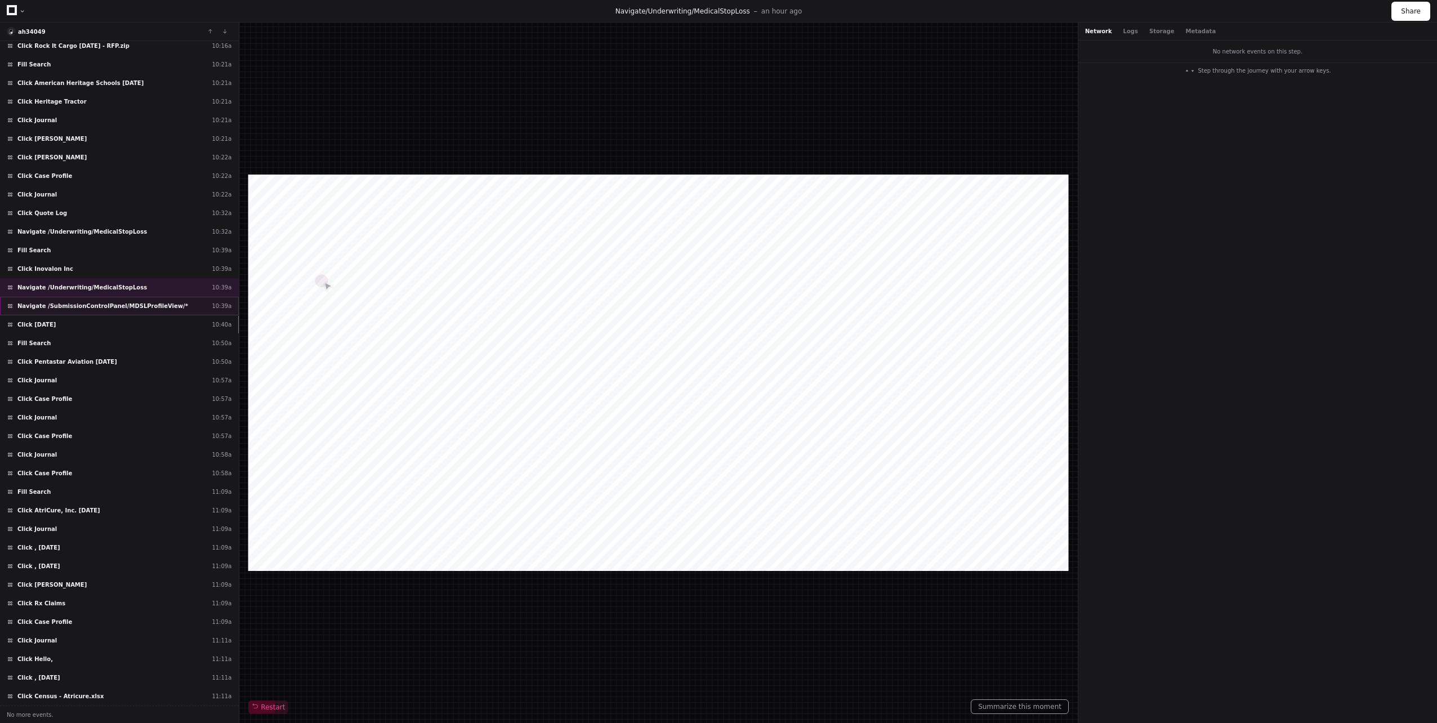
click at [66, 305] on span "Navigate /SubmissionControlPanel/MDSLProfileView/*" at bounding box center [102, 306] width 171 height 8
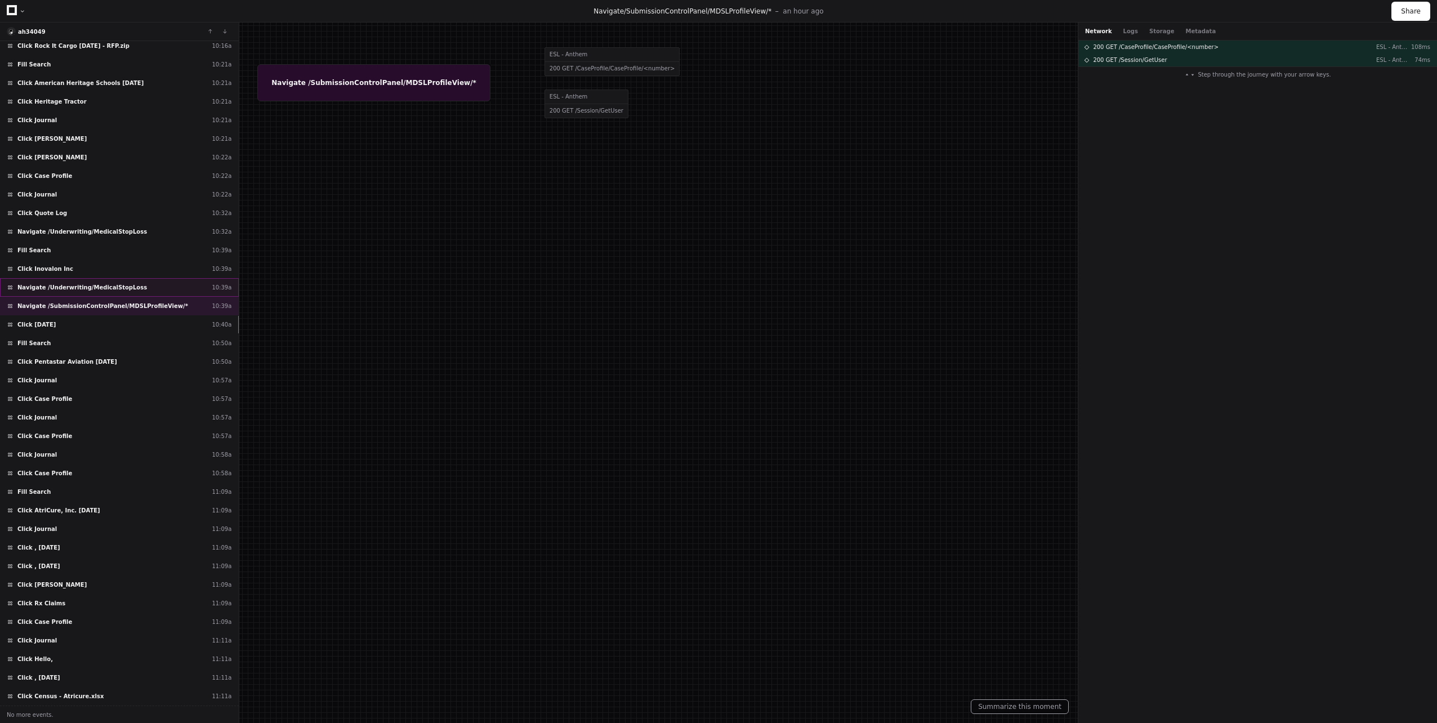
click at [88, 296] on div "Navigate /Underwriting/MedicalStopLoss 10:39a" at bounding box center [119, 287] width 239 height 19
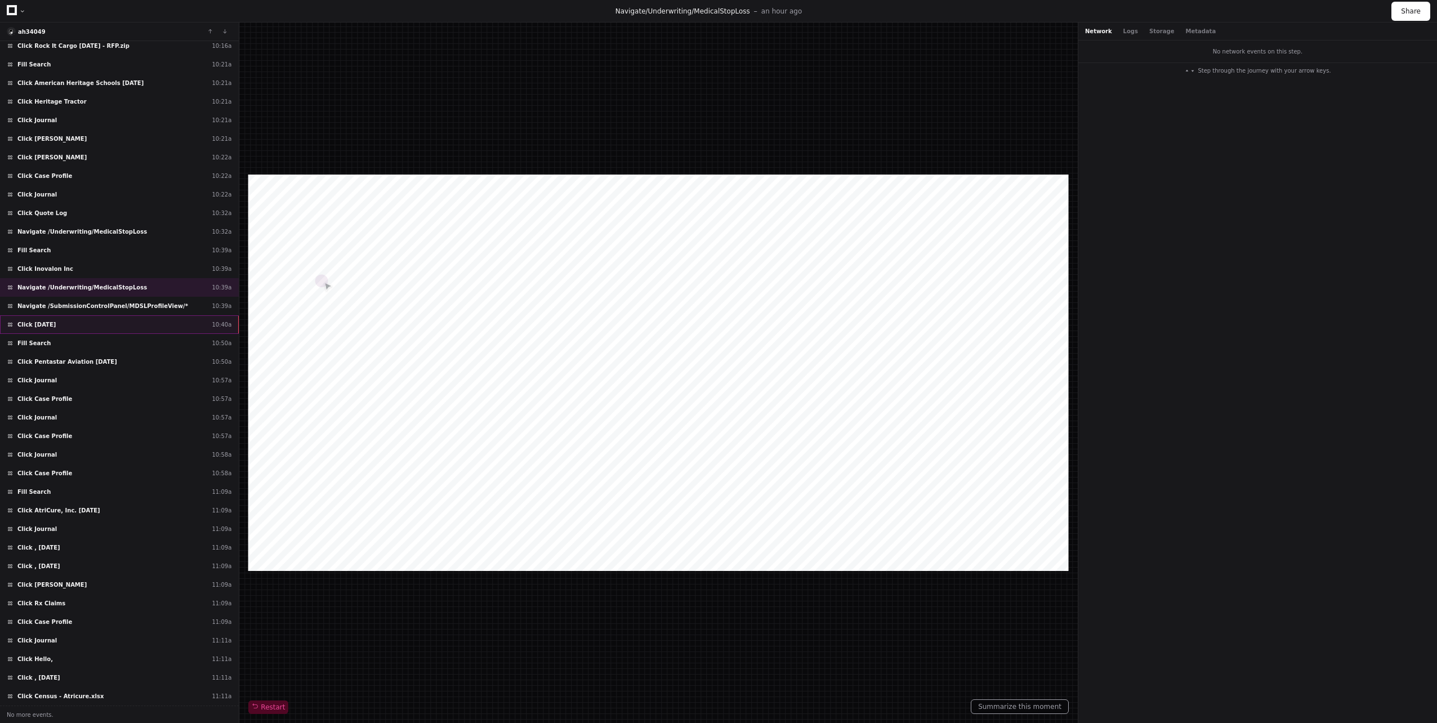
click at [46, 325] on span "Click [DATE]" at bounding box center [36, 324] width 38 height 8
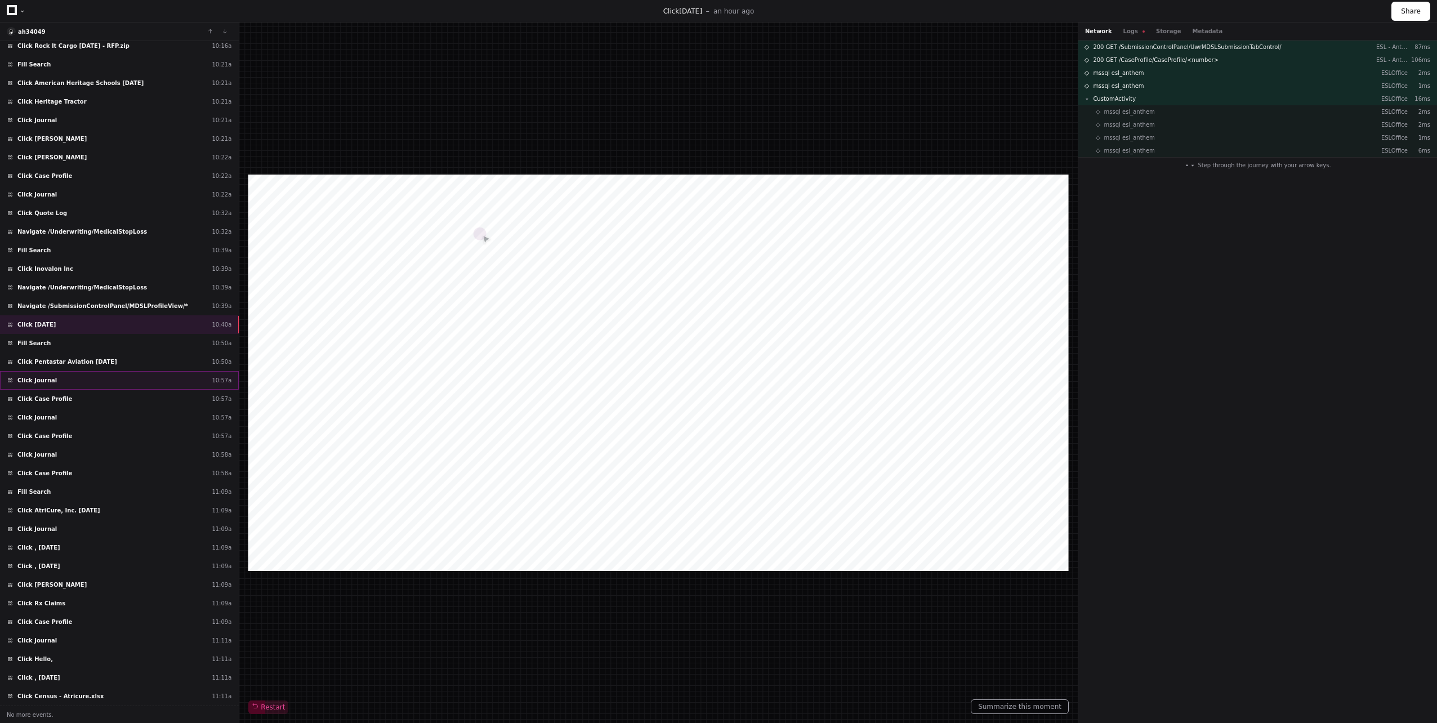
click at [41, 372] on div "Click Journal 10:57a" at bounding box center [119, 380] width 239 height 19
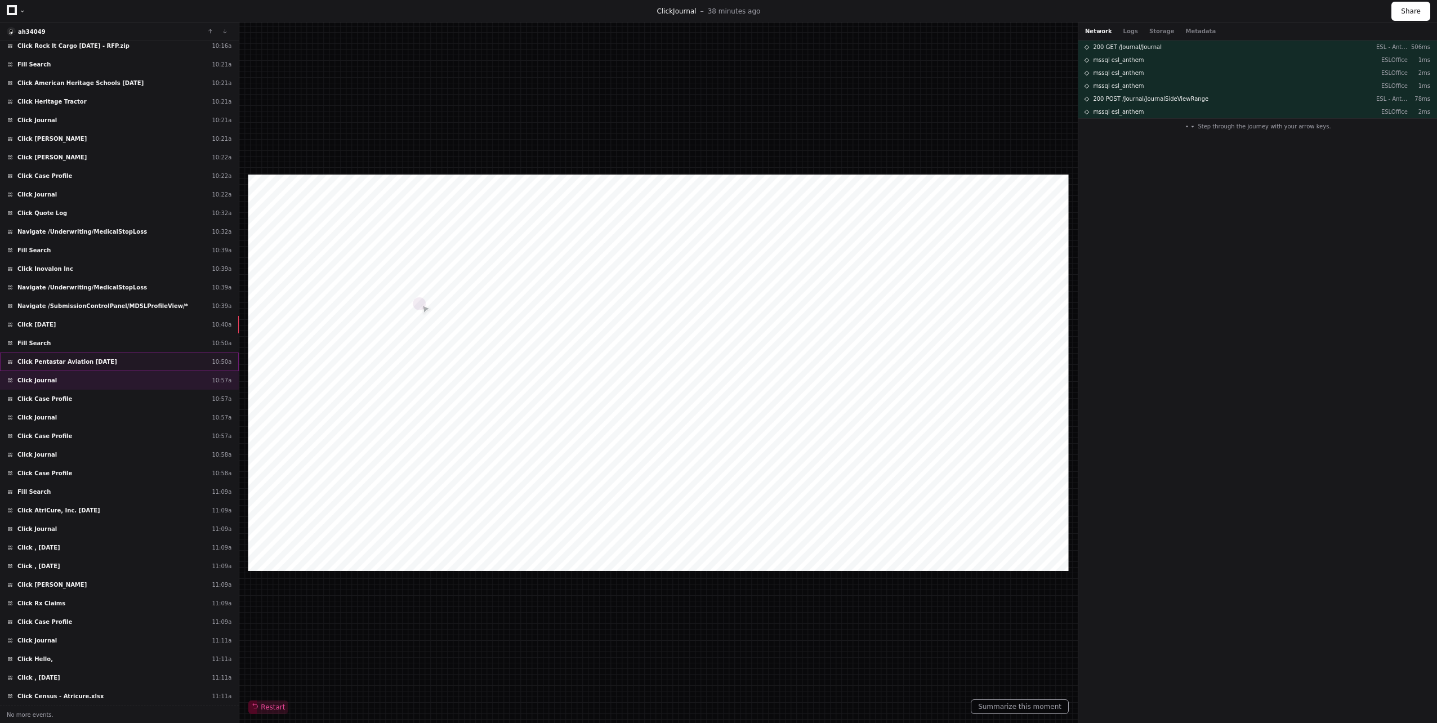
click at [41, 363] on span "Click Pentastar Aviation [DATE]" at bounding box center [67, 361] width 100 height 8
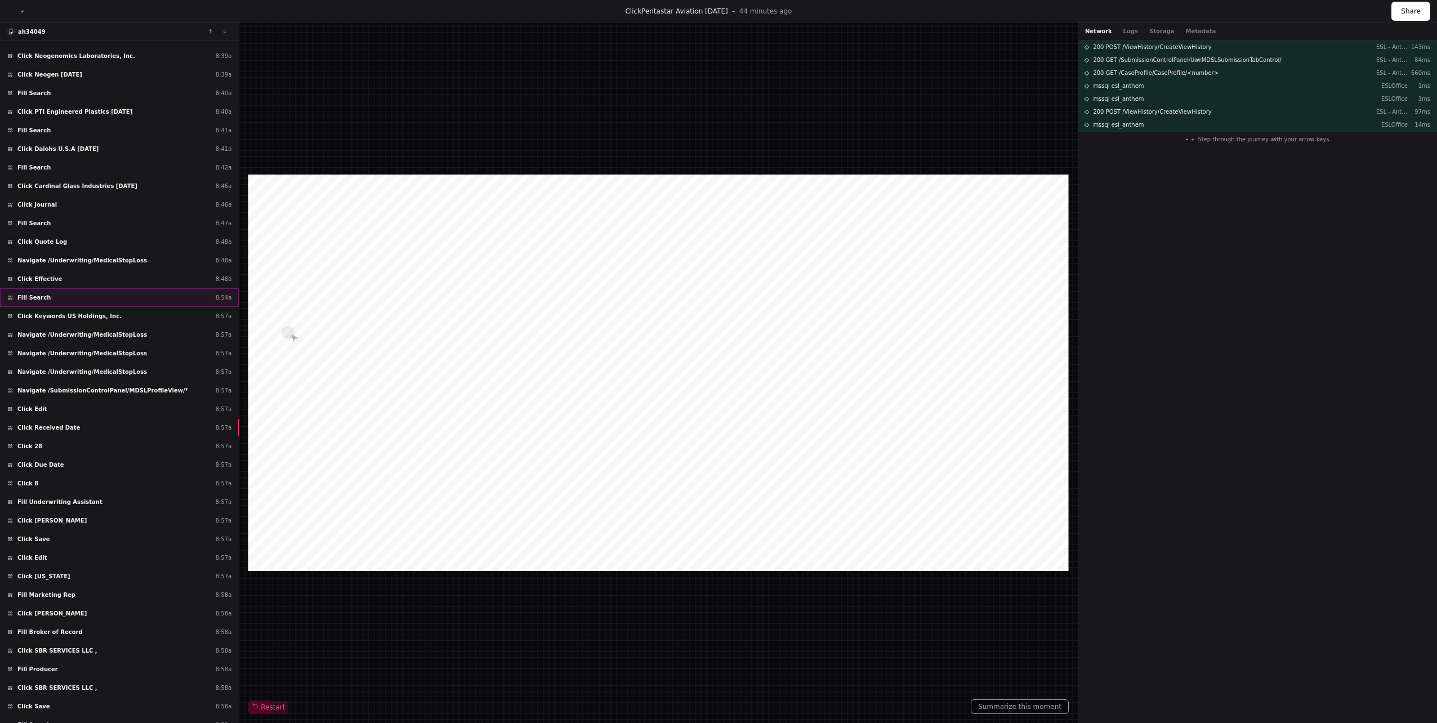
scroll to position [1041, 0]
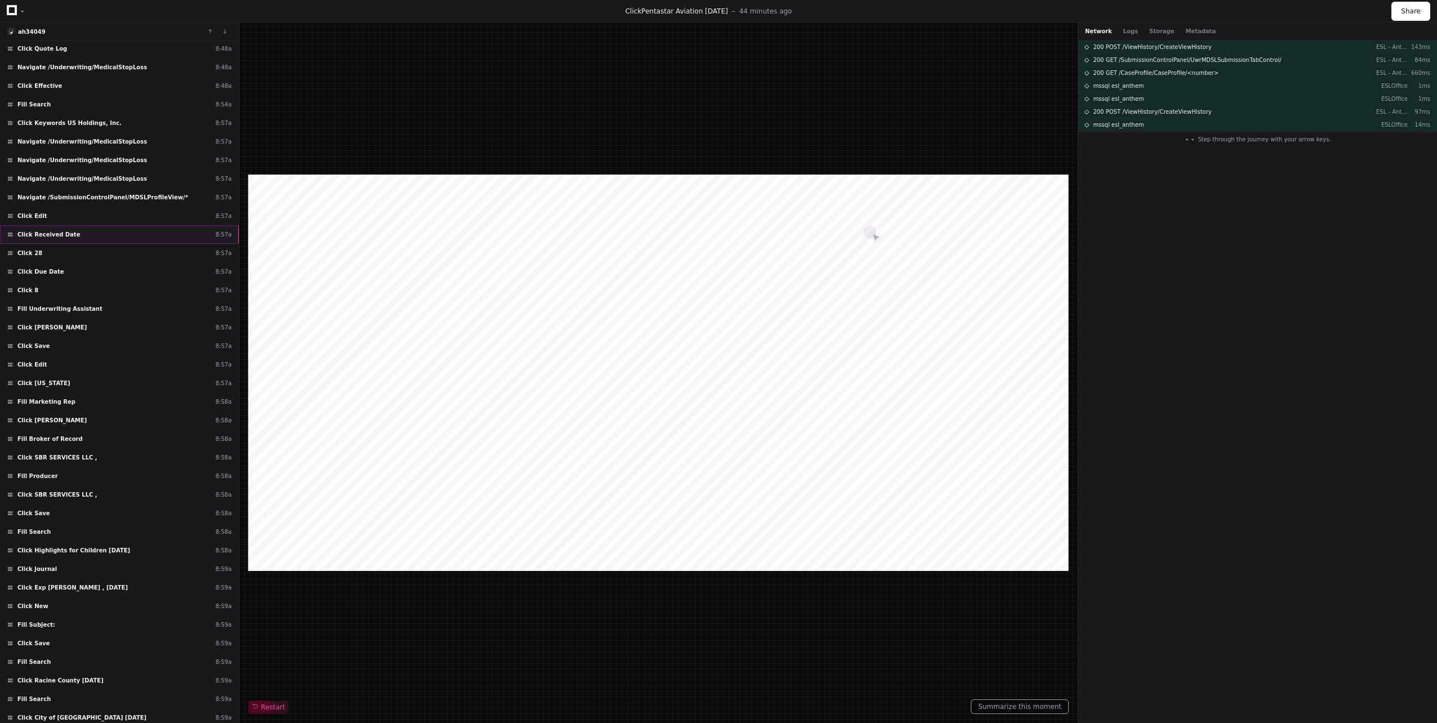
click at [102, 236] on div "Click Received Date 8:57a" at bounding box center [119, 234] width 239 height 19
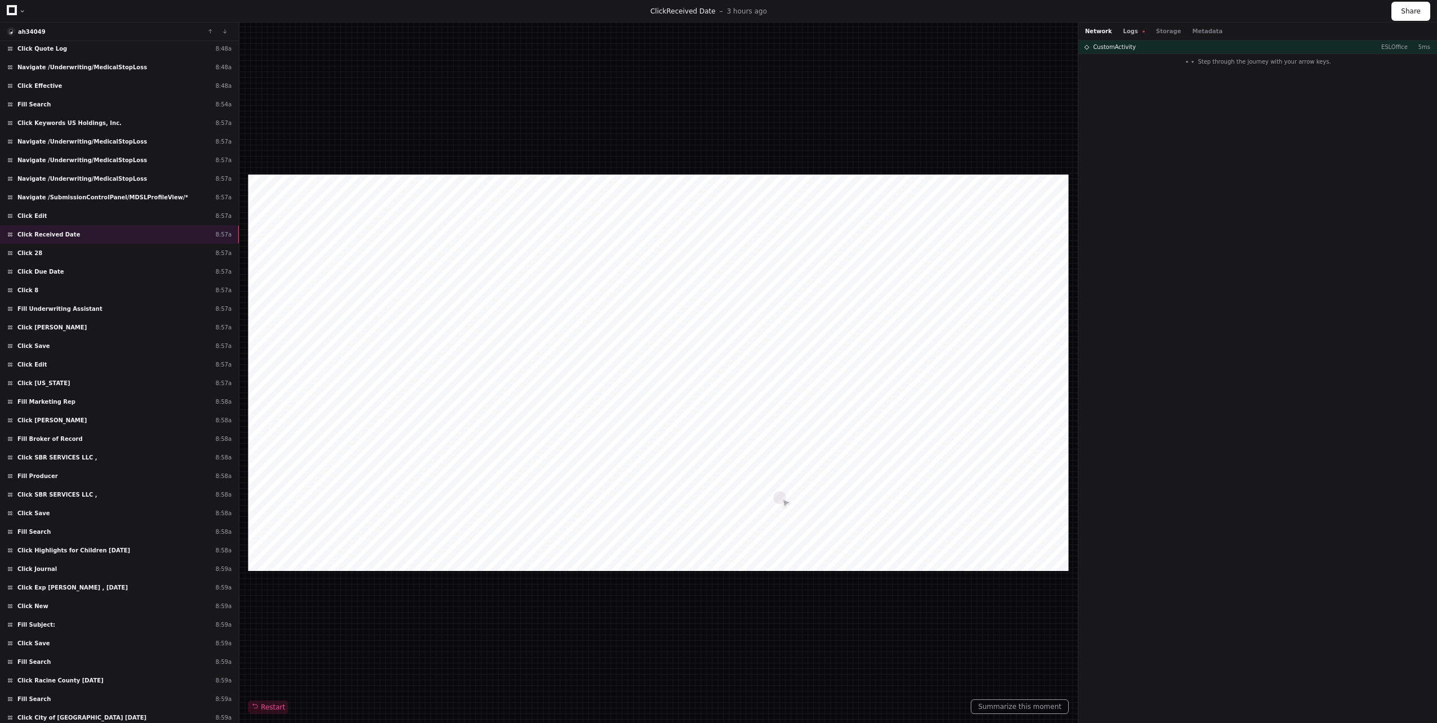
click at [1126, 33] on button "Logs" at bounding box center [1133, 31] width 21 height 8
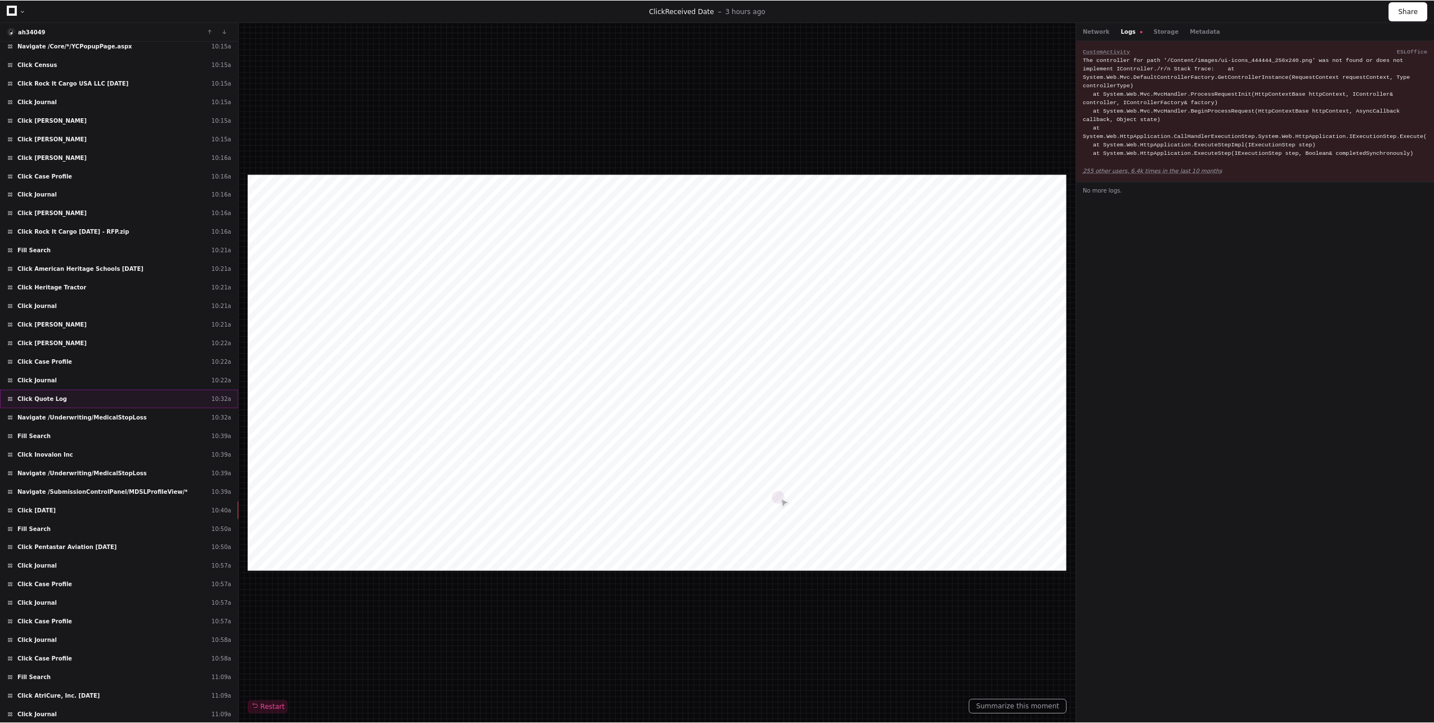
scroll to position [3124, 0]
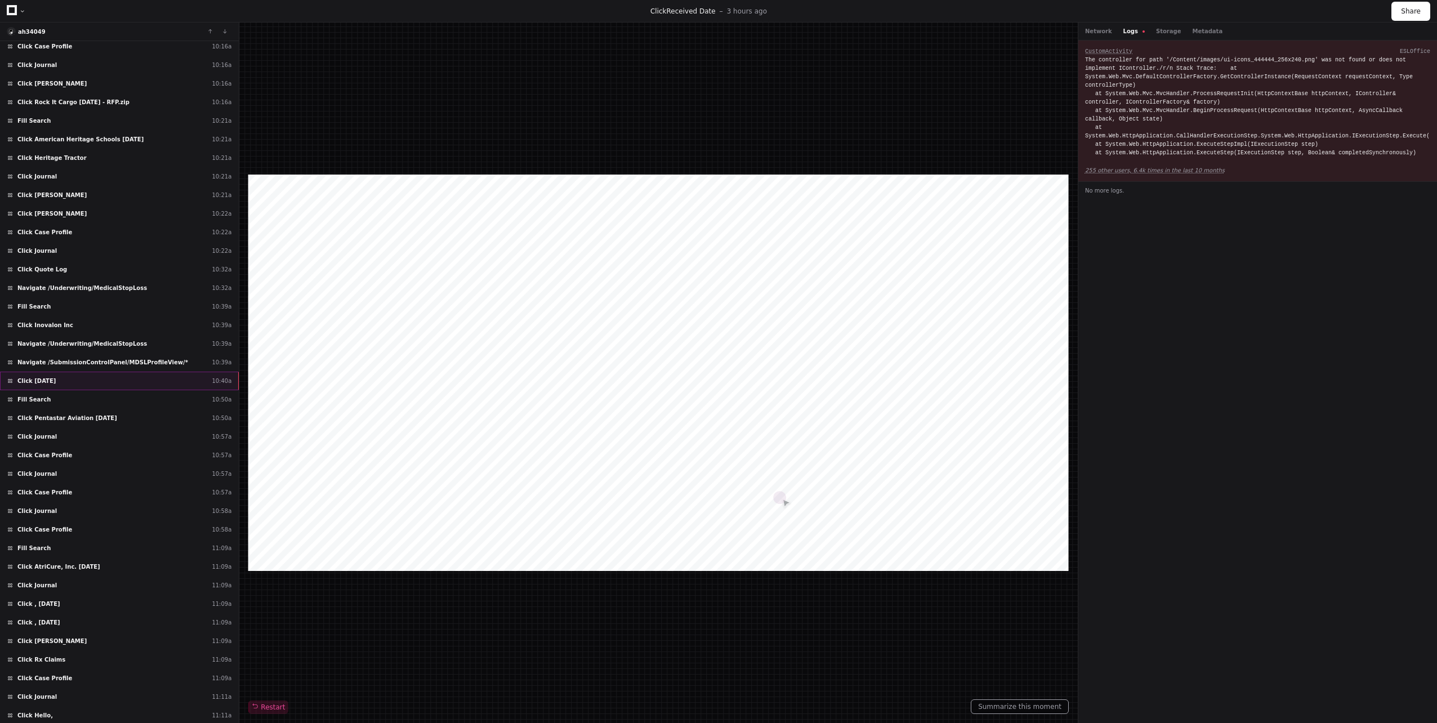
click at [144, 381] on div "Click [DATE] 10:40a" at bounding box center [119, 381] width 239 height 19
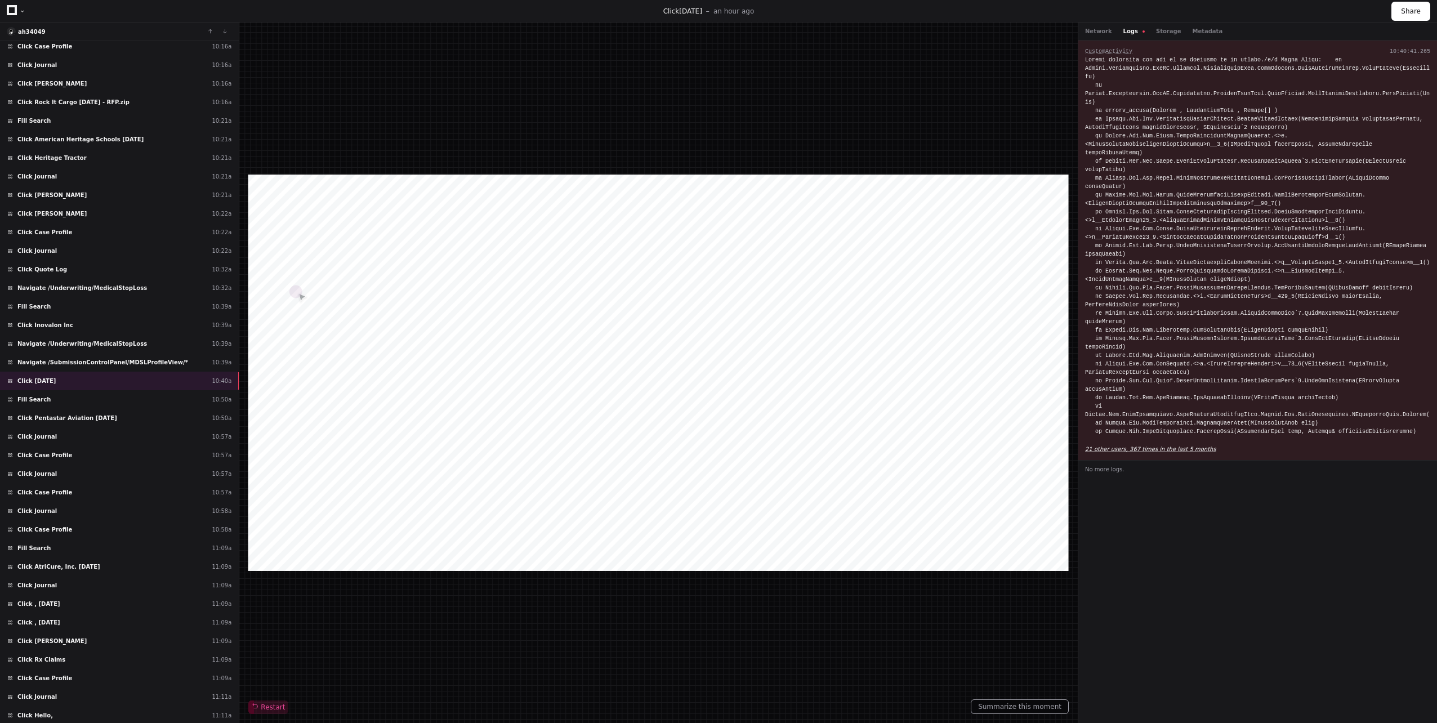
click at [1138, 446] on app-text-suspense "21 other users, 367 times in the last 5 months" at bounding box center [1150, 449] width 131 height 6
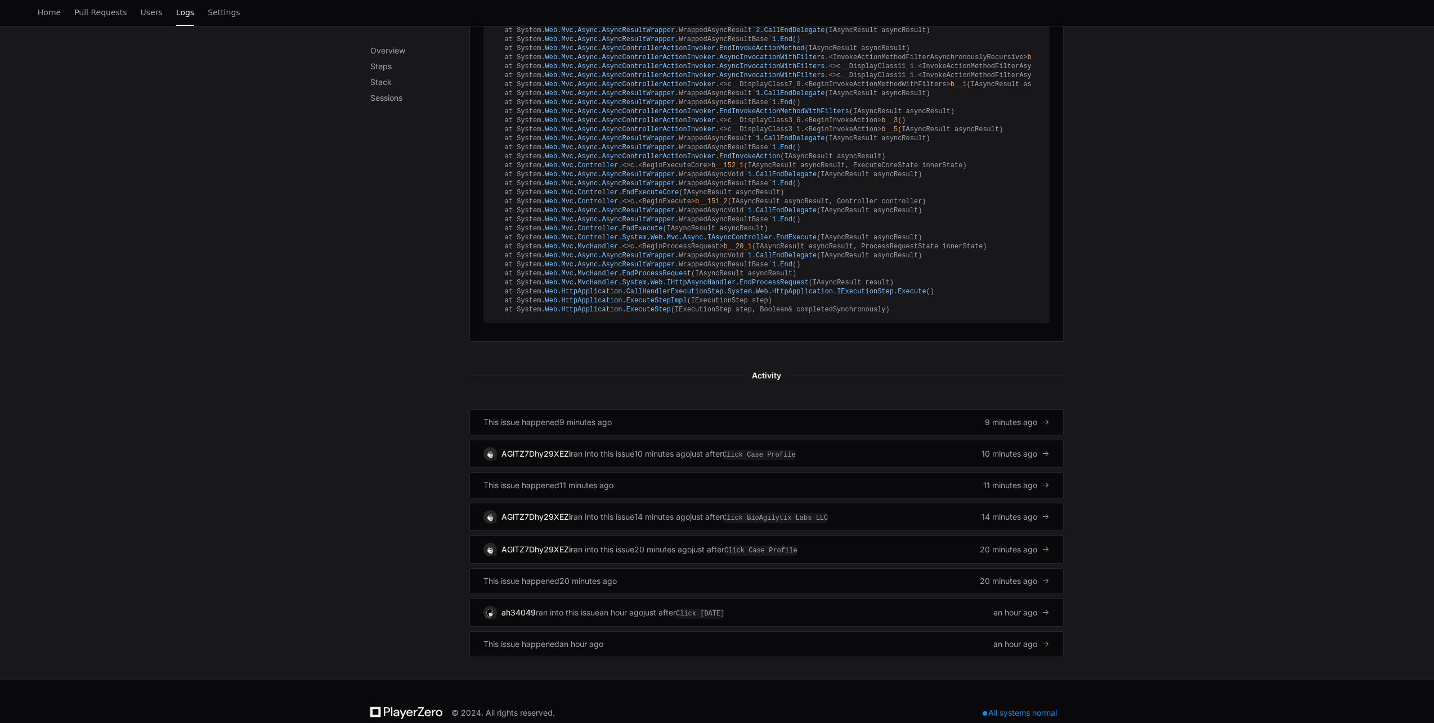
scroll to position [728, 0]
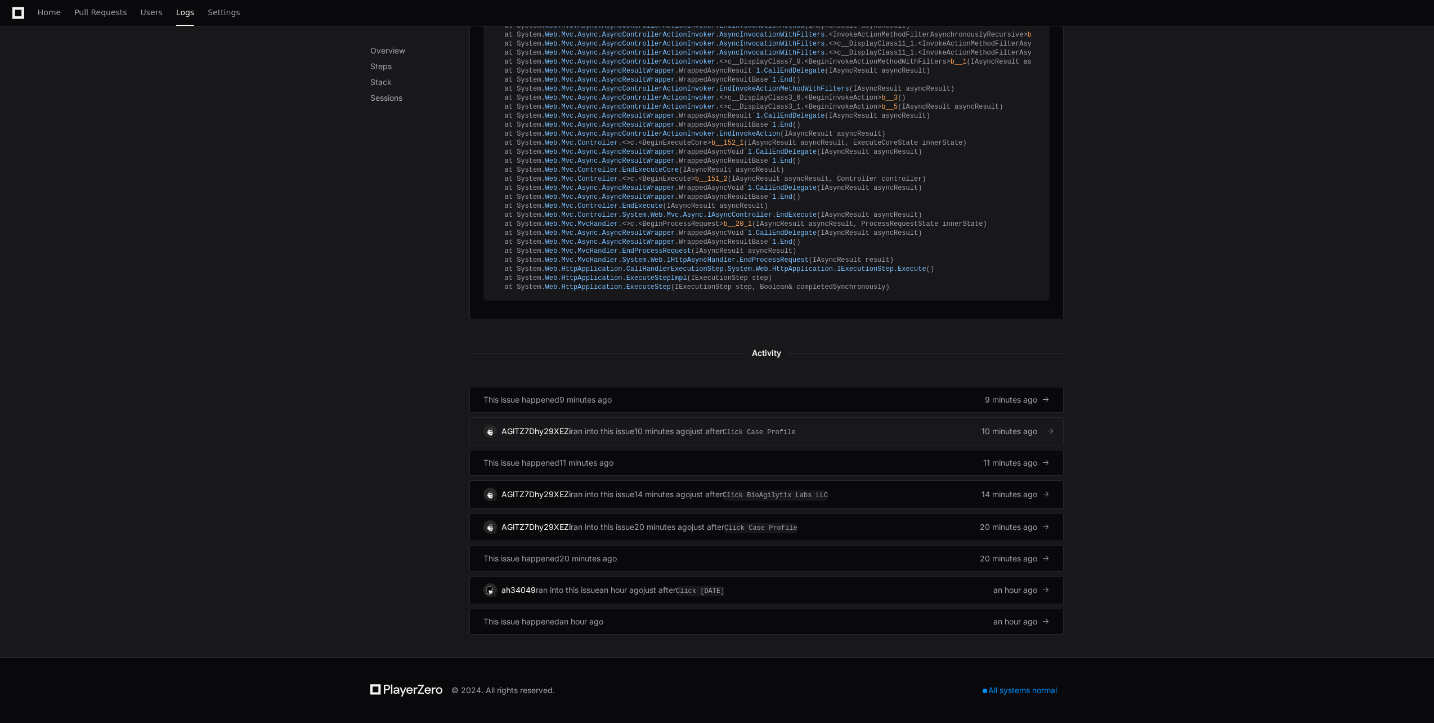
click at [603, 433] on span "ran into this issue" at bounding box center [603, 431] width 64 height 11
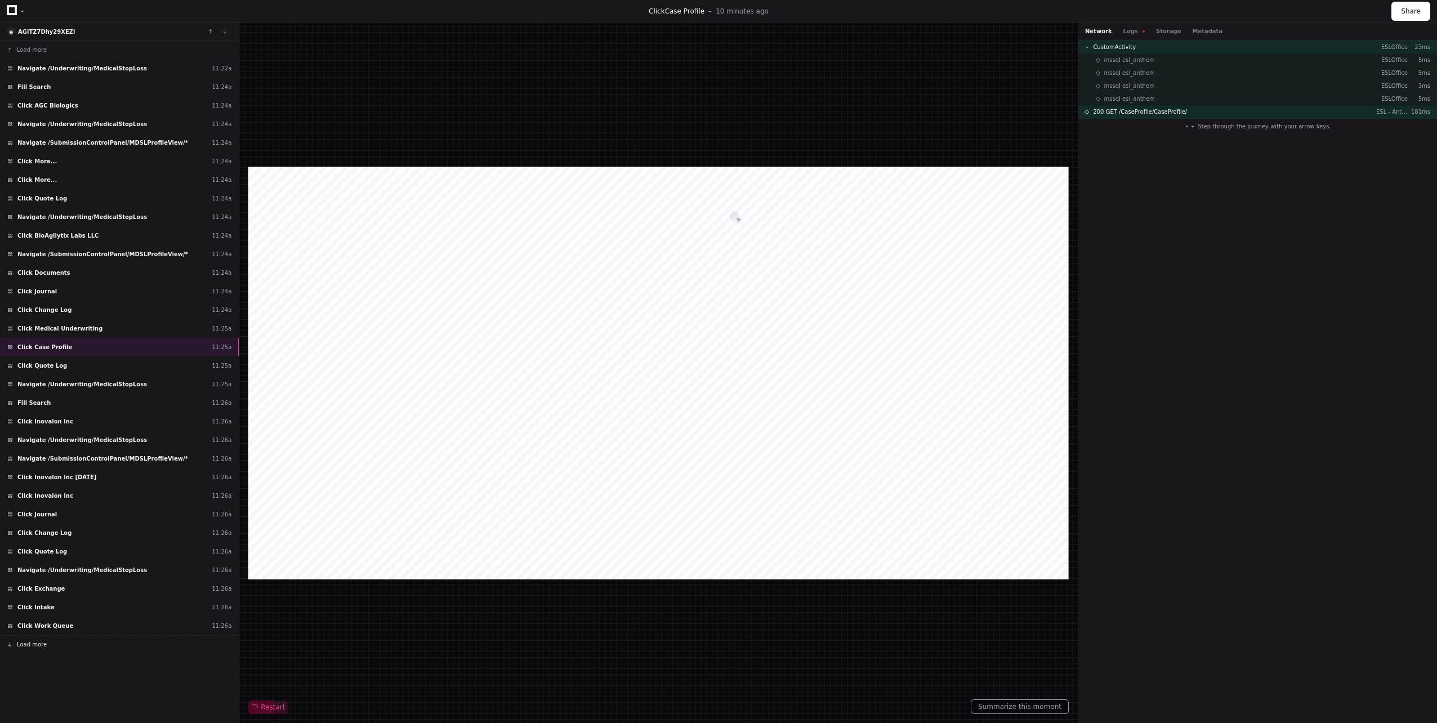
click at [46, 641] on button "Load more" at bounding box center [119, 644] width 239 height 18
click at [19, 53] on span "Load more" at bounding box center [32, 50] width 30 height 8
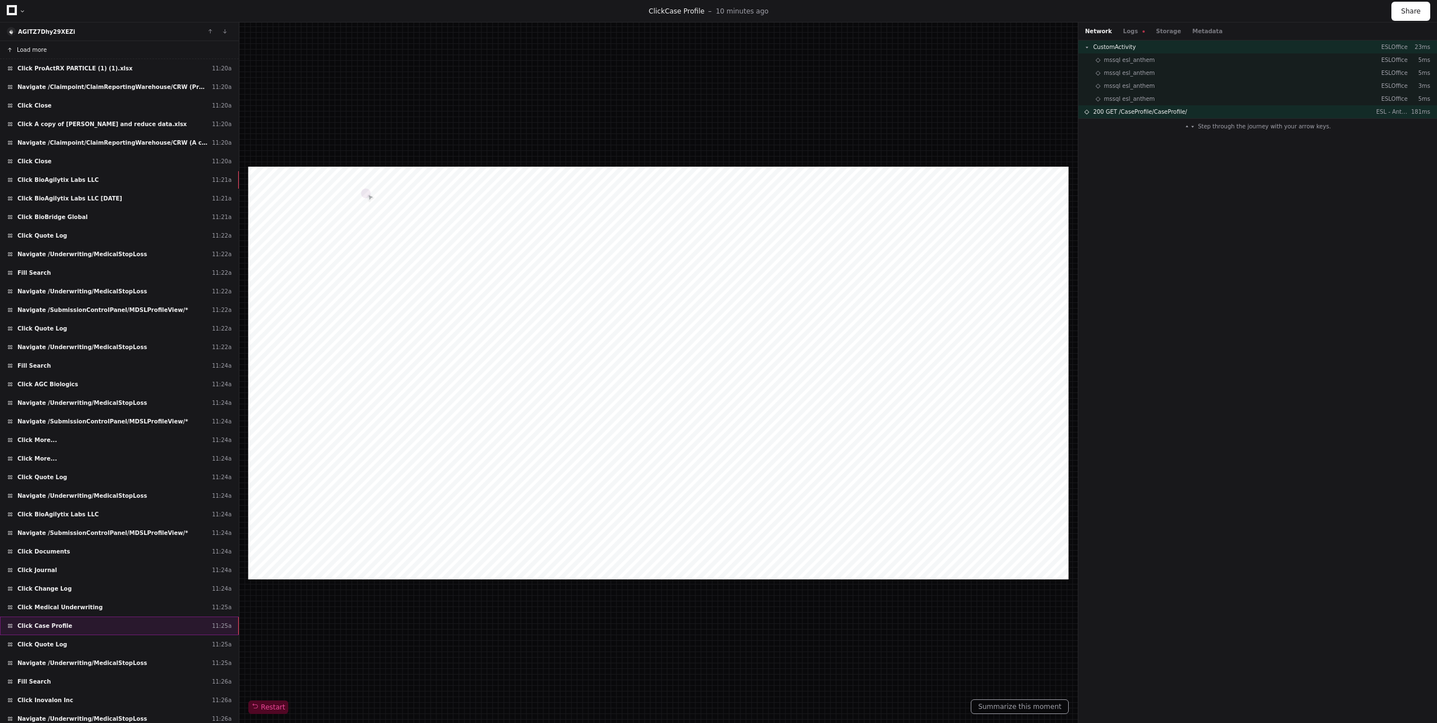
click at [88, 624] on div "Click Case Profile 11:25a" at bounding box center [119, 625] width 239 height 19
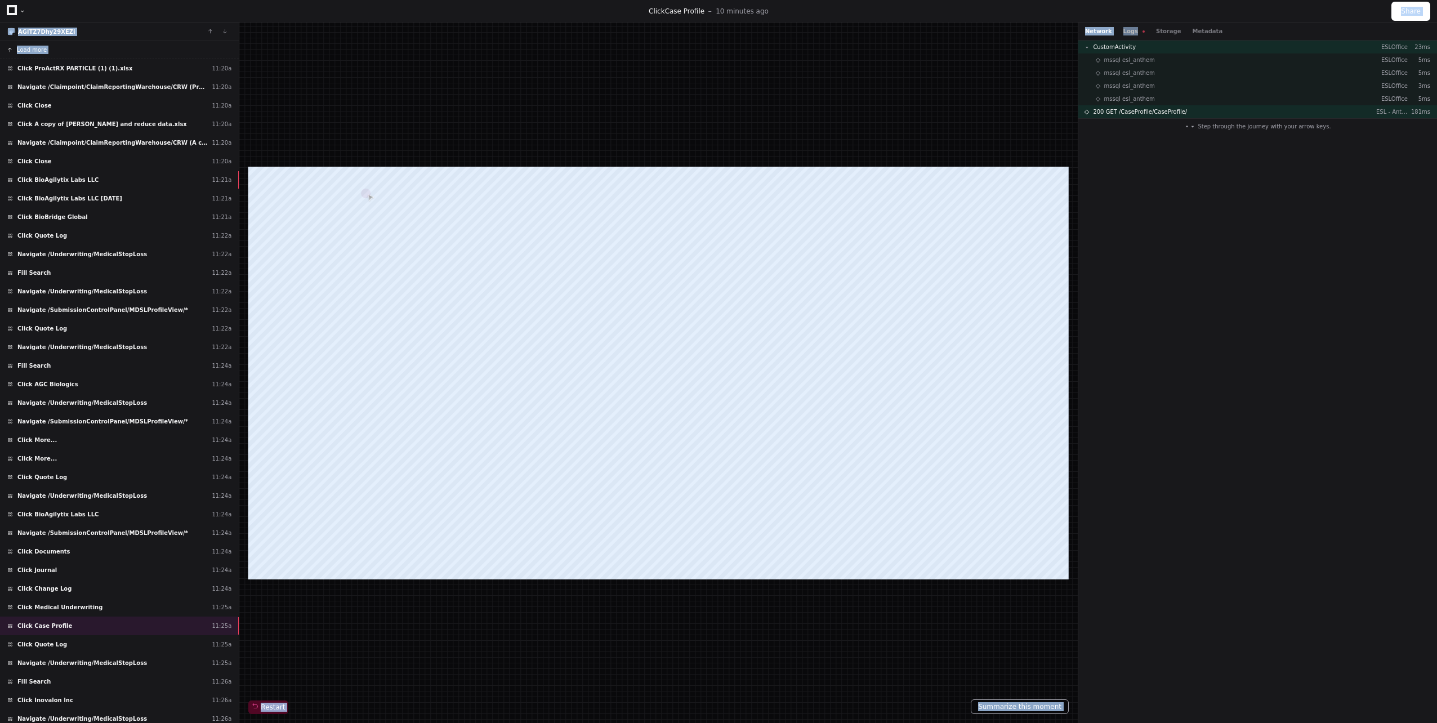
click at [1130, 21] on div "Click Case Profile 10 minutes ago Share AGlTZ7Dhy29XEZi Load more Click ProActR…" at bounding box center [718, 361] width 1437 height 723
drag, startPoint x: 1130, startPoint y: 21, endPoint x: 1112, endPoint y: 29, distance: 19.1
click at [1112, 29] on div "Network Logs Storage Metadata" at bounding box center [1153, 31] width 137 height 8
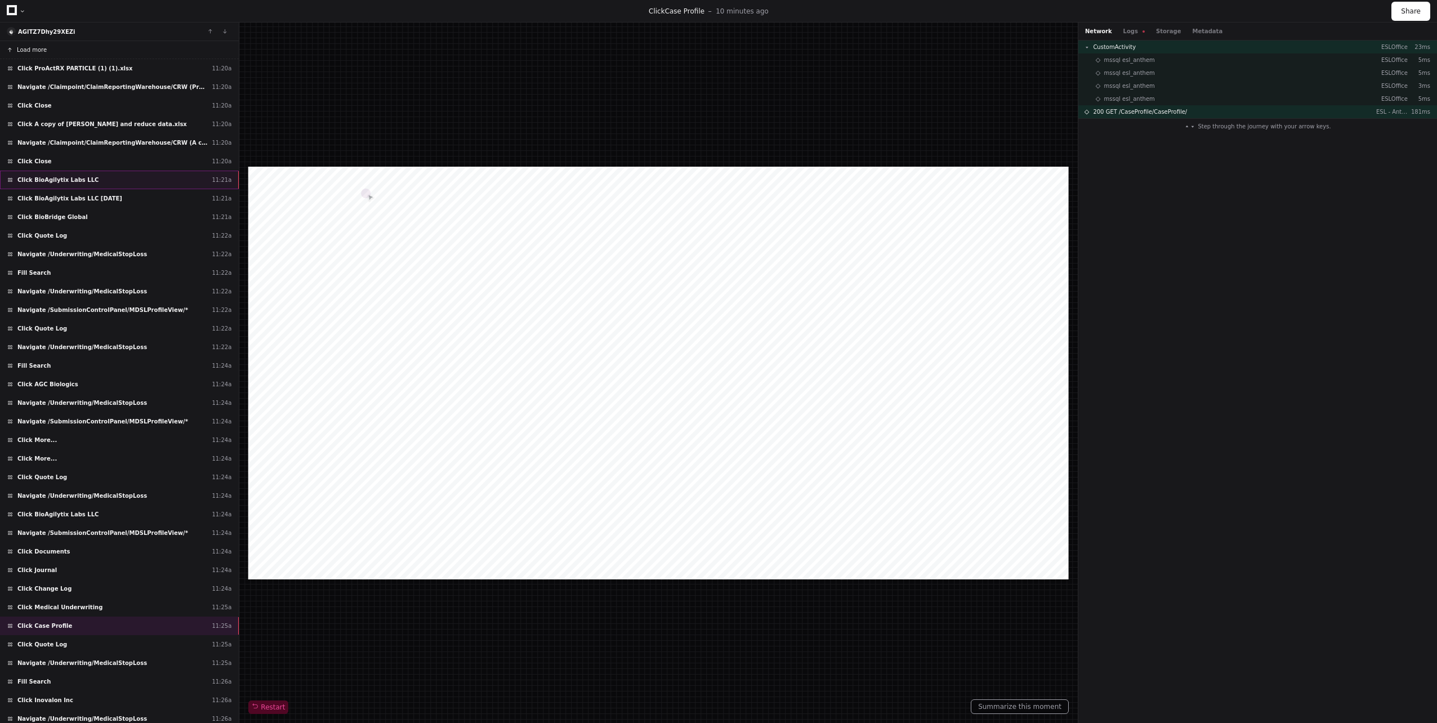
click at [124, 174] on div "Click BioAgilytix Labs LLC 11:21a" at bounding box center [119, 180] width 239 height 19
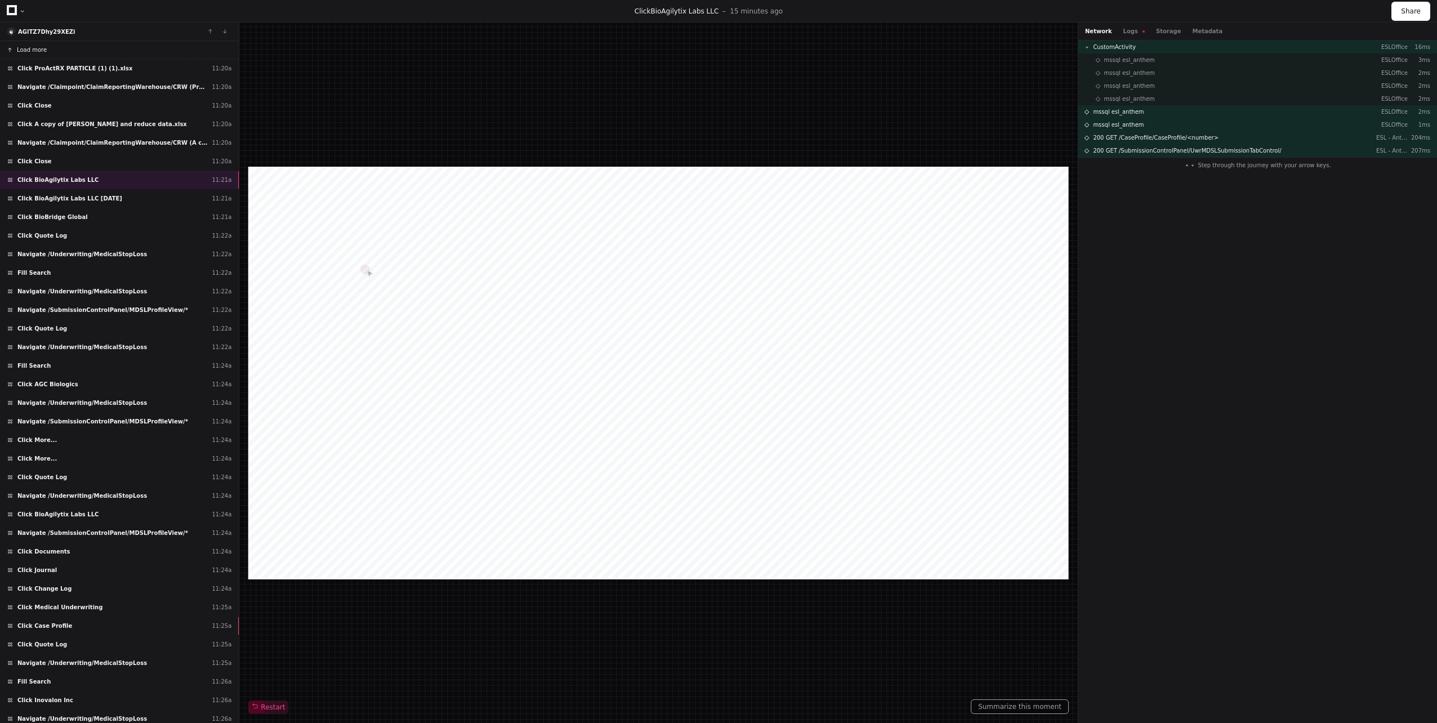
click at [25, 44] on button "Load more" at bounding box center [119, 50] width 239 height 18
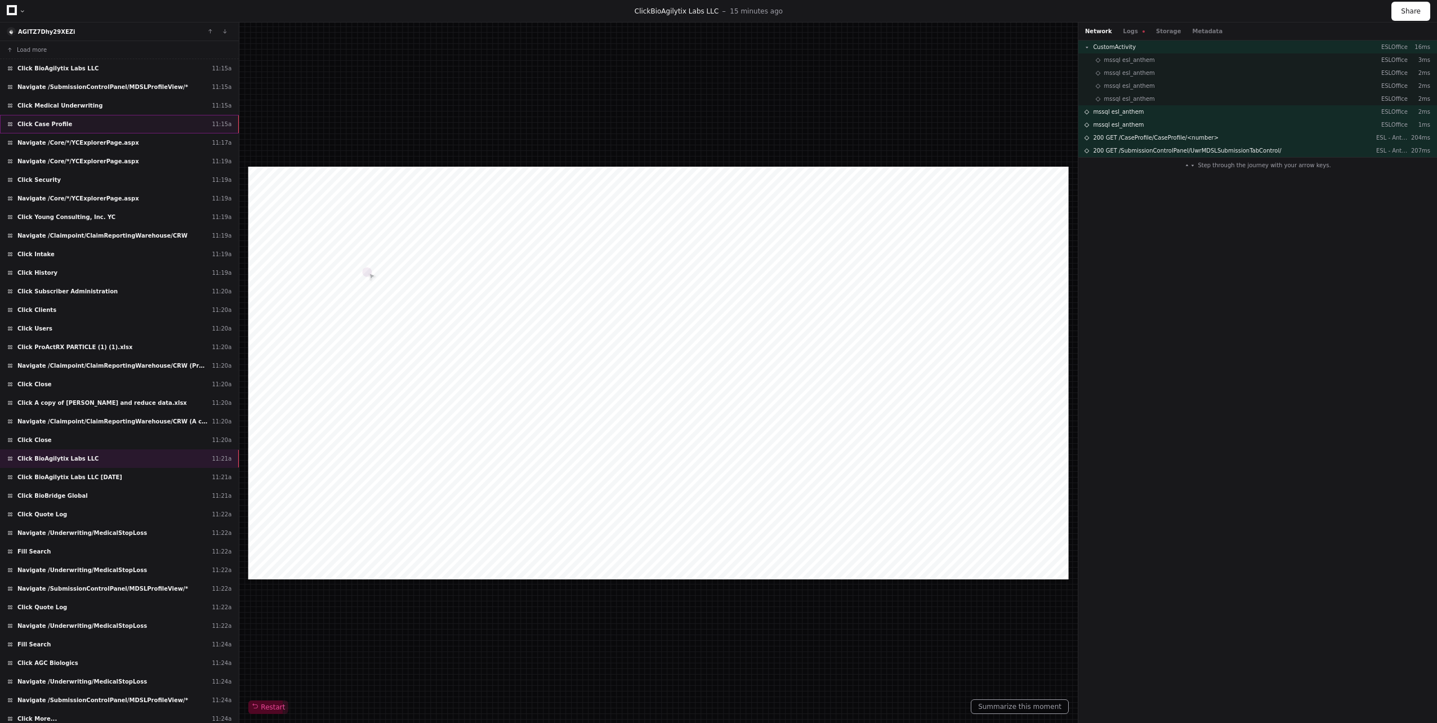
click at [32, 128] on span "Click Case Profile" at bounding box center [44, 124] width 55 height 8
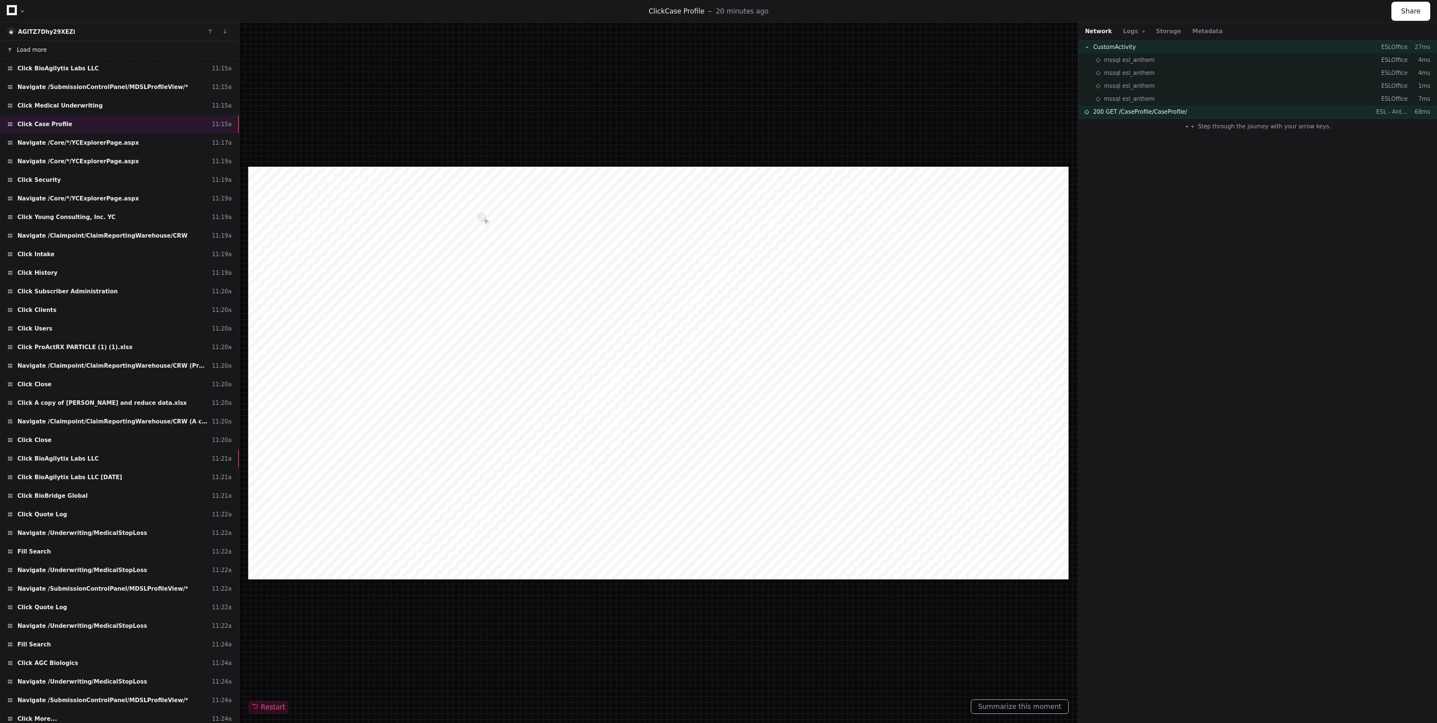
click at [28, 51] on span "Load more" at bounding box center [32, 50] width 30 height 8
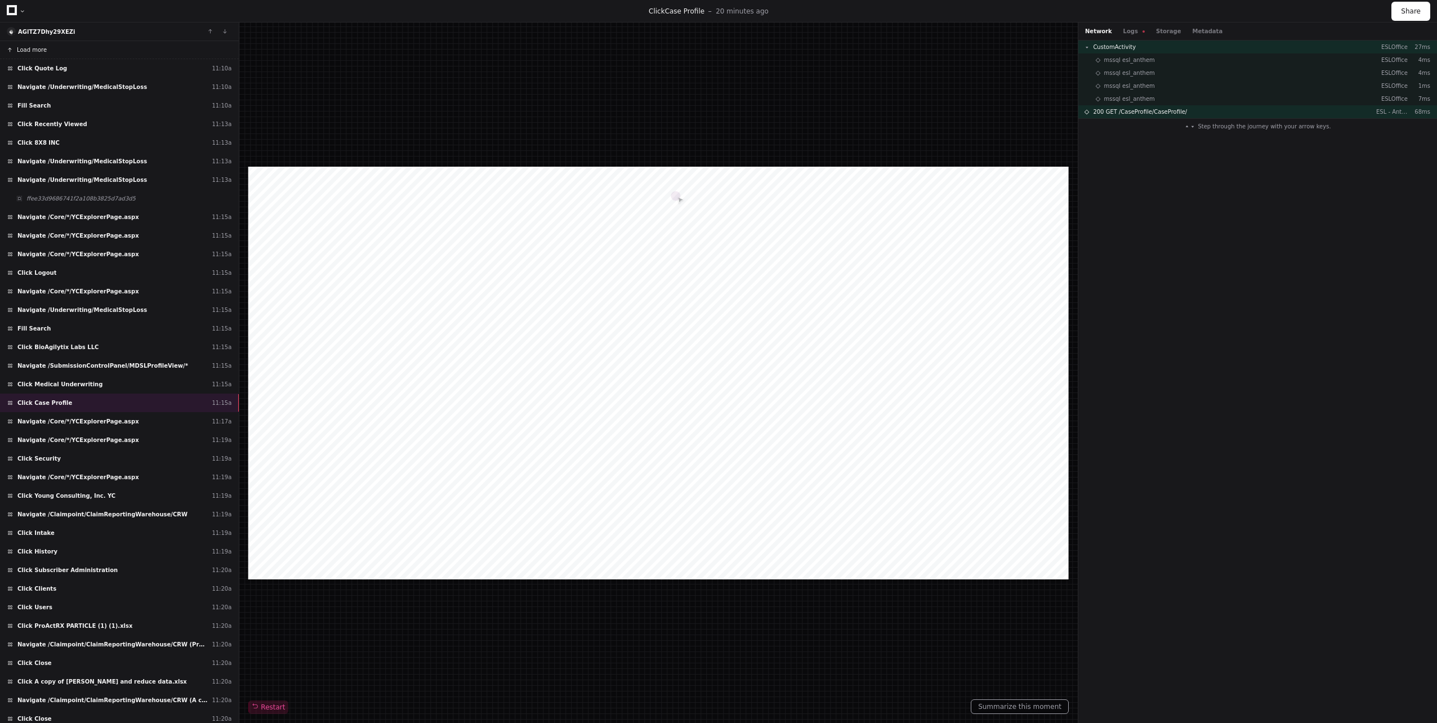
click at [26, 50] on span "Load more" at bounding box center [32, 50] width 30 height 8
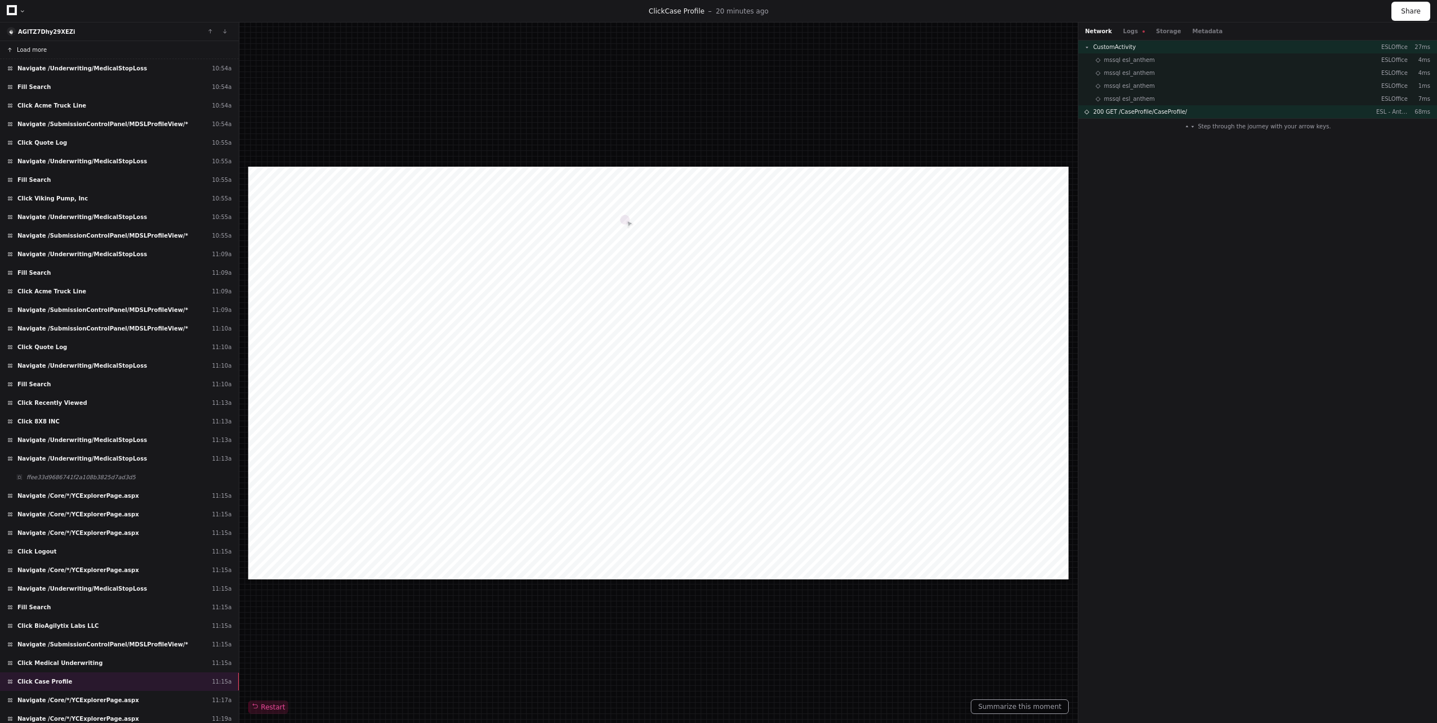
click at [25, 50] on span "Load more" at bounding box center [32, 50] width 30 height 8
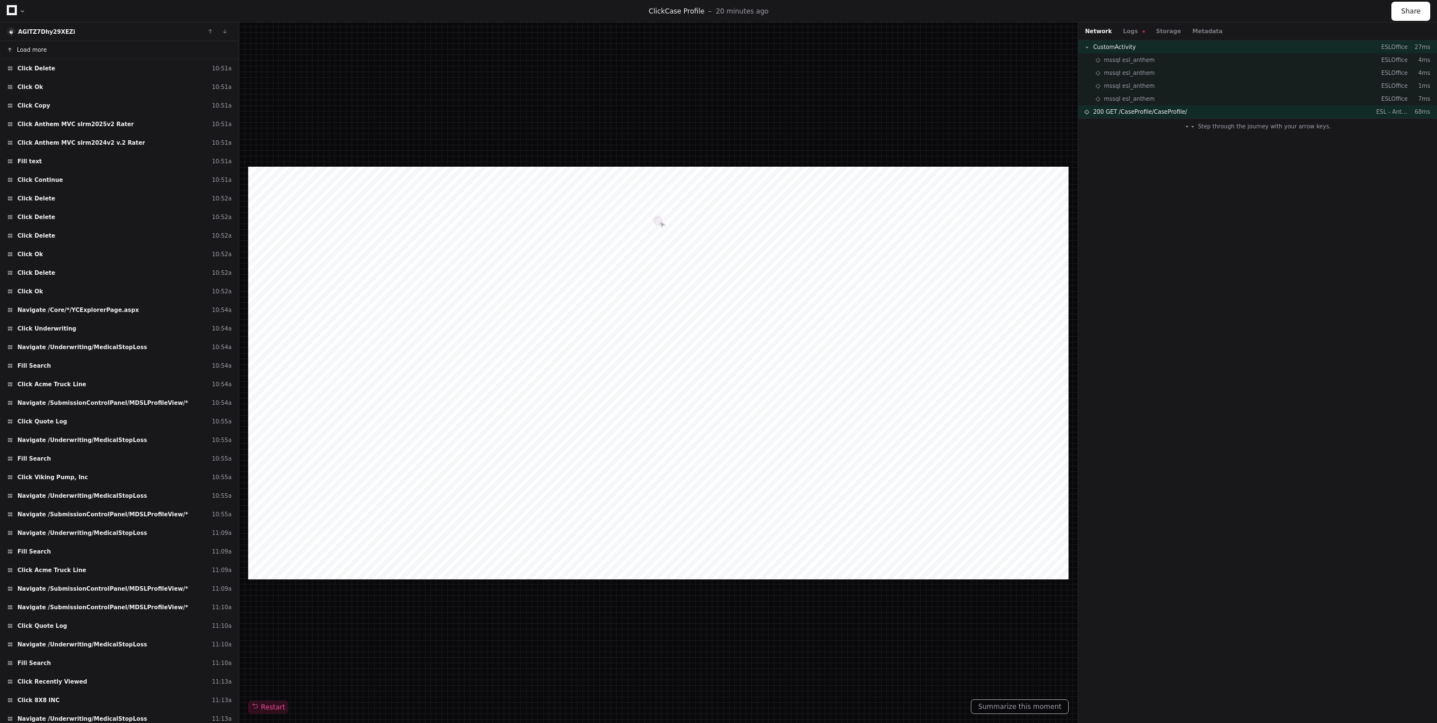
click at [25, 50] on span "Load more" at bounding box center [32, 50] width 30 height 8
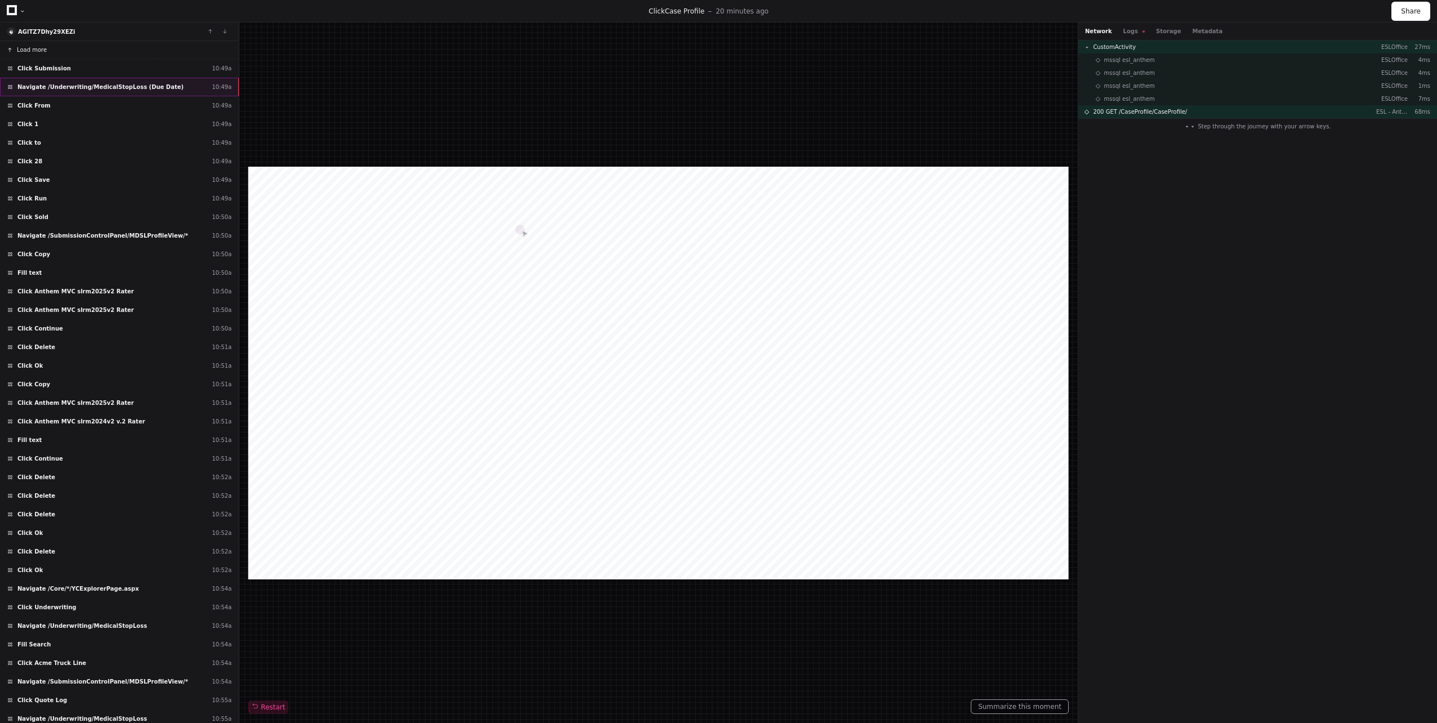
click at [36, 90] on span "Navigate /Underwriting/MedicalStopLoss (Due Date)" at bounding box center [100, 87] width 166 height 8
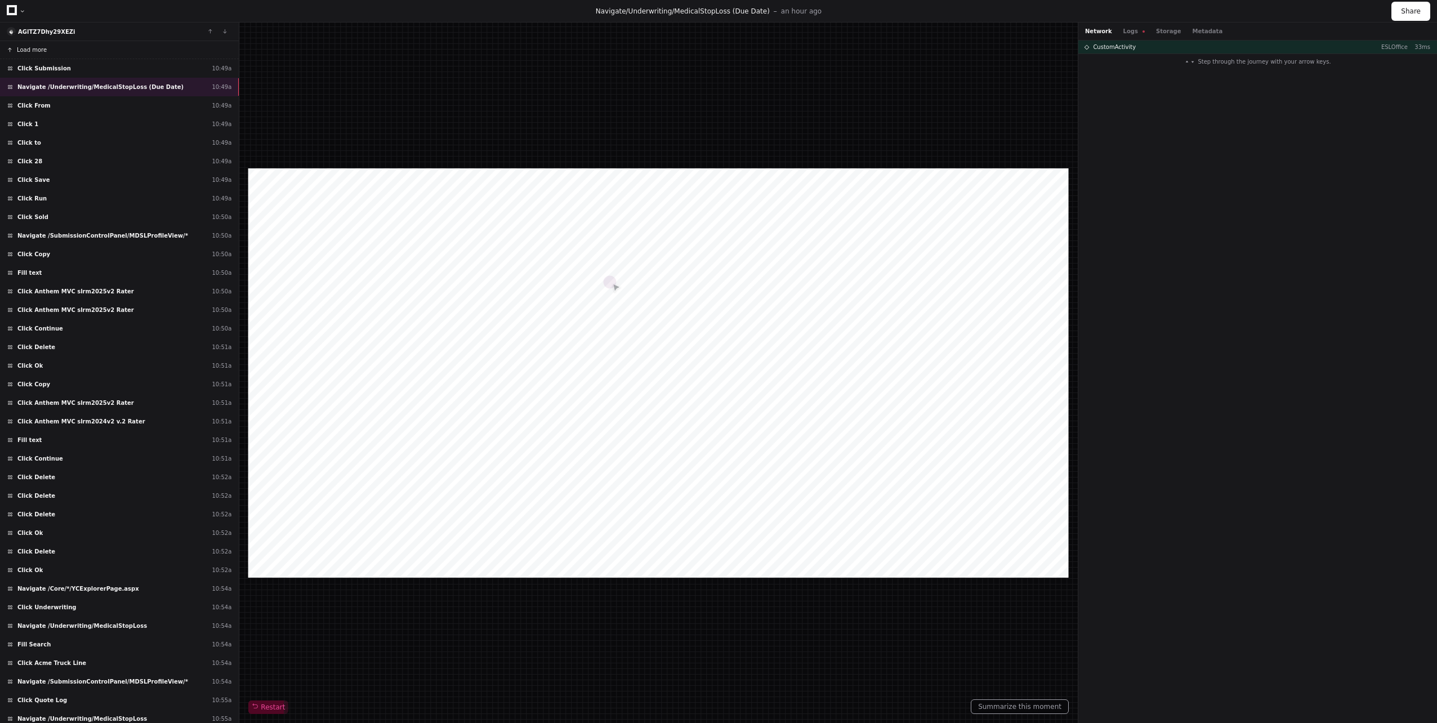
click at [1126, 36] on div "Network Logs Storage Metadata" at bounding box center [1257, 32] width 359 height 18
click at [1123, 28] on button "Logs" at bounding box center [1133, 31] width 21 height 8
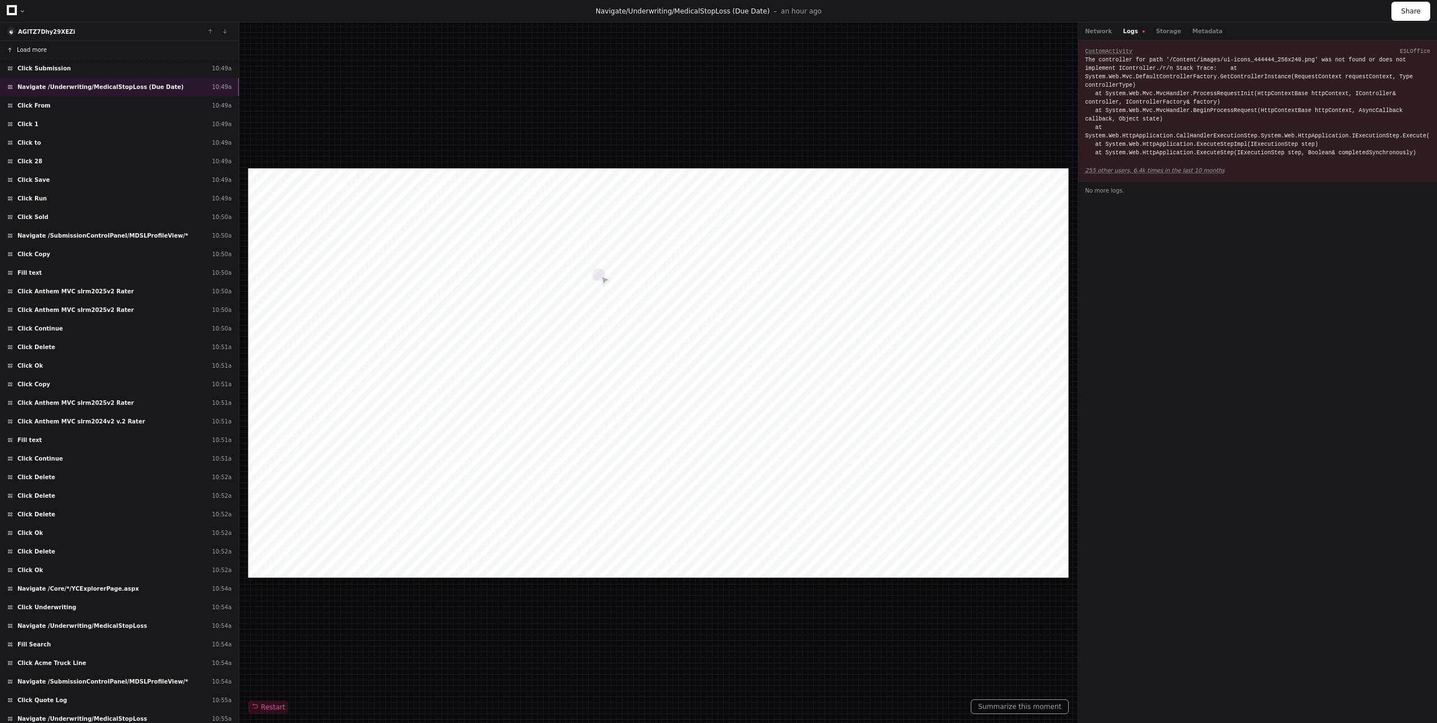
click at [34, 51] on span "Load more" at bounding box center [32, 50] width 30 height 8
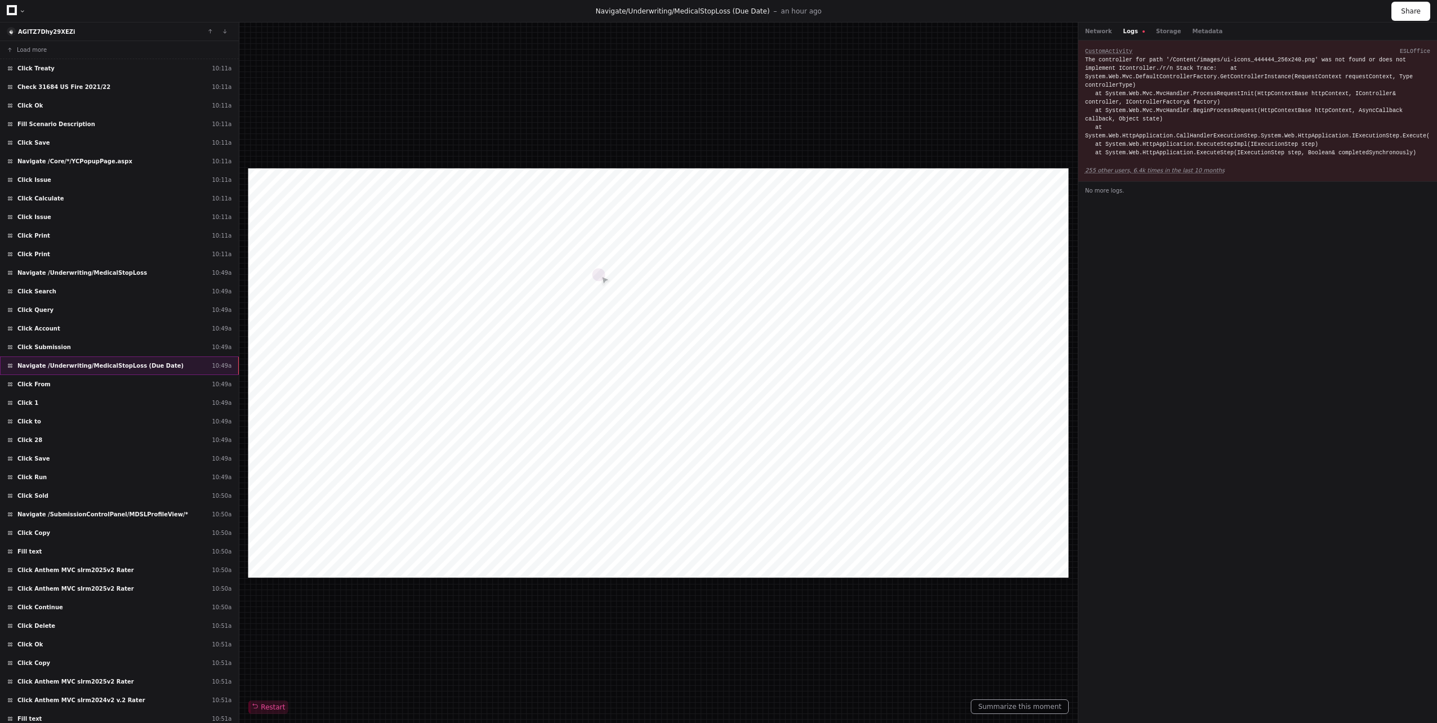
click at [95, 368] on span "Navigate /Underwriting/MedicalStopLoss (Due Date)" at bounding box center [100, 365] width 166 height 8
click at [34, 44] on button "Load more" at bounding box center [119, 50] width 239 height 18
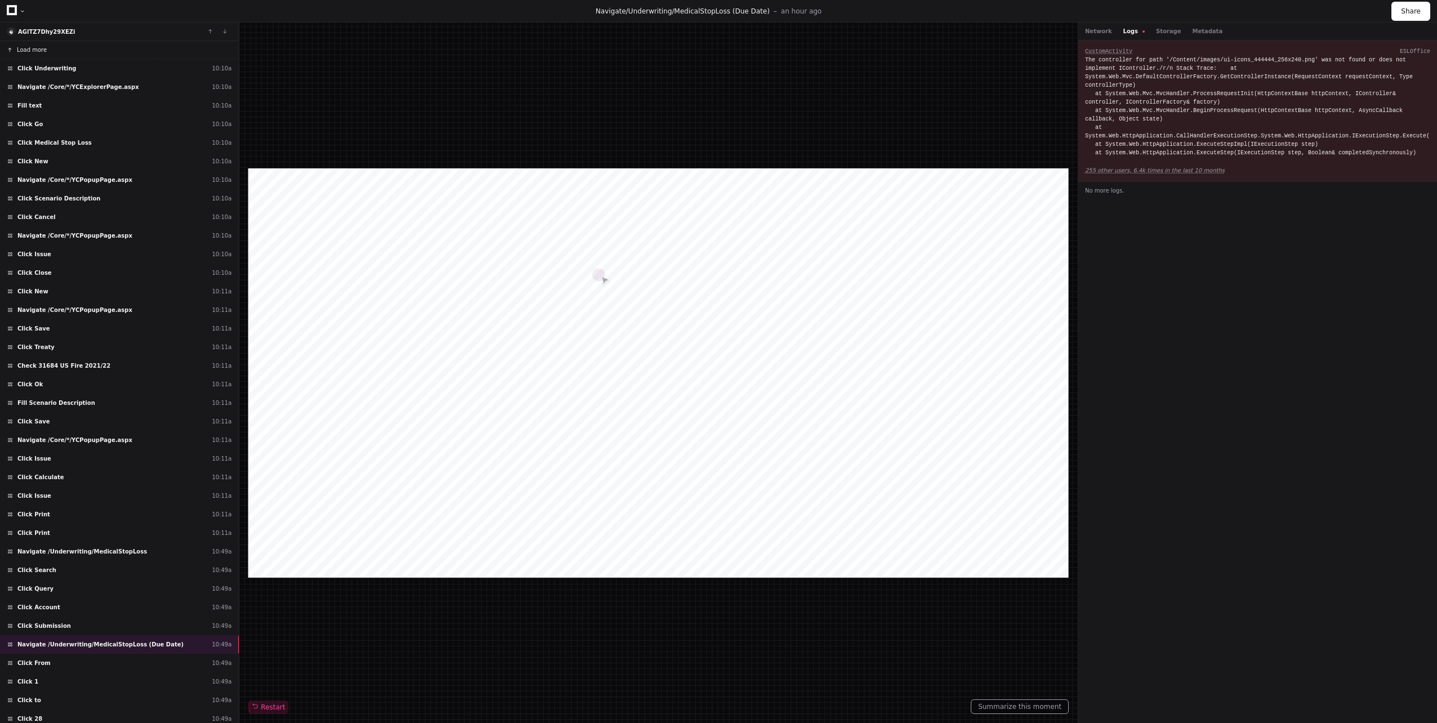
click at [34, 44] on button "Load more" at bounding box center [119, 50] width 239 height 18
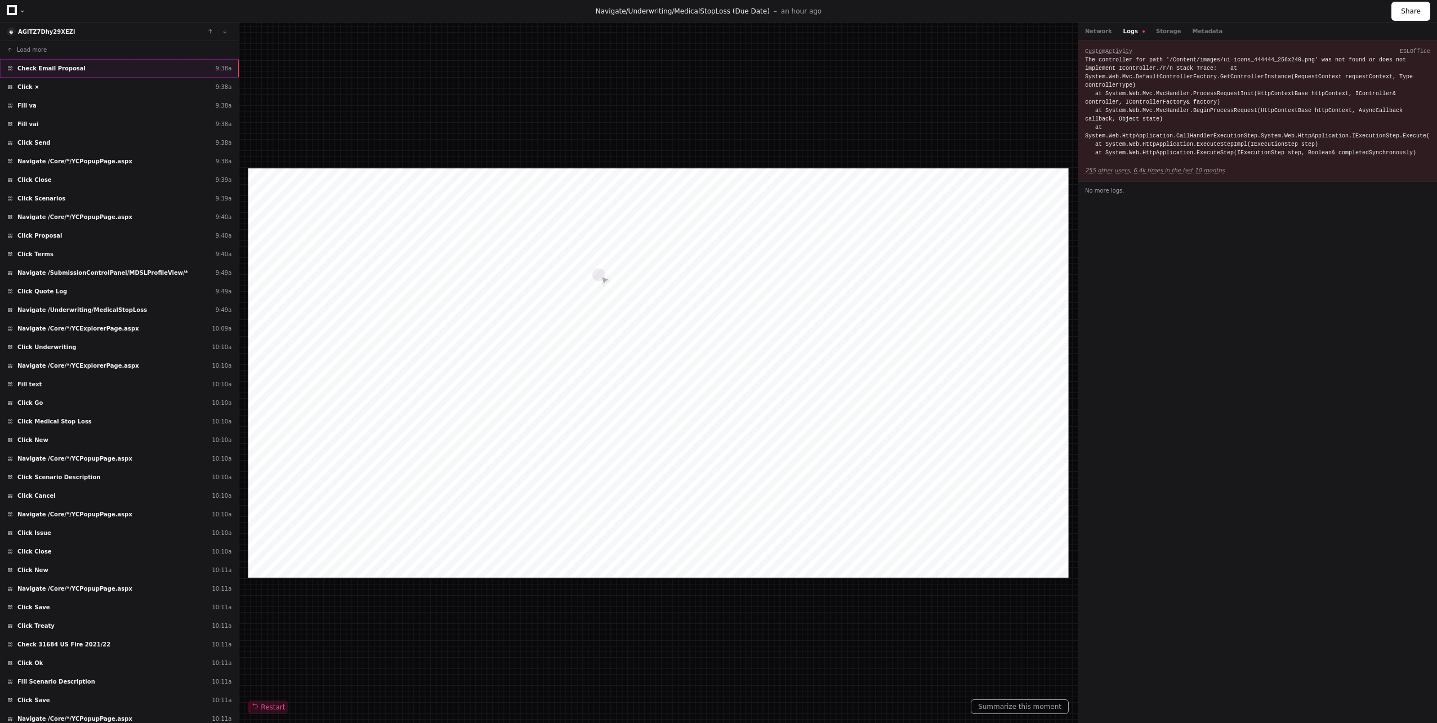
click at [37, 71] on span "Check Email Proposal" at bounding box center [51, 68] width 68 height 8
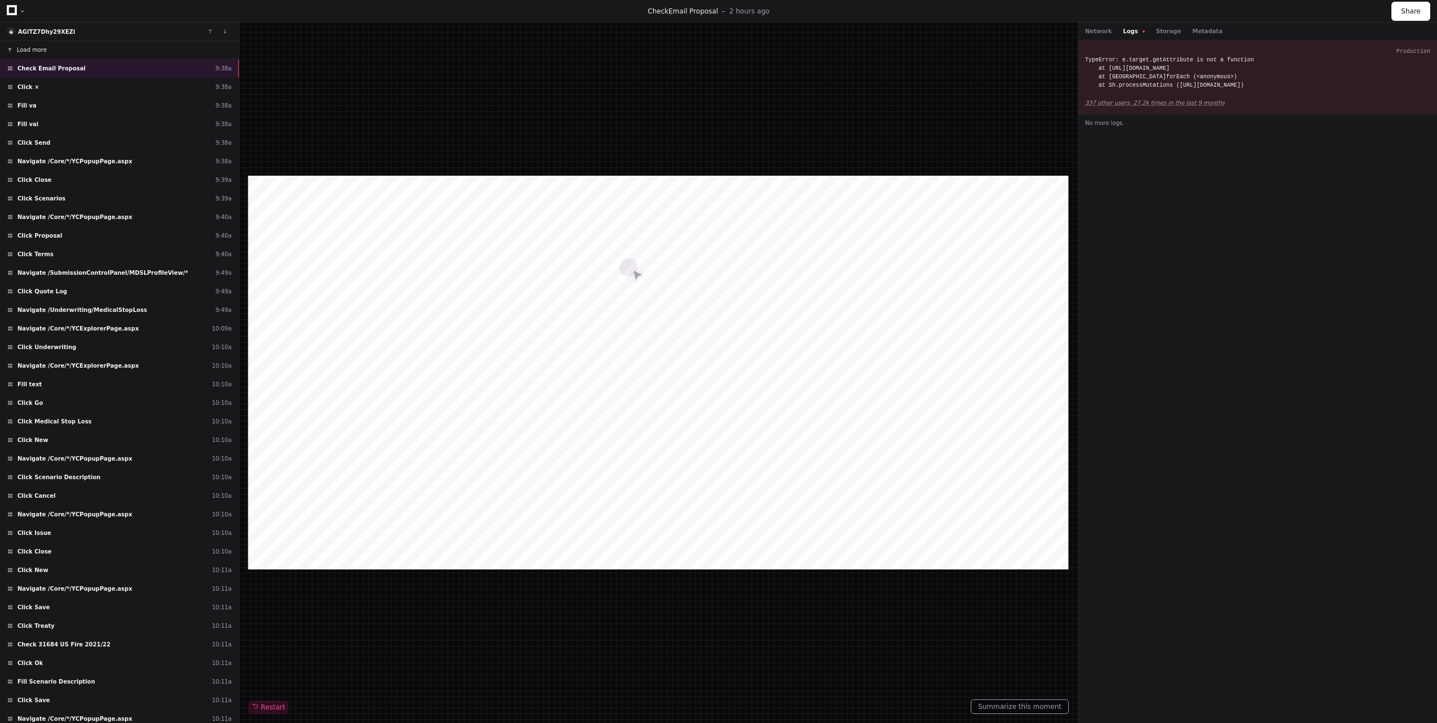
click at [51, 53] on button "Load more" at bounding box center [119, 50] width 239 height 18
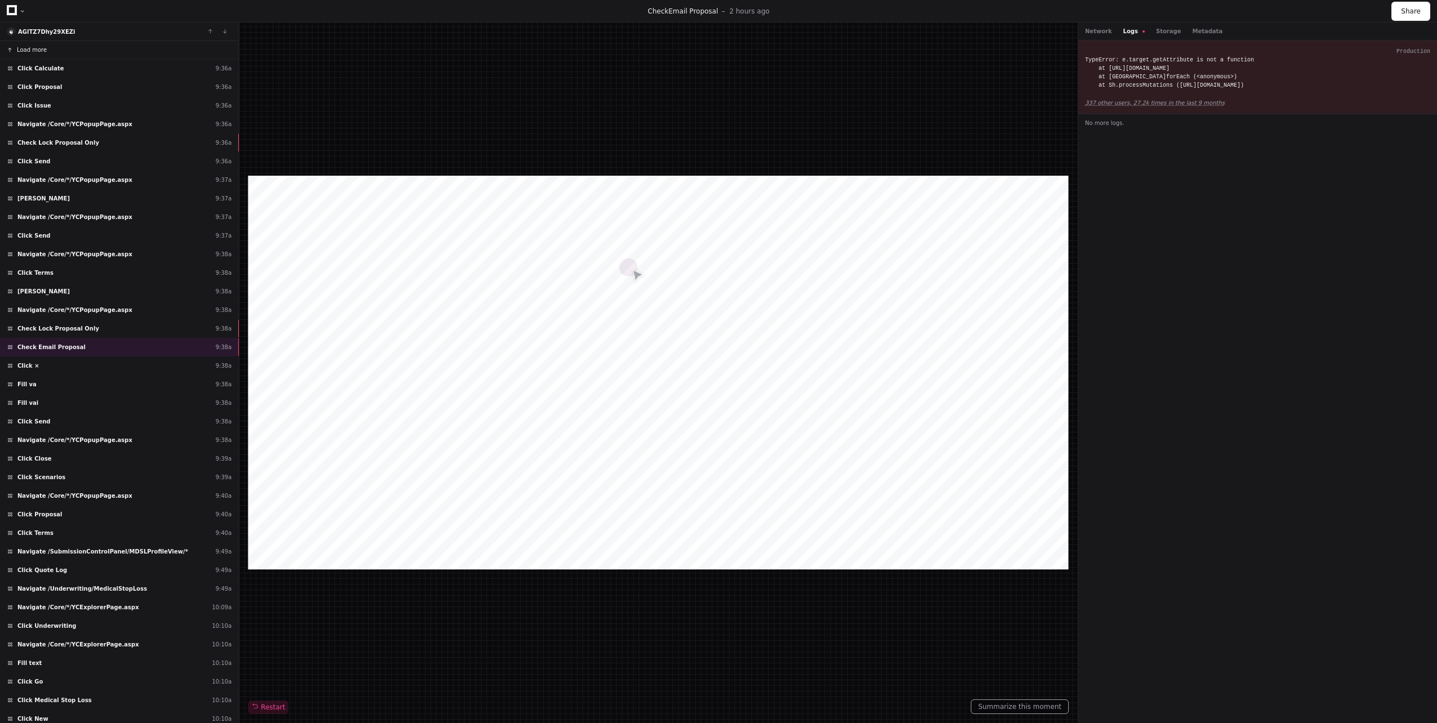
click at [43, 51] on span "Load more" at bounding box center [32, 50] width 30 height 8
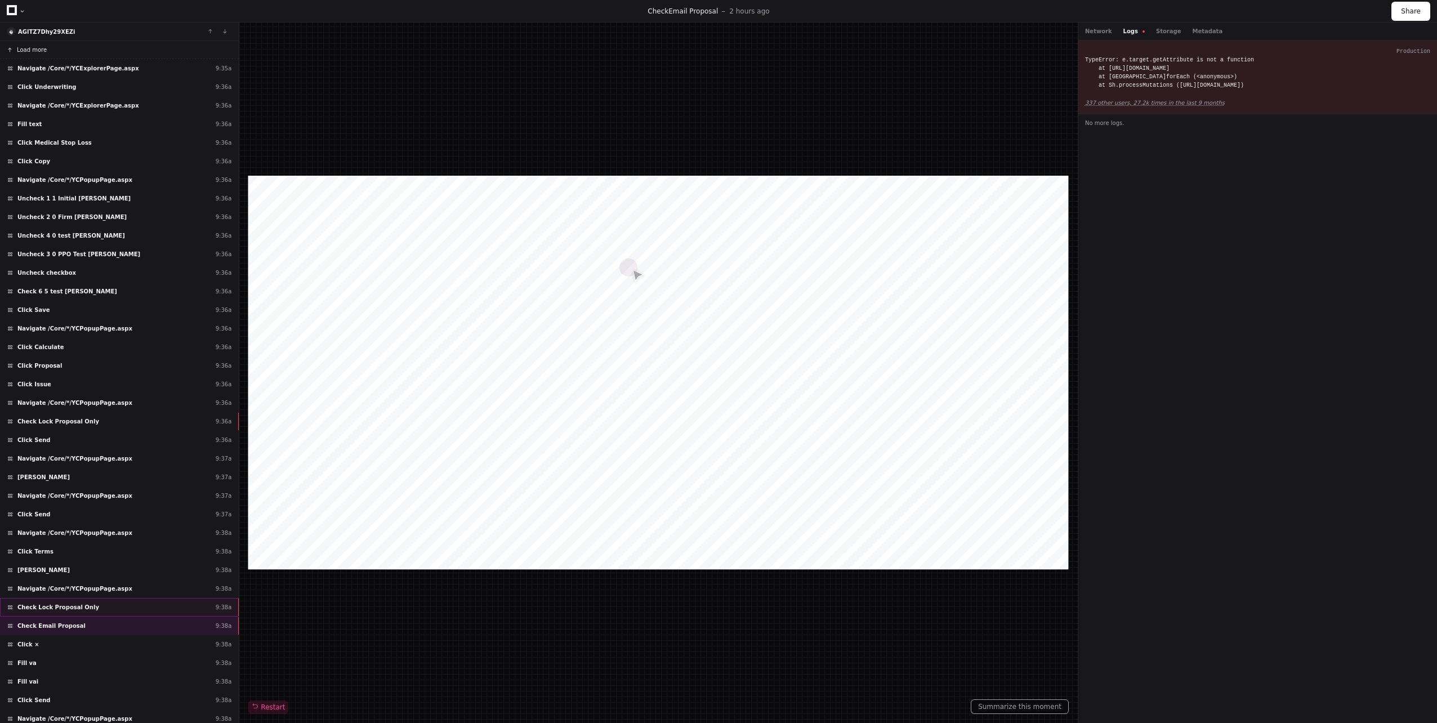
click at [129, 607] on div "Check Lock Proposal Only 9:38a" at bounding box center [119, 607] width 239 height 19
click at [131, 627] on div "Check Email Proposal 9:38a" at bounding box center [119, 625] width 239 height 19
click at [128, 424] on div "Check Lock Proposal Only 9:36a" at bounding box center [119, 421] width 239 height 19
click at [1099, 30] on button "Network" at bounding box center [1098, 31] width 27 height 8
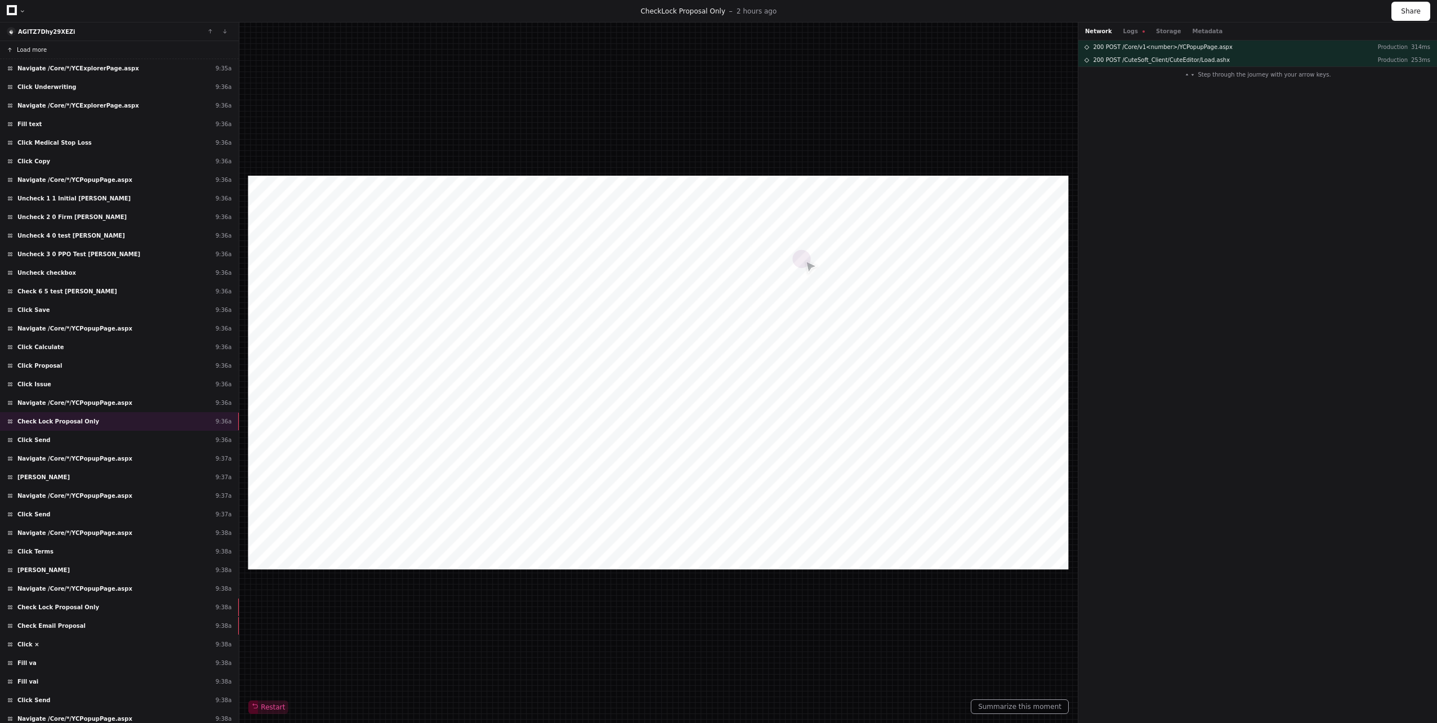
click at [46, 56] on button "Load more" at bounding box center [119, 50] width 239 height 18
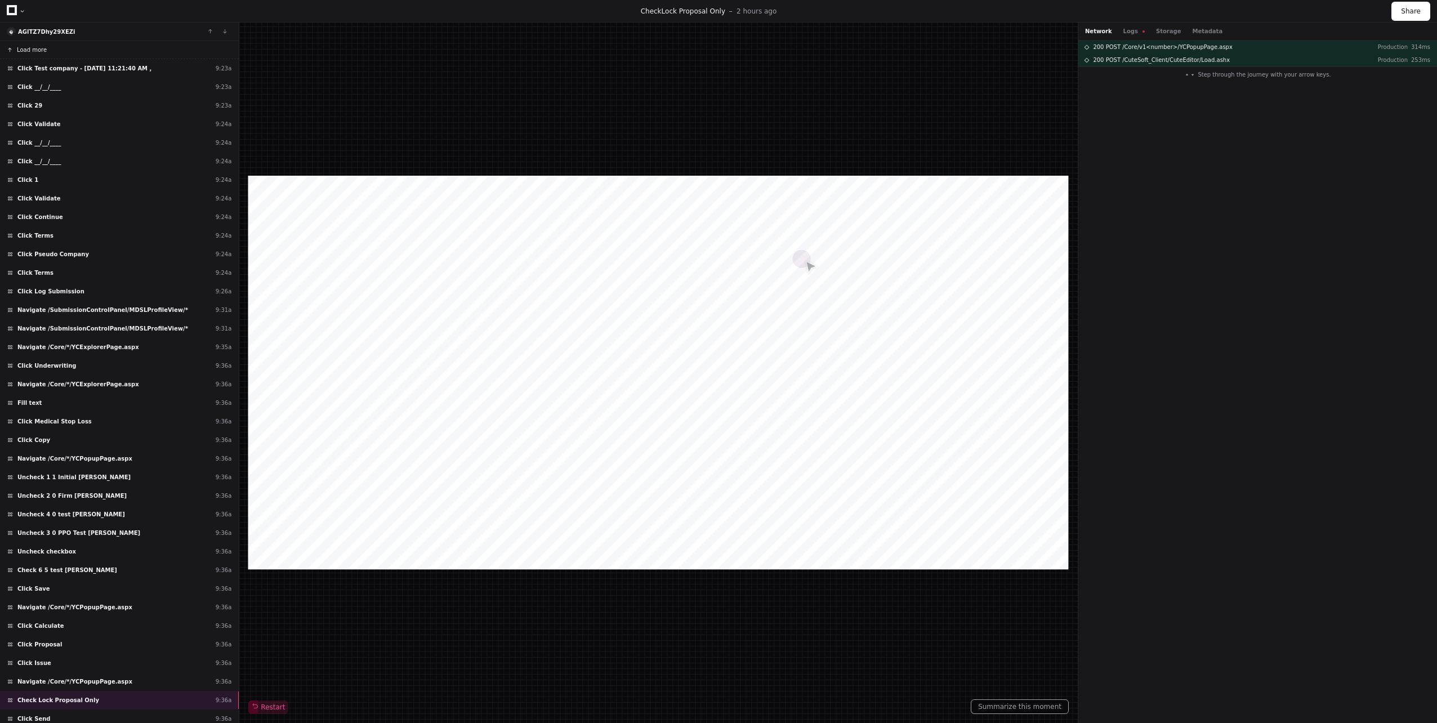
click at [48, 47] on button "Load more" at bounding box center [119, 50] width 239 height 18
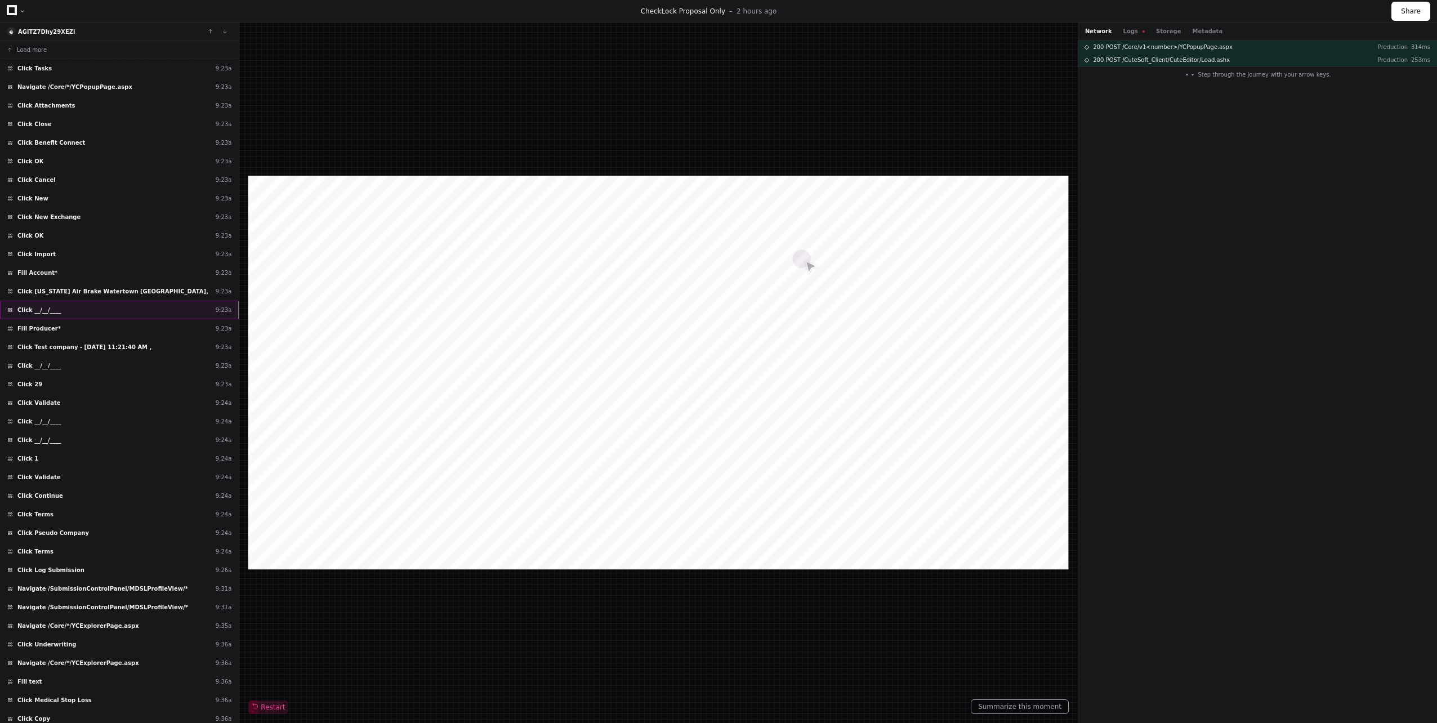
click at [67, 308] on div "Click __/__/____ 9:23a" at bounding box center [119, 310] width 239 height 19
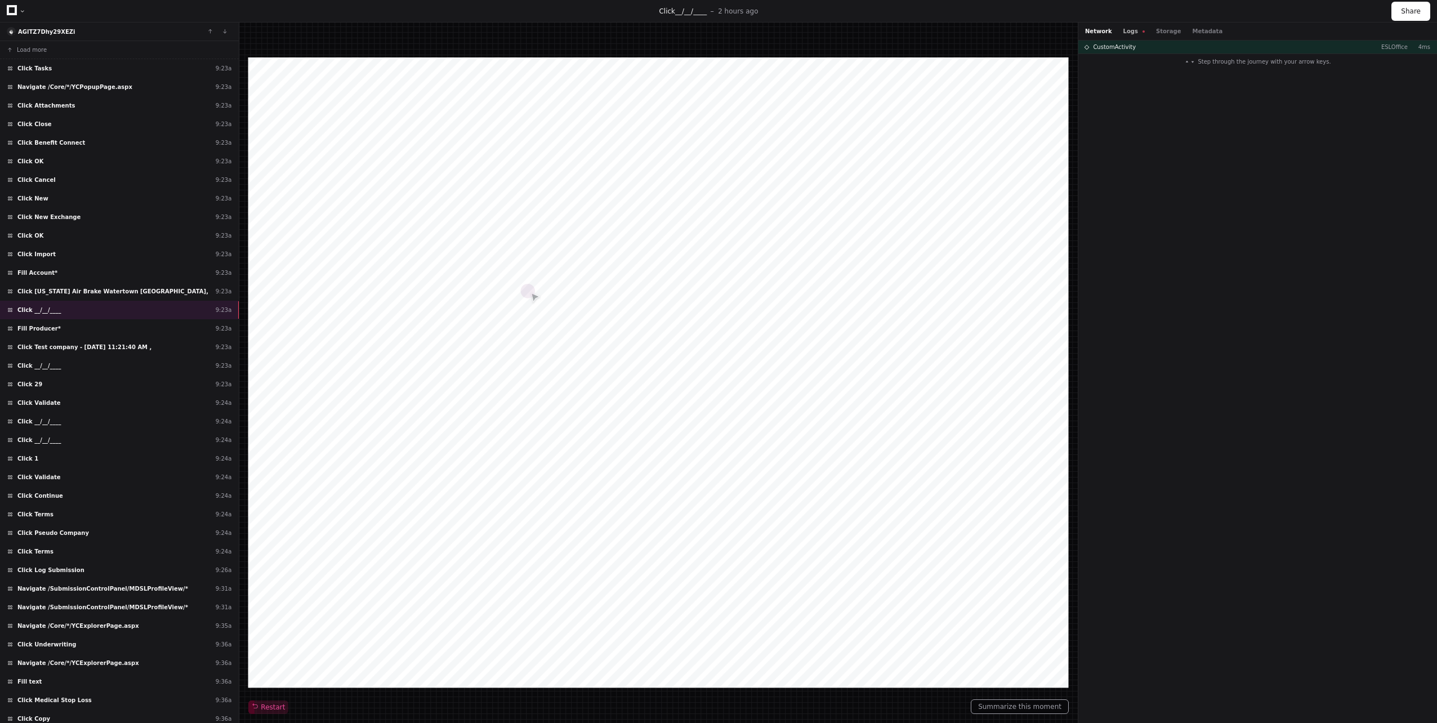
click at [1125, 33] on button "Logs" at bounding box center [1133, 31] width 21 height 8
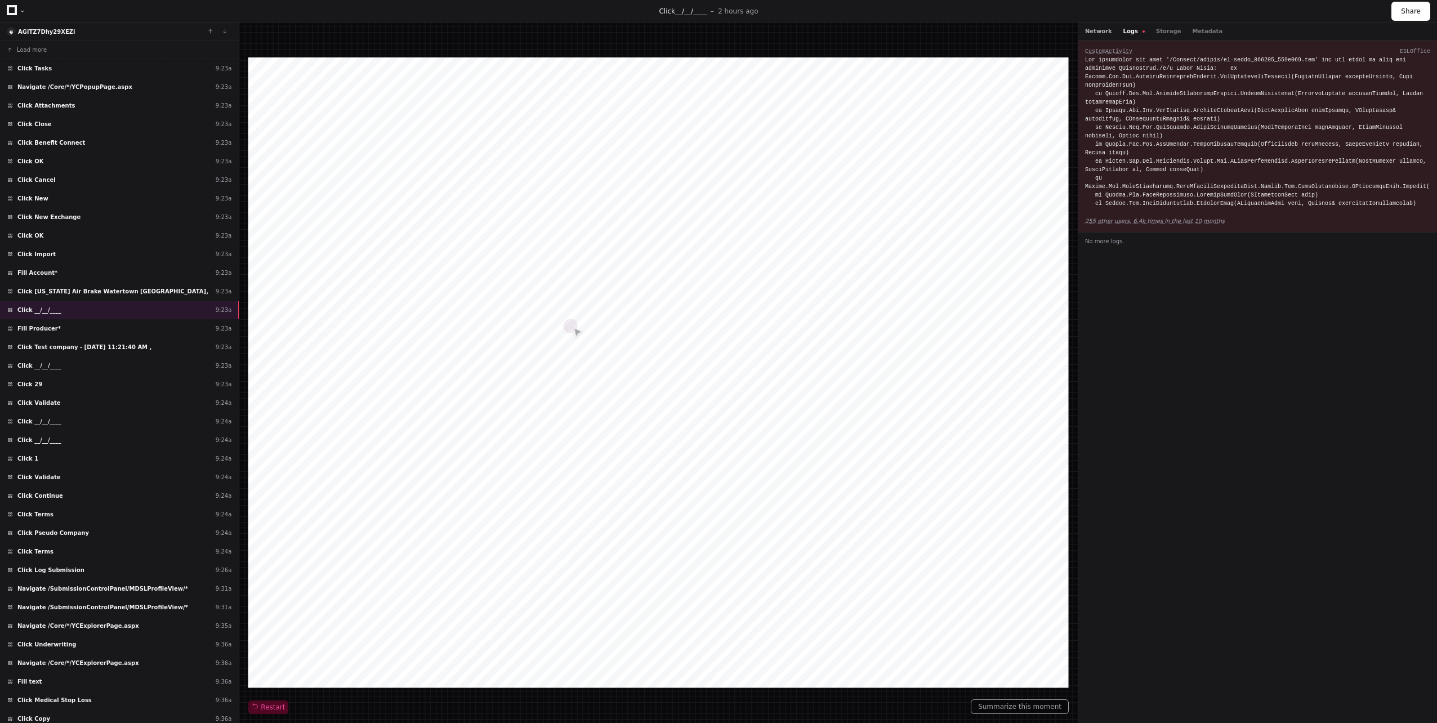
click at [1097, 29] on button "Network" at bounding box center [1098, 31] width 27 height 8
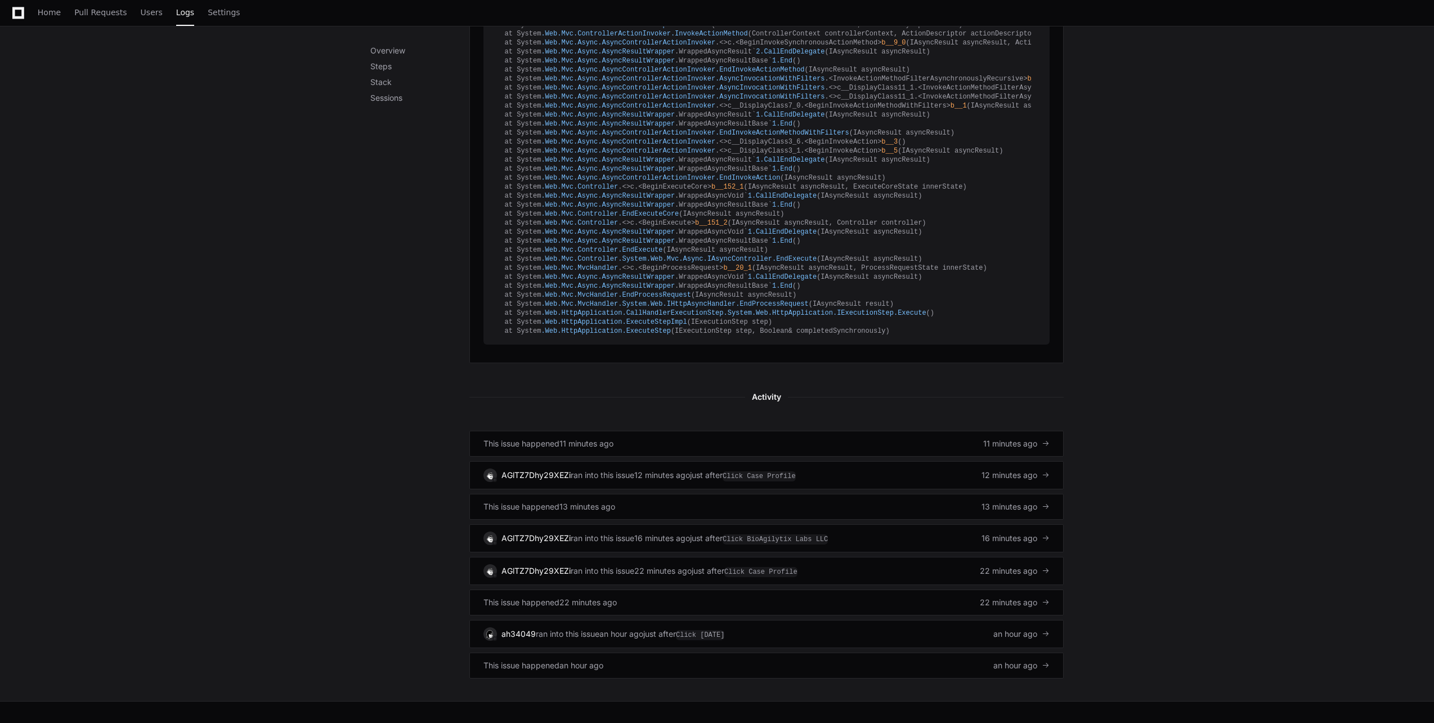
scroll to position [728, 0]
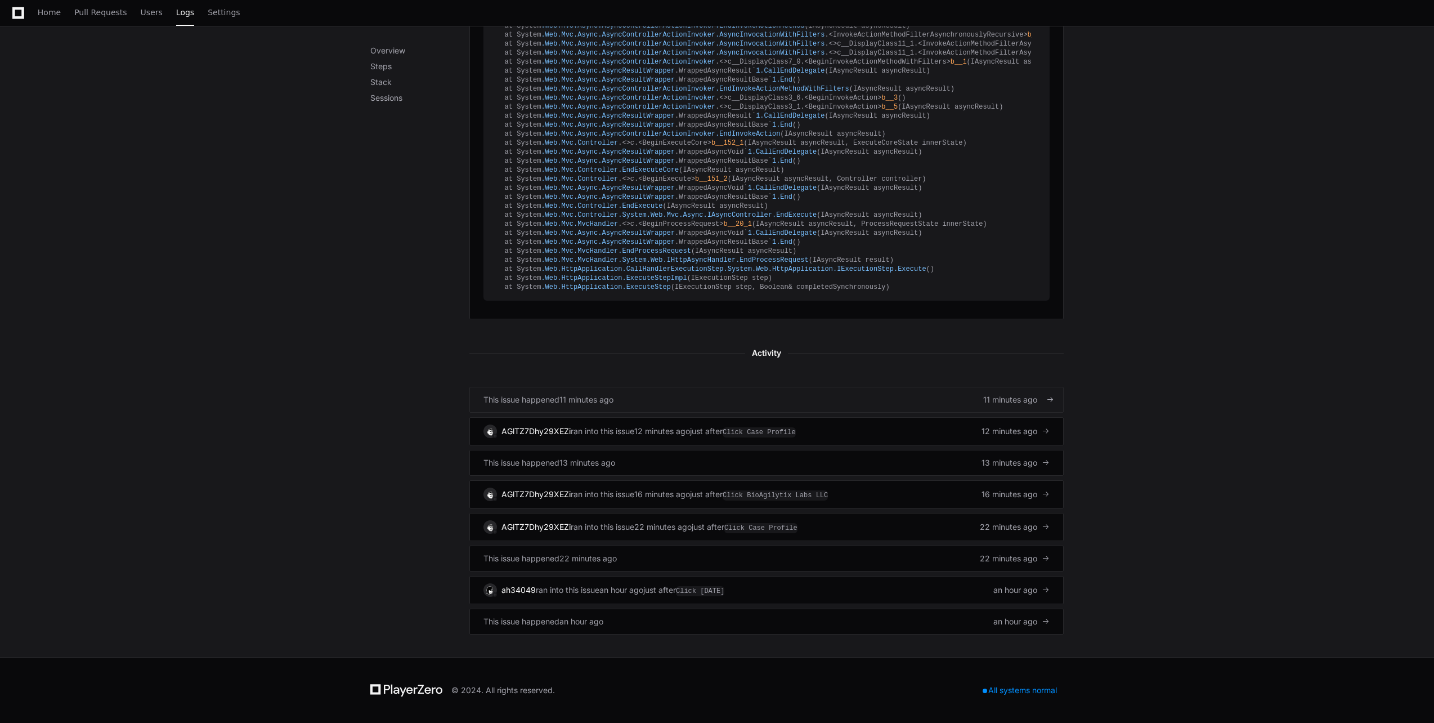
click at [768, 410] on link "This issue happened 11 minutes ago 11 minutes ago" at bounding box center [767, 400] width 594 height 26
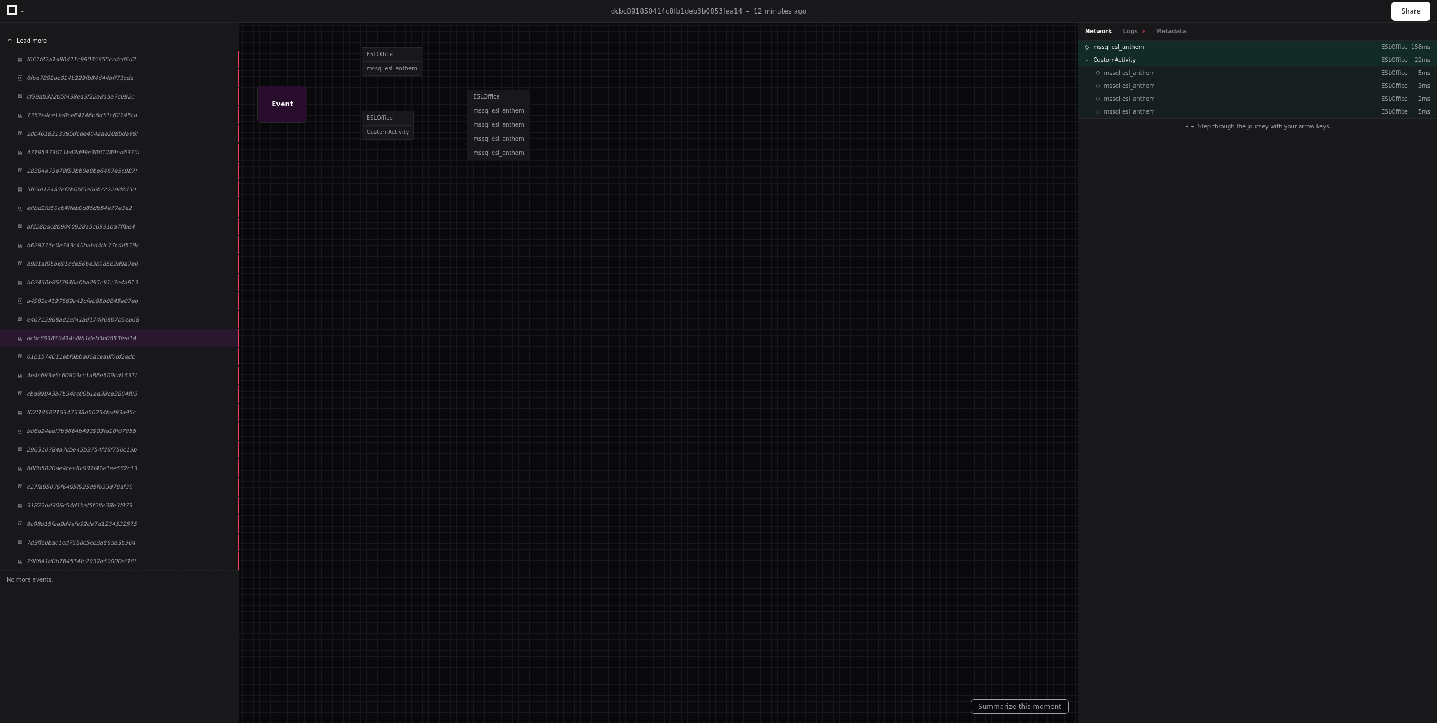
click at [35, 34] on button "Load more" at bounding box center [119, 41] width 239 height 18
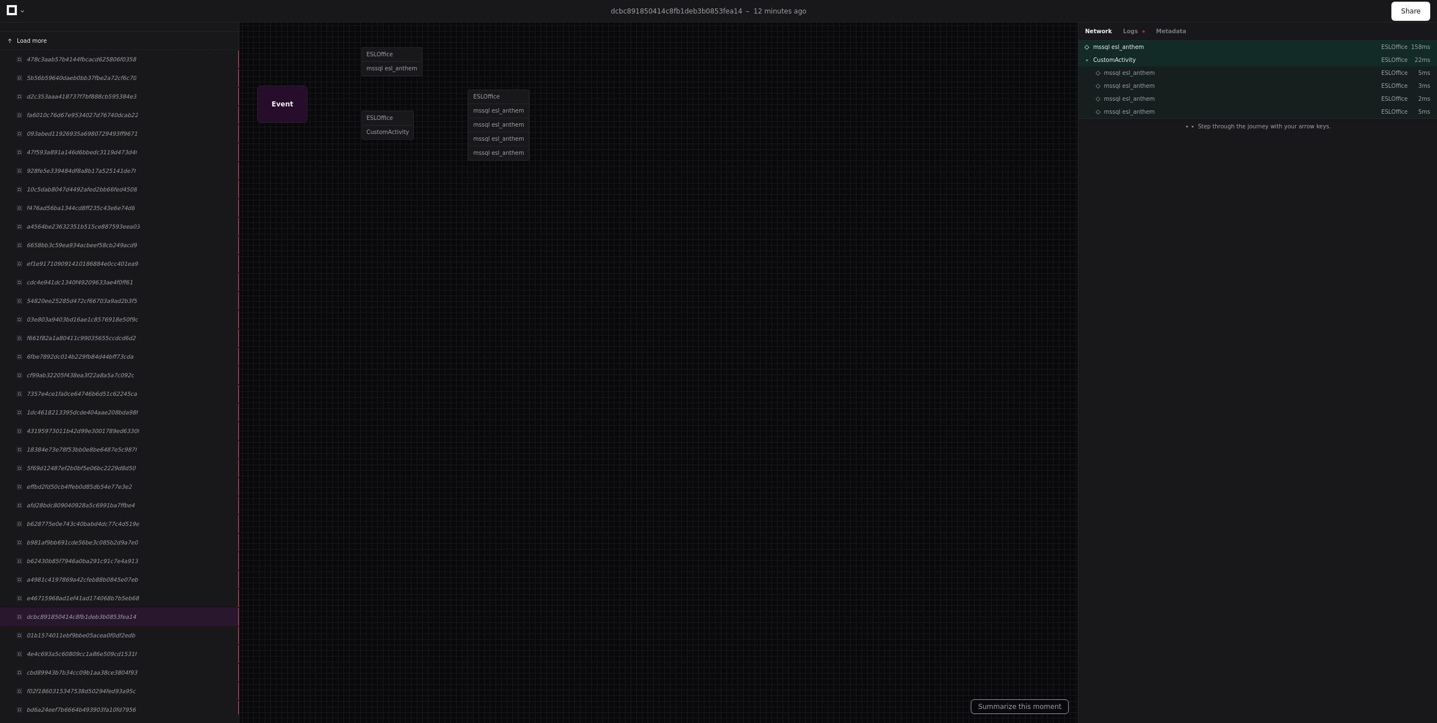
click at [35, 34] on button "Load more" at bounding box center [119, 41] width 239 height 18
click at [1125, 27] on button "Logs" at bounding box center [1133, 31] width 21 height 8
